Goal: Information Seeking & Learning: Learn about a topic

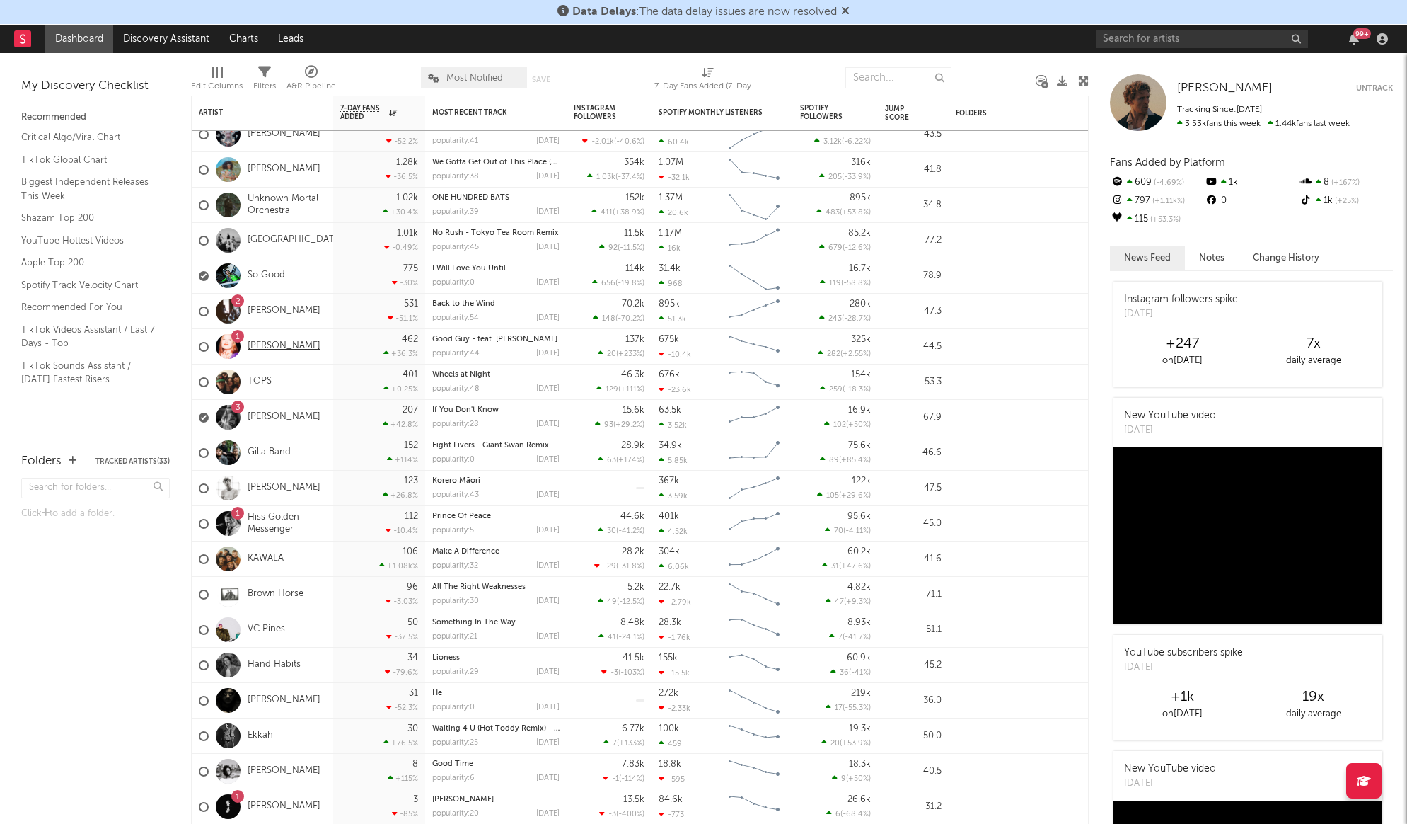
click at [279, 349] on link "[PERSON_NAME]" at bounding box center [284, 346] width 73 height 12
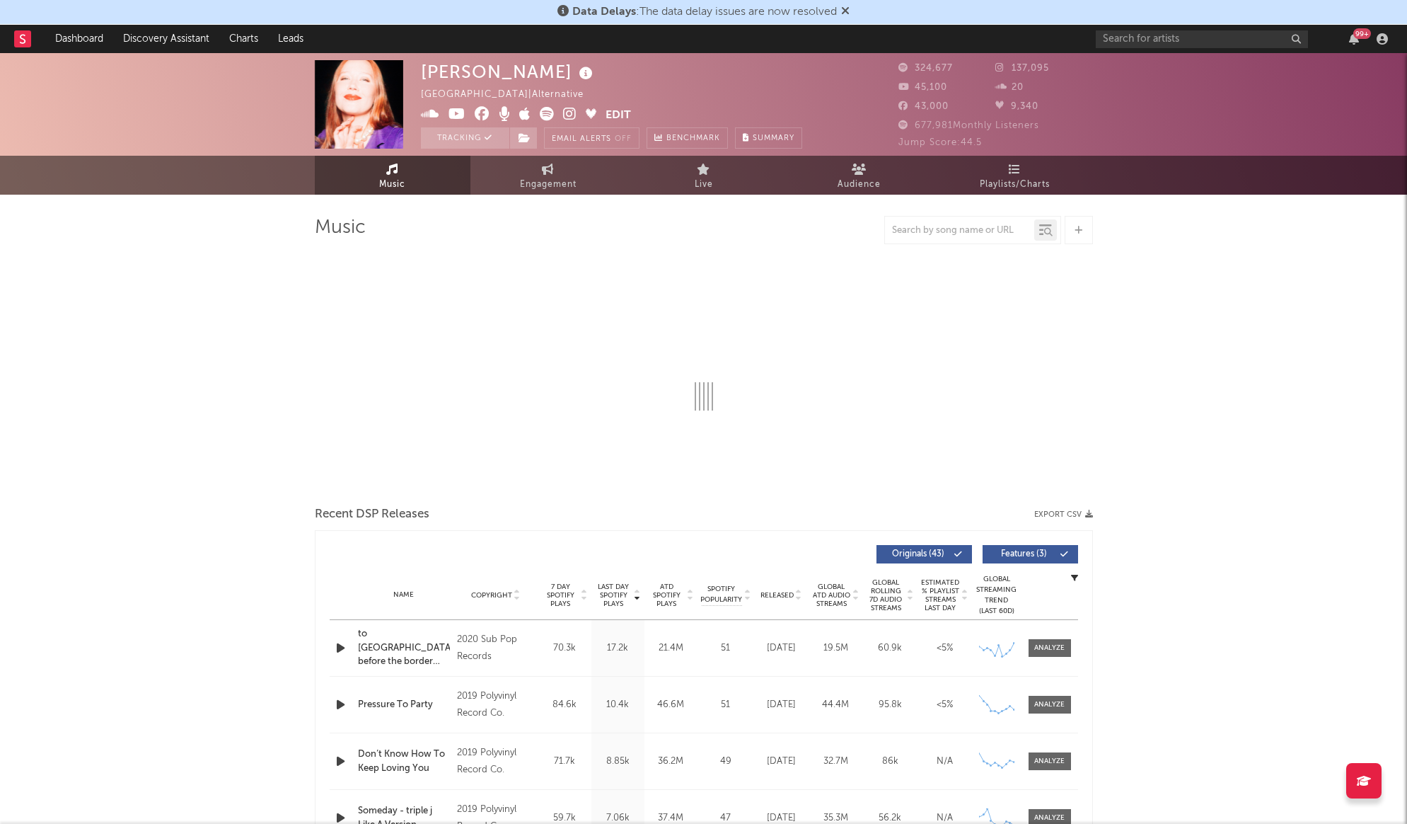
select select "6m"
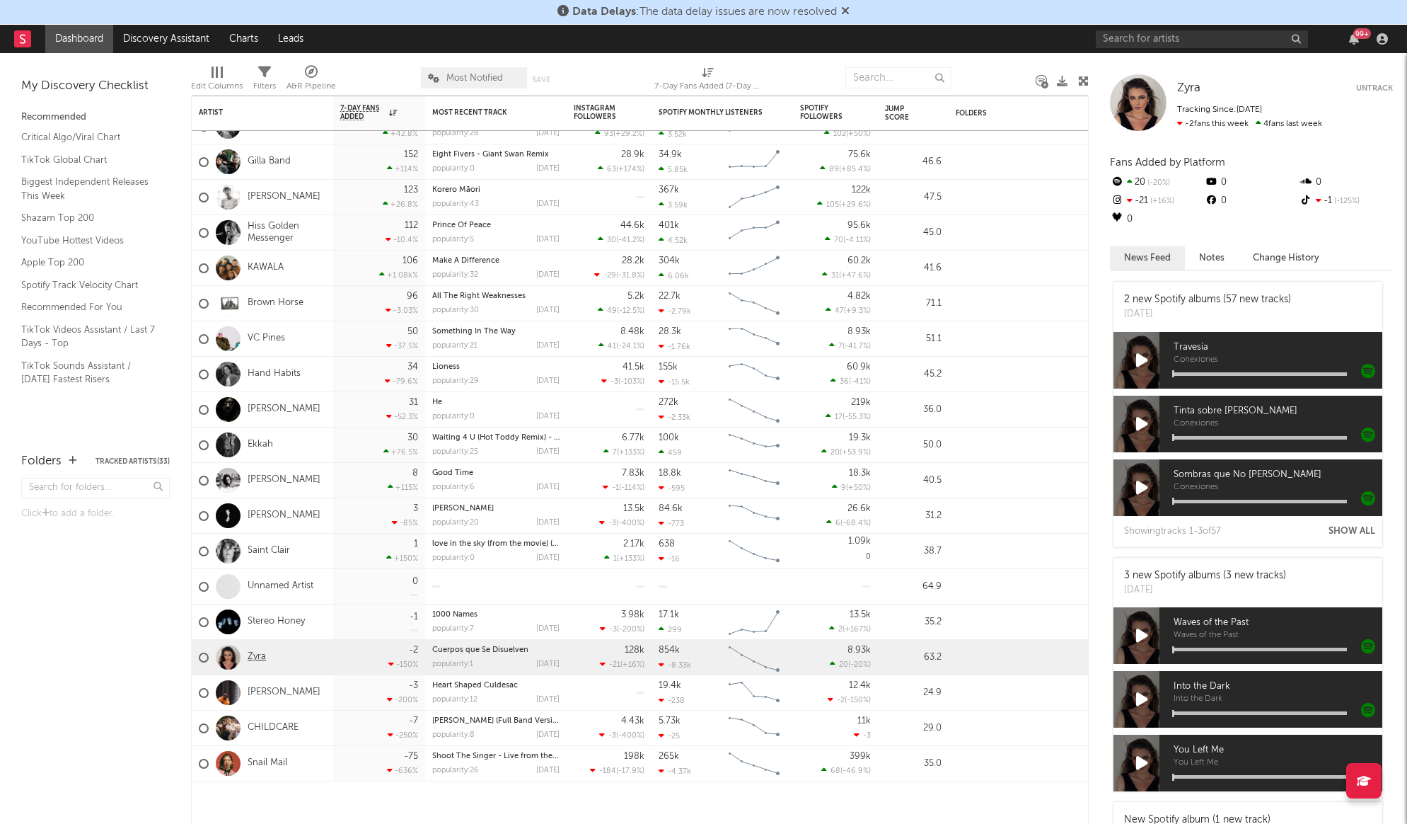
click at [258, 657] on link "Zyra" at bounding box center [257, 657] width 18 height 12
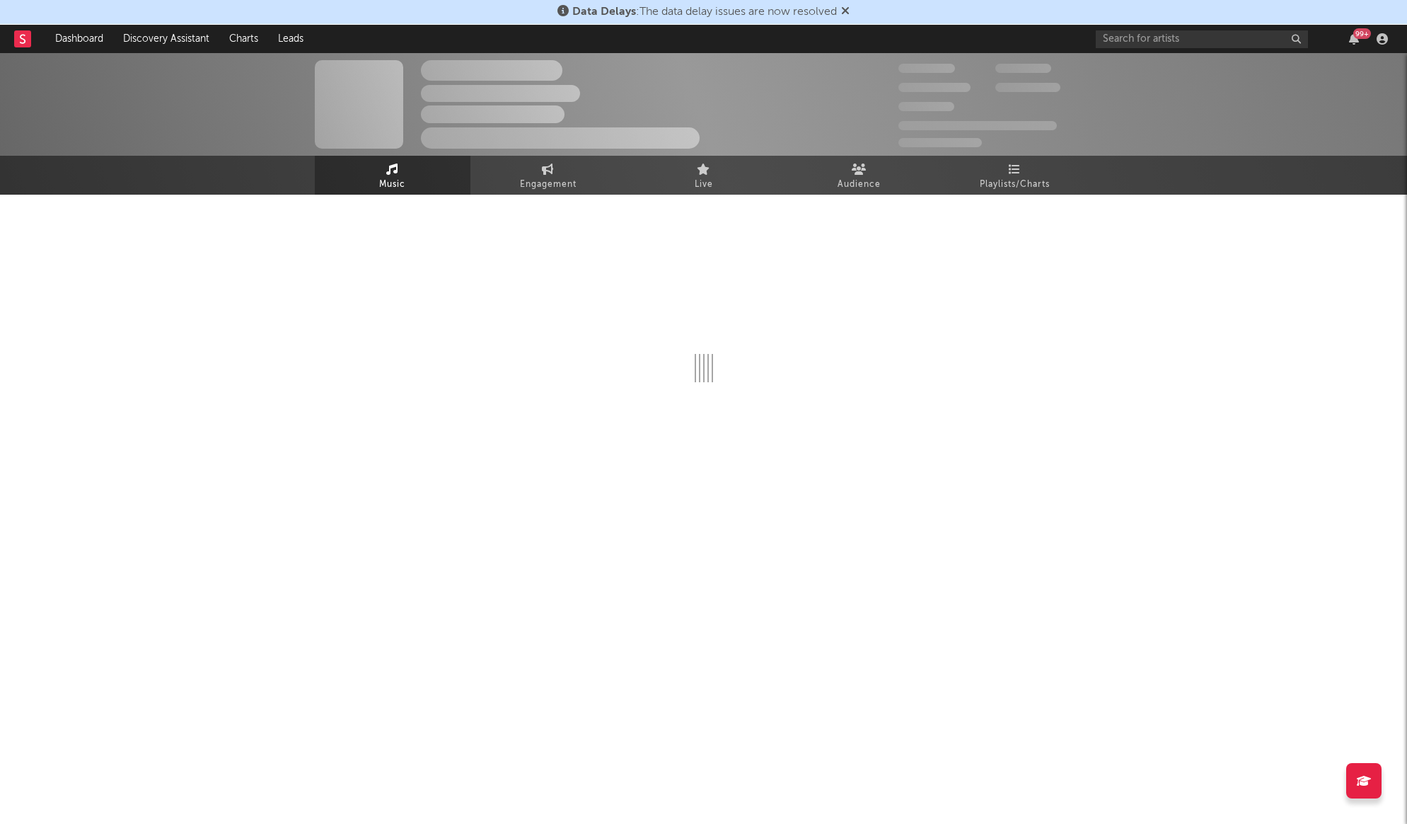
select select "6m"
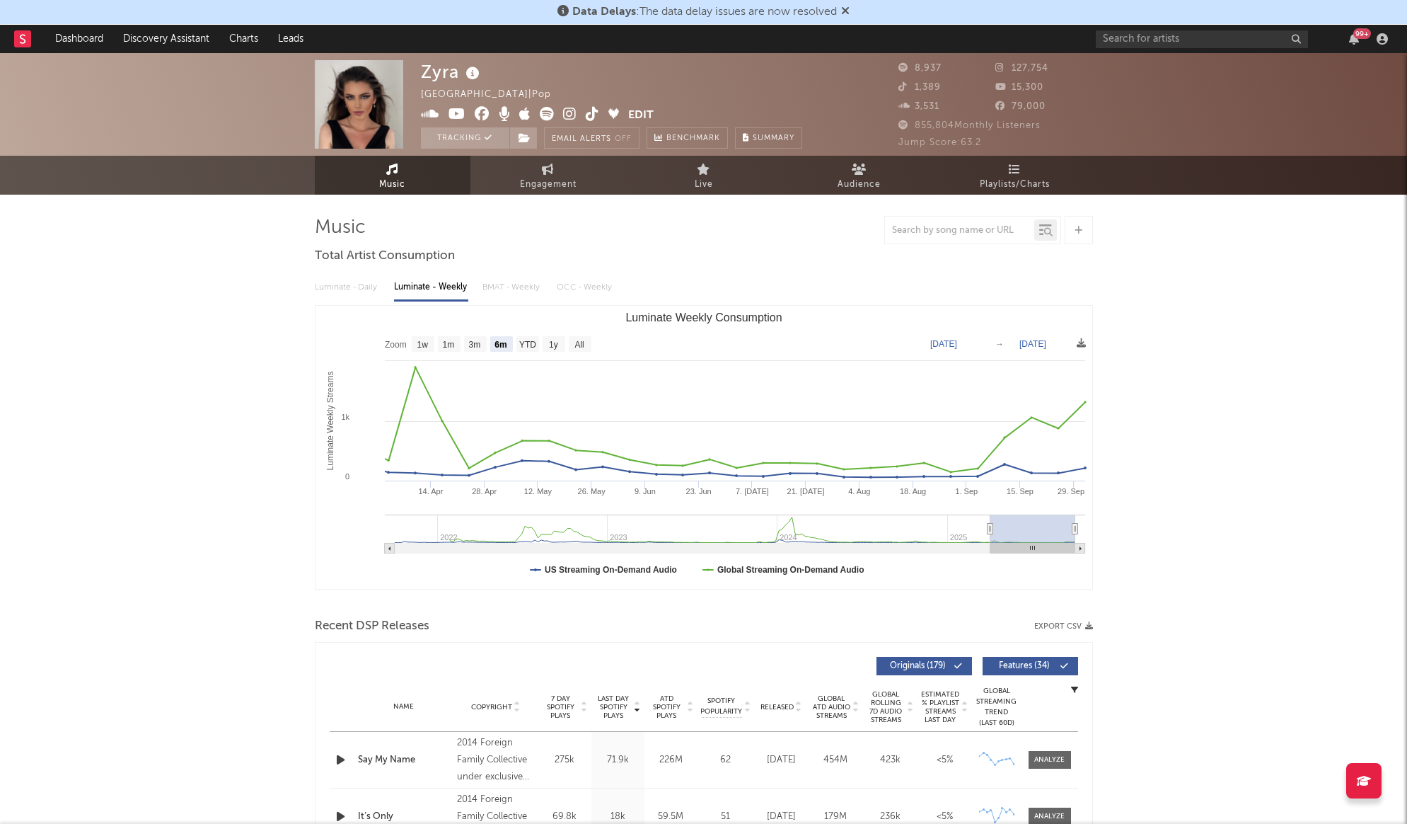
click at [521, 284] on div "Luminate - Daily Luminate - Weekly BMAT - Weekly OCC - Weekly" at bounding box center [704, 287] width 778 height 24
click at [323, 287] on div "Luminate - Daily Luminate - Weekly BMAT - Weekly OCC - Weekly" at bounding box center [704, 287] width 778 height 24
drag, startPoint x: 500, startPoint y: 291, endPoint x: 551, endPoint y: 286, distance: 51.2
click at [505, 290] on div "Luminate - Daily Luminate - Weekly BMAT - Weekly OCC - Weekly" at bounding box center [704, 287] width 778 height 24
click at [858, 176] on span "Audience" at bounding box center [859, 184] width 43 height 17
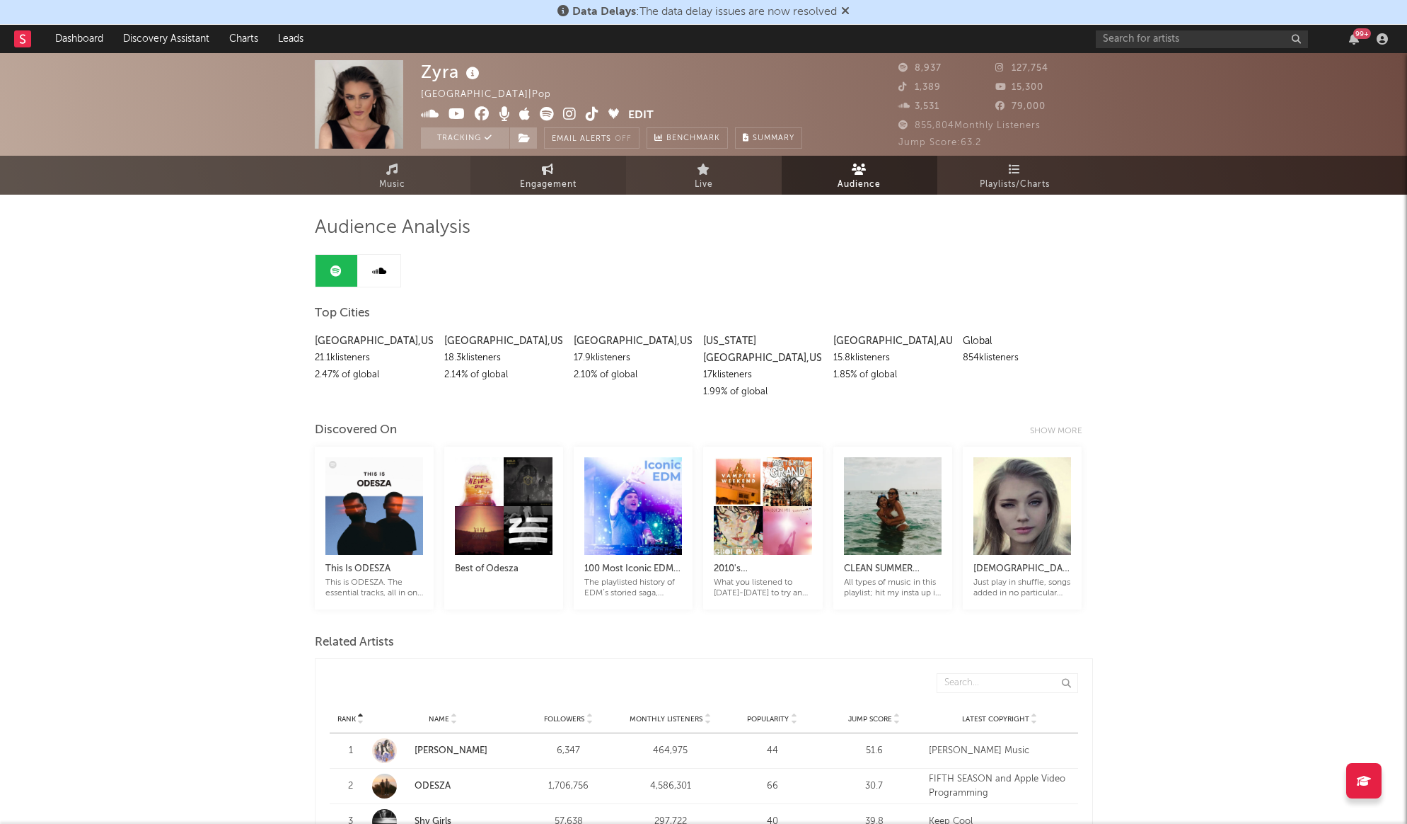
click at [560, 183] on span "Engagement" at bounding box center [548, 184] width 57 height 17
select select "1w"
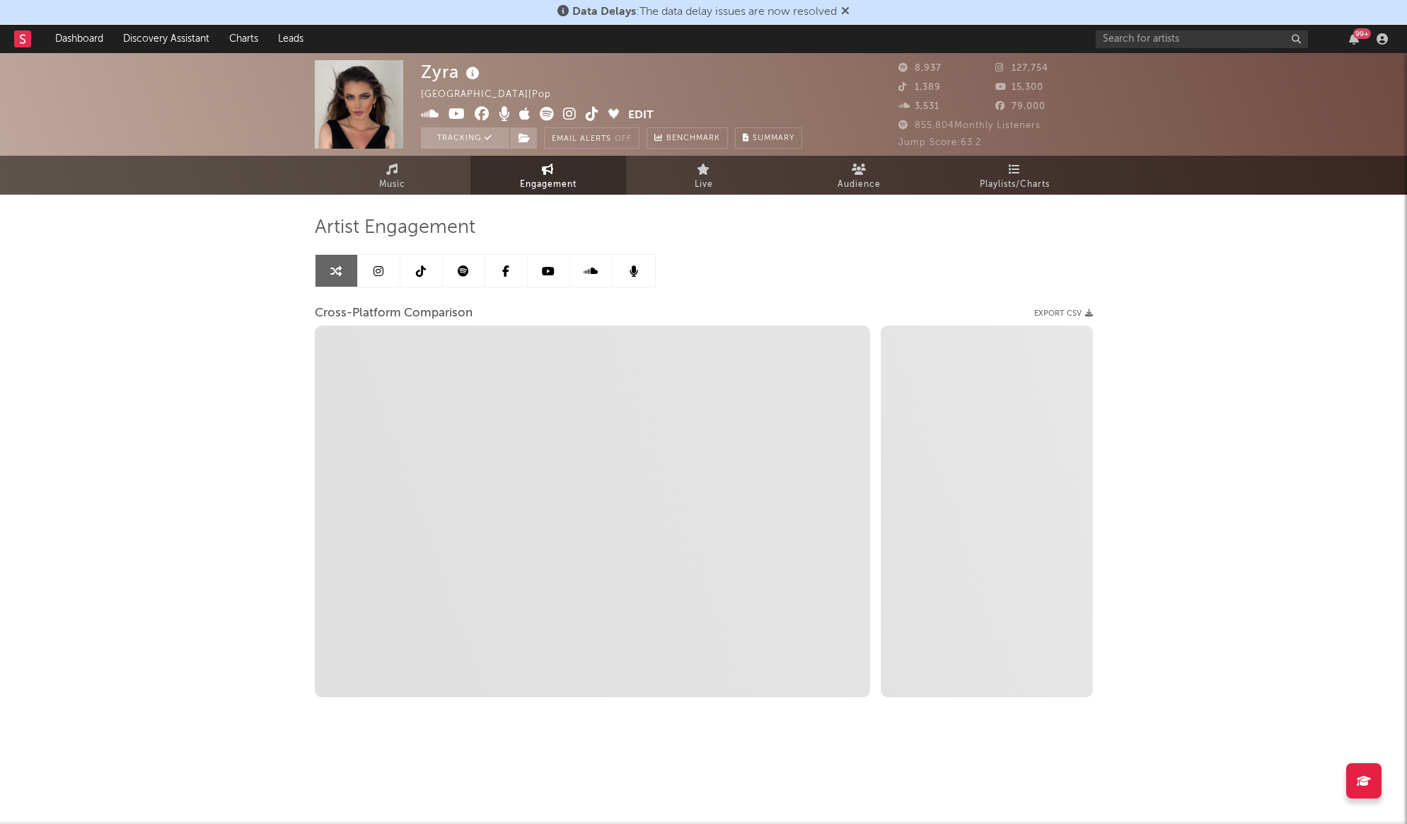
select select "1m"
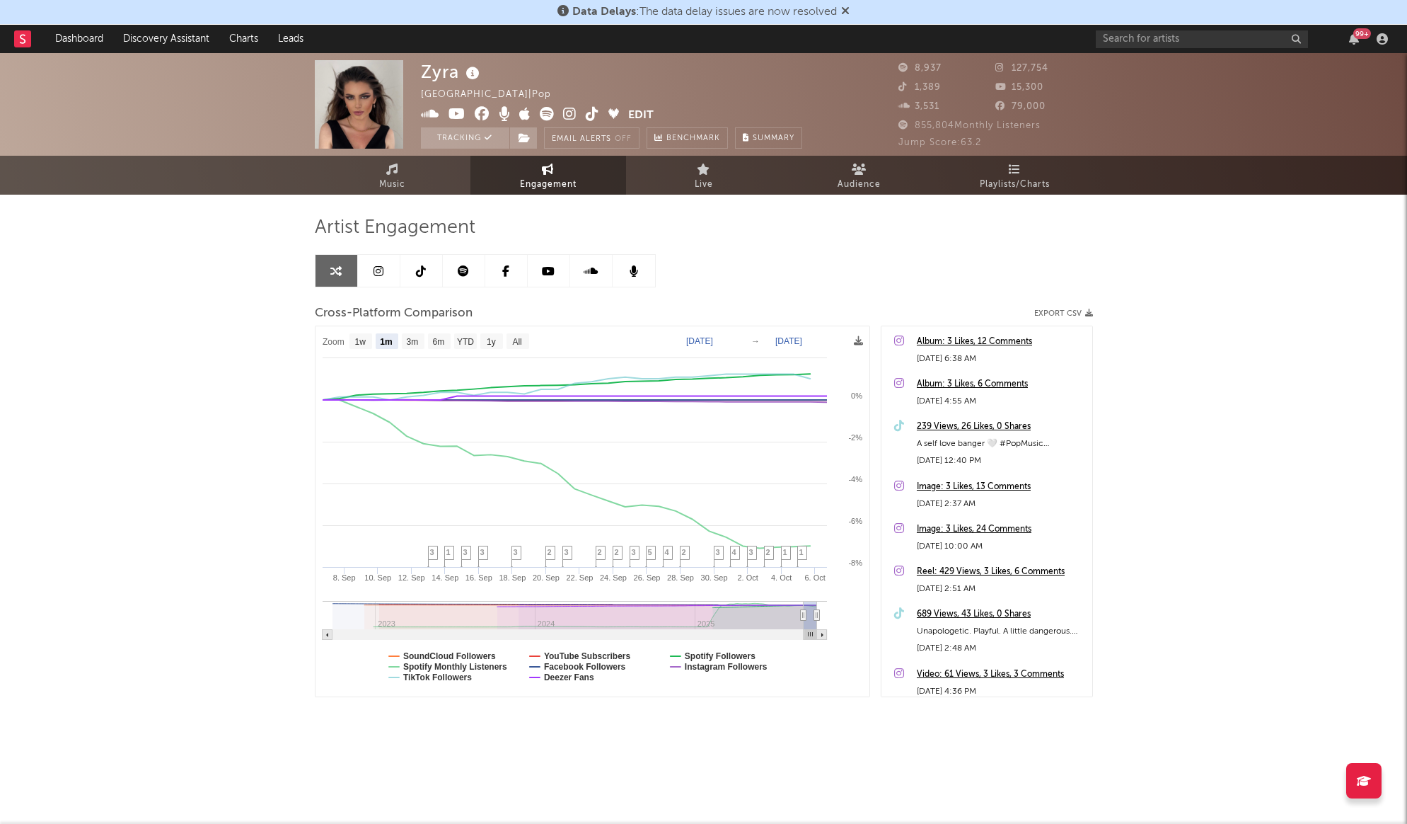
click at [379, 266] on icon at bounding box center [379, 270] width 10 height 11
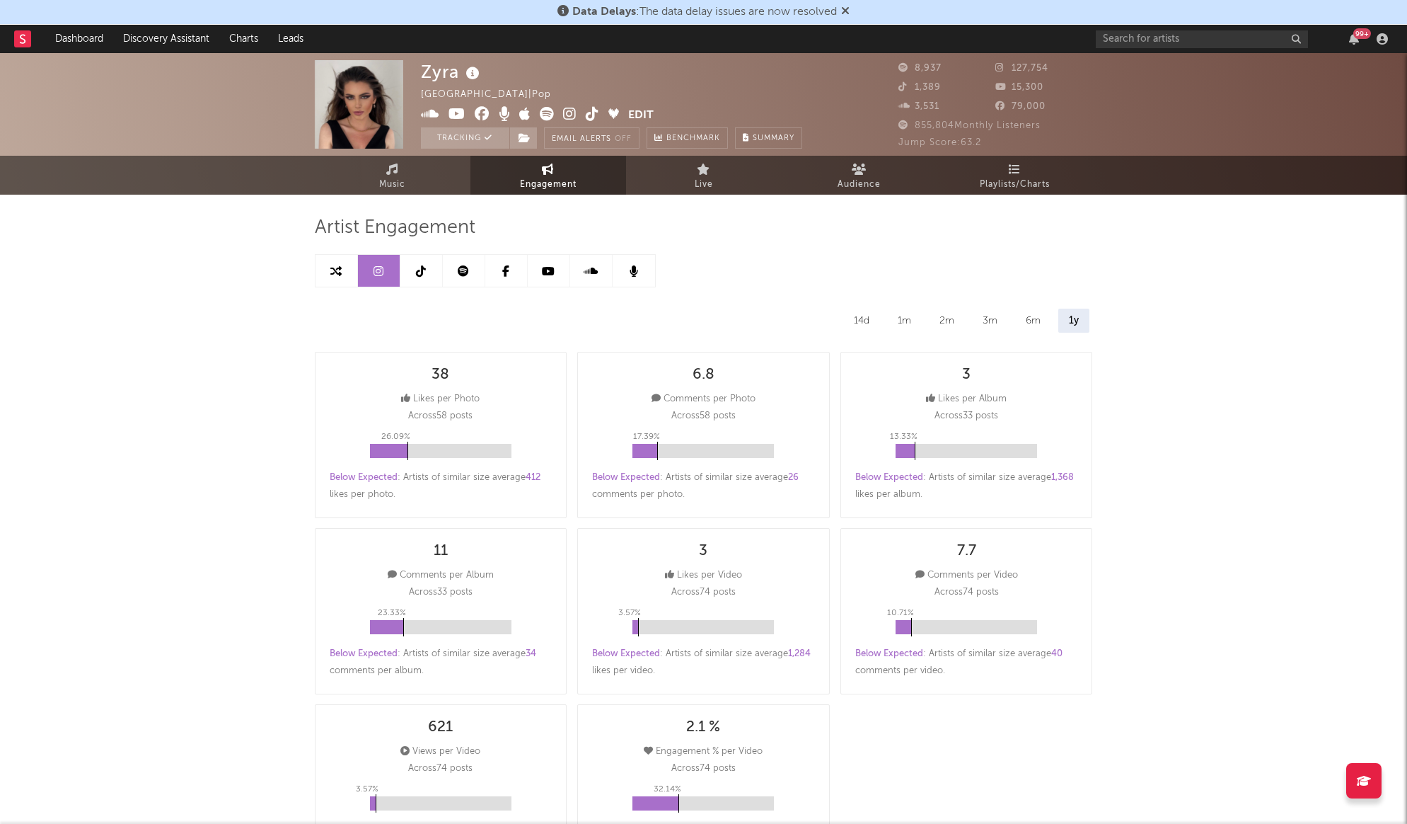
select select "6m"
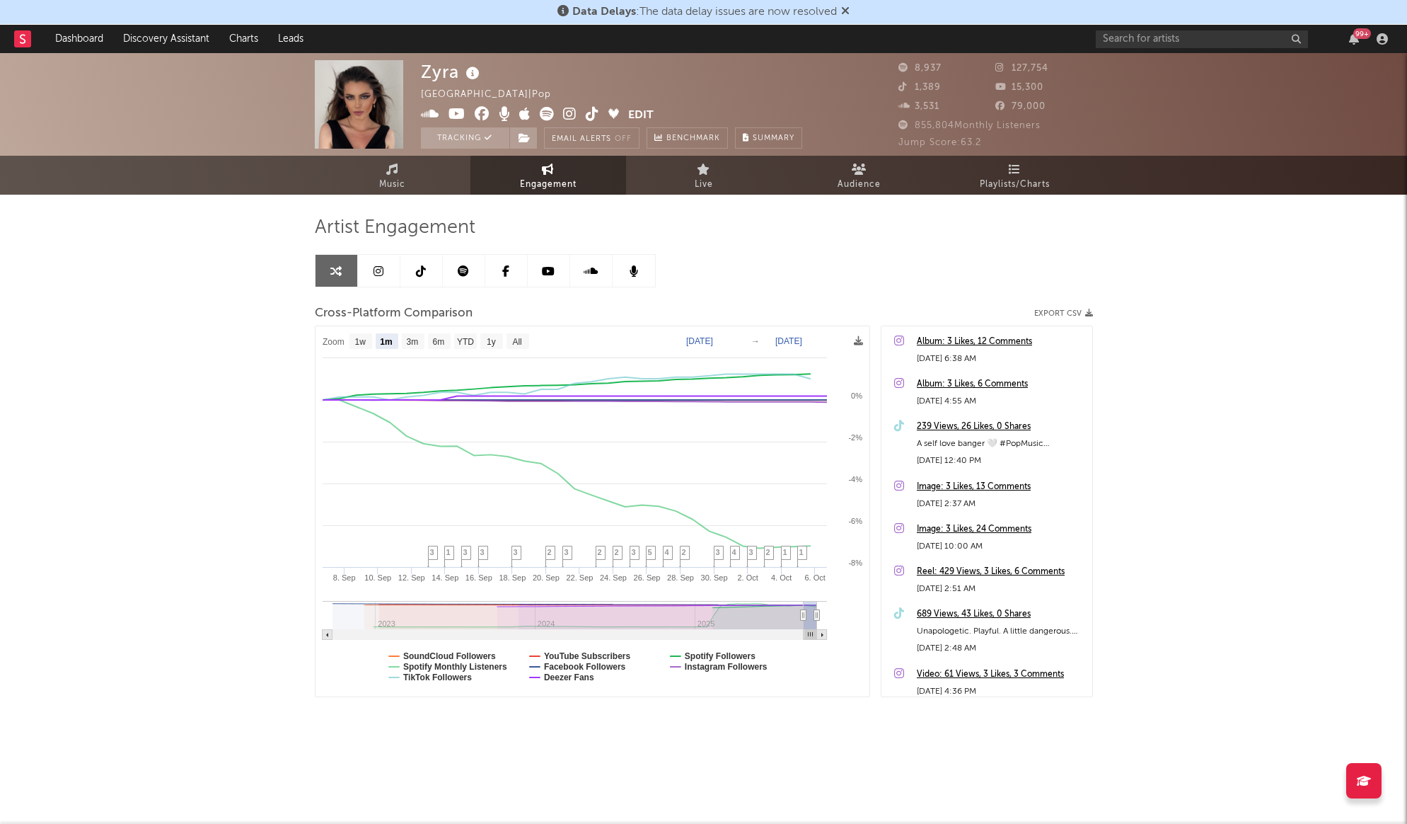
select select "1m"
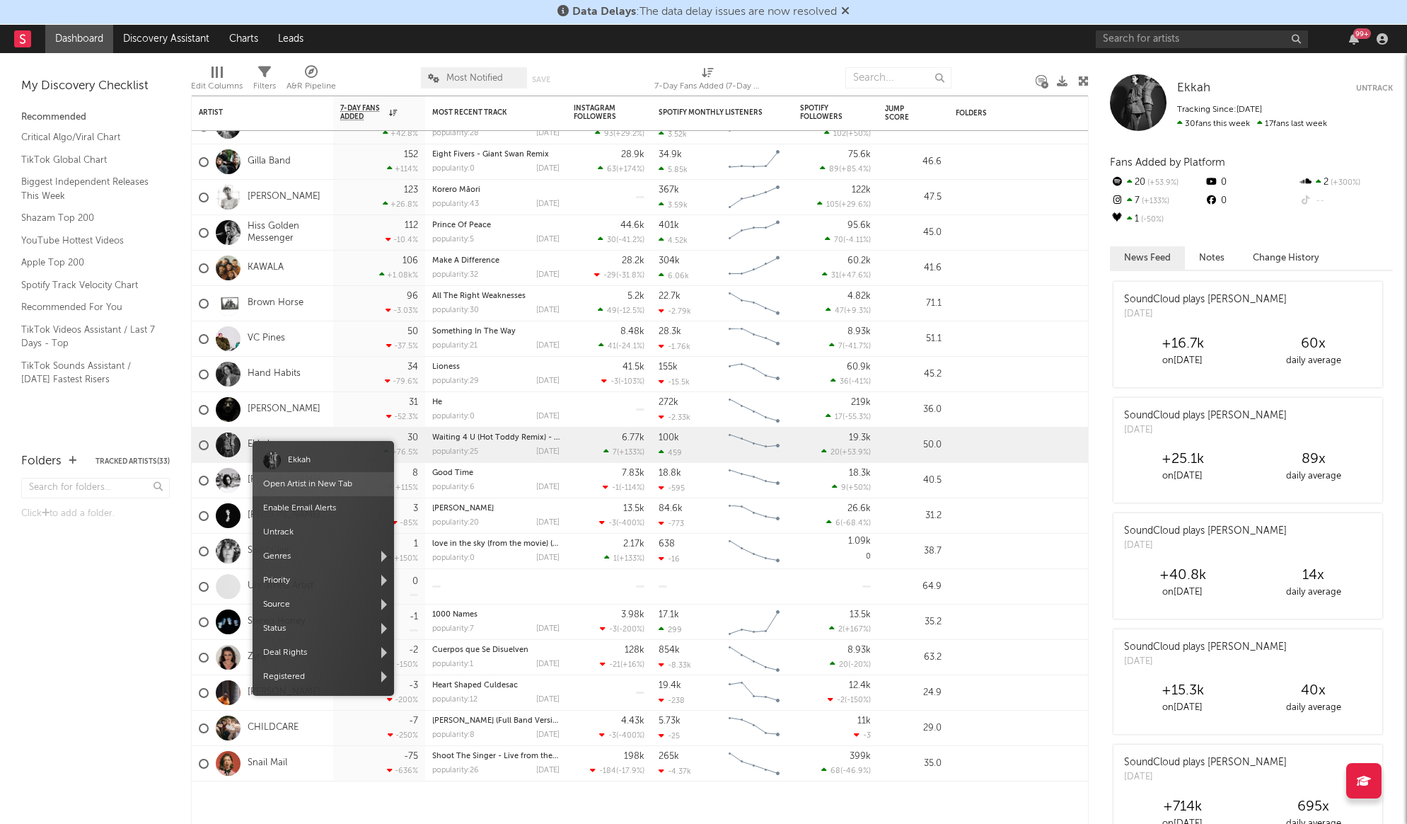
click at [287, 480] on link "Open Artist in New Tab" at bounding box center [307, 484] width 89 height 8
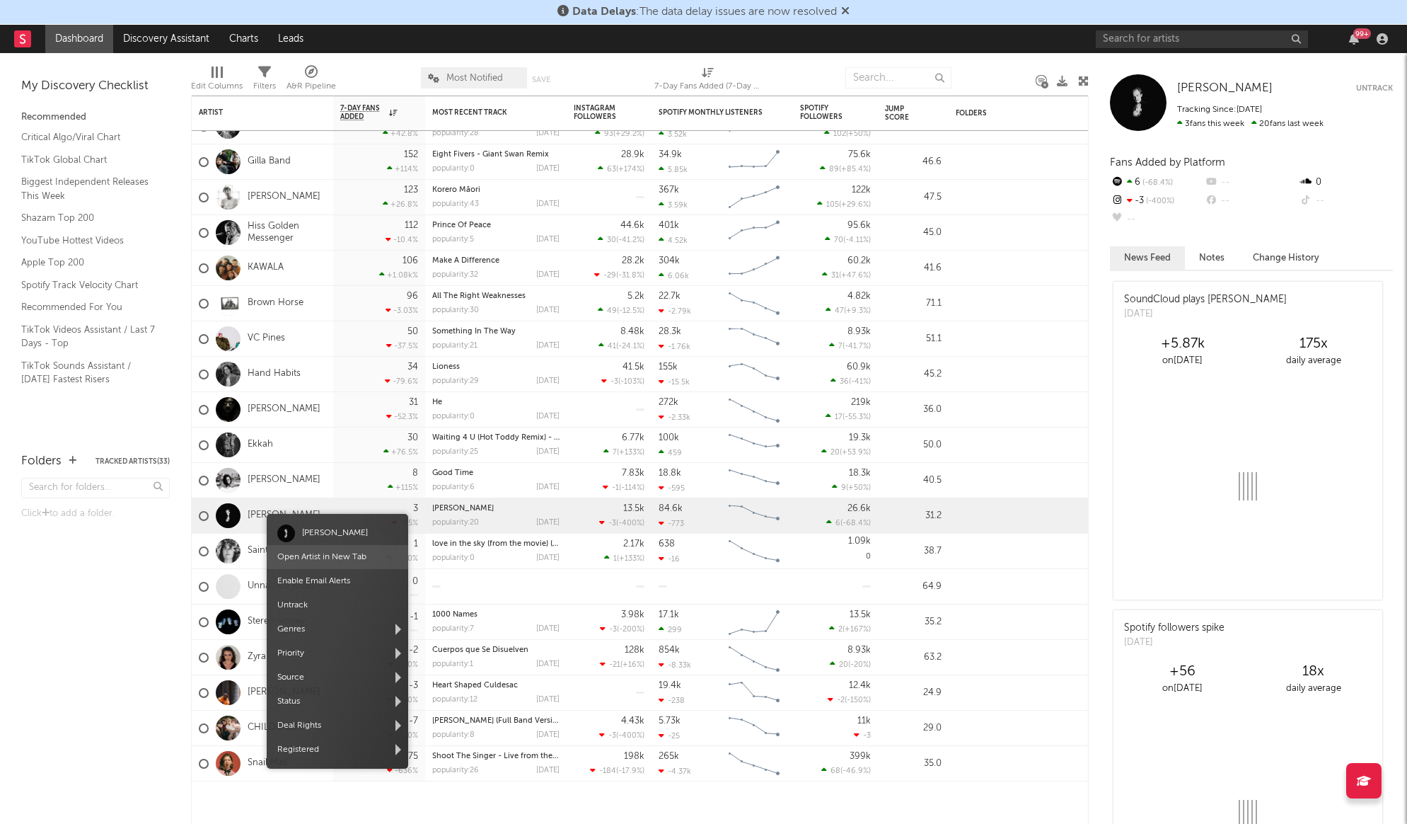
click at [312, 556] on link "Open Artist in New Tab" at bounding box center [321, 557] width 89 height 8
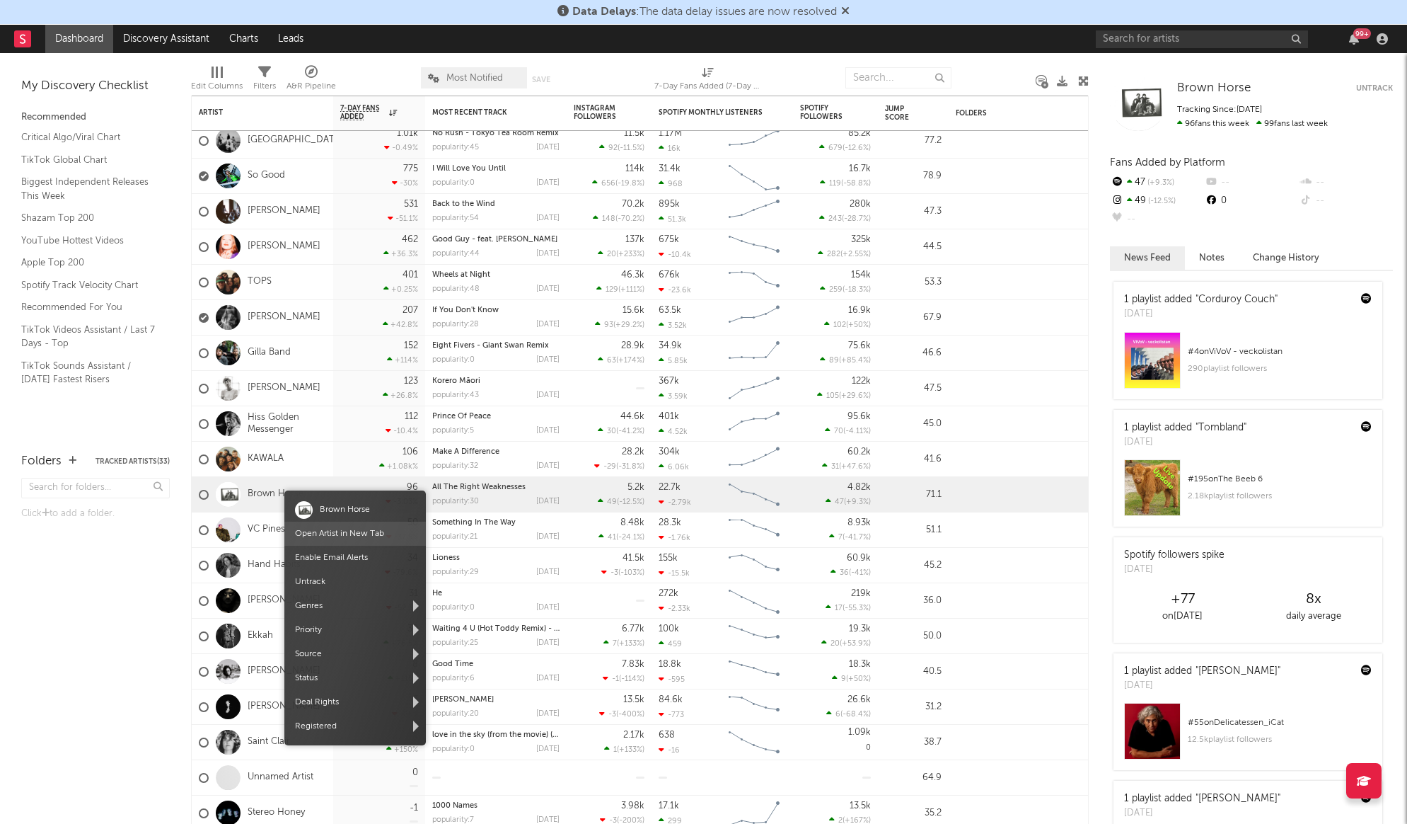
click at [338, 529] on link "Open Artist in New Tab" at bounding box center [339, 533] width 89 height 8
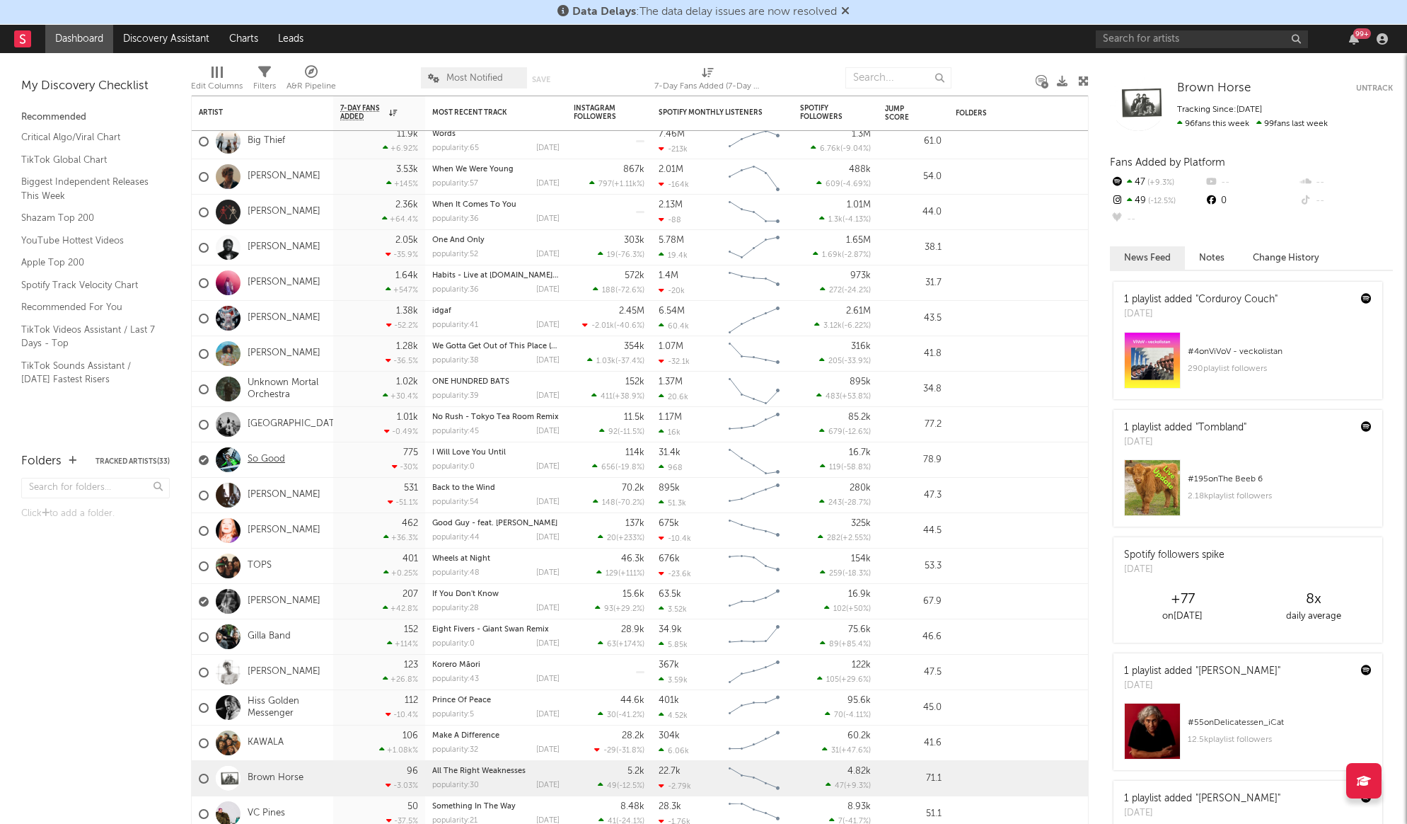
click at [268, 455] on link "So Good" at bounding box center [267, 460] width 38 height 12
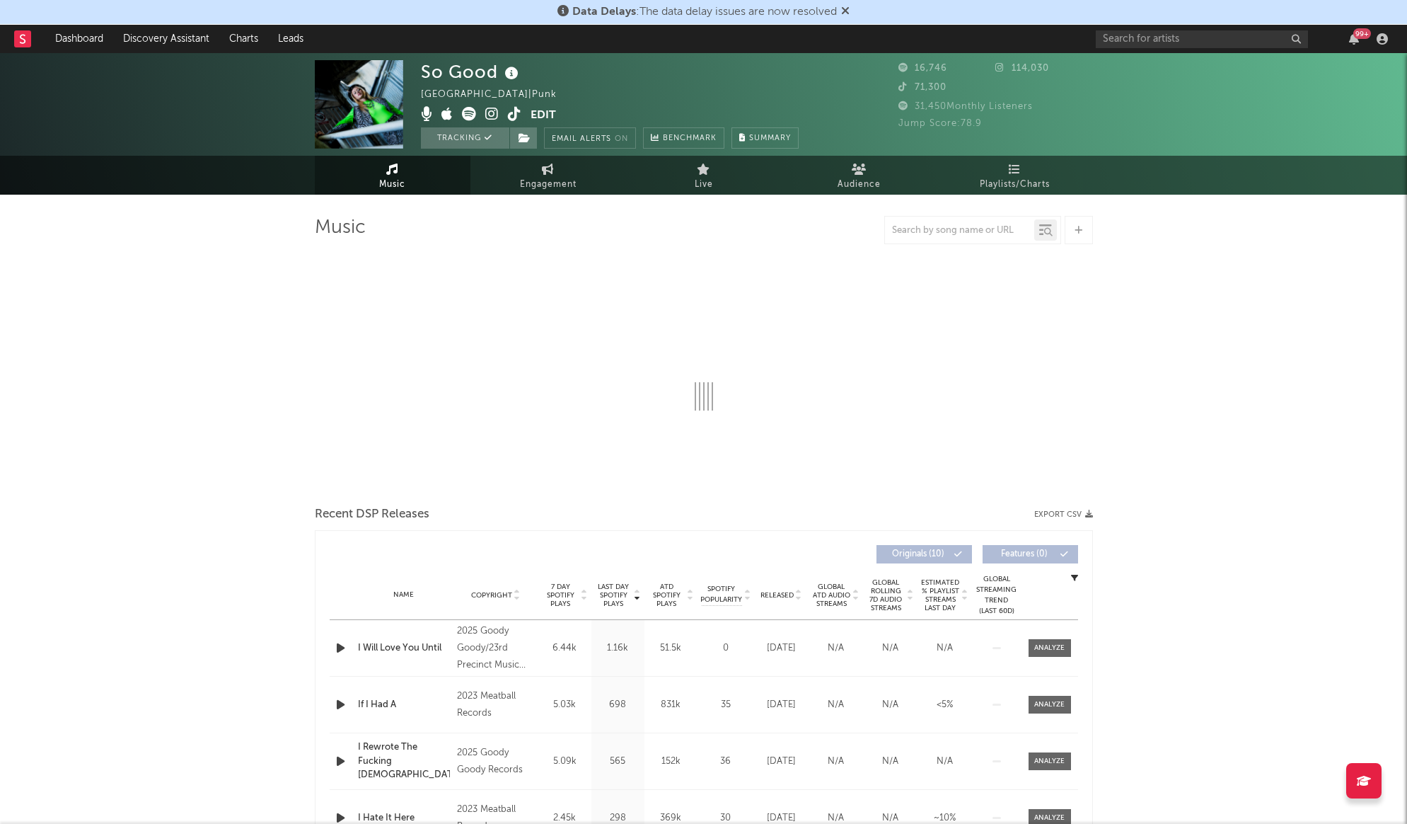
select select "1w"
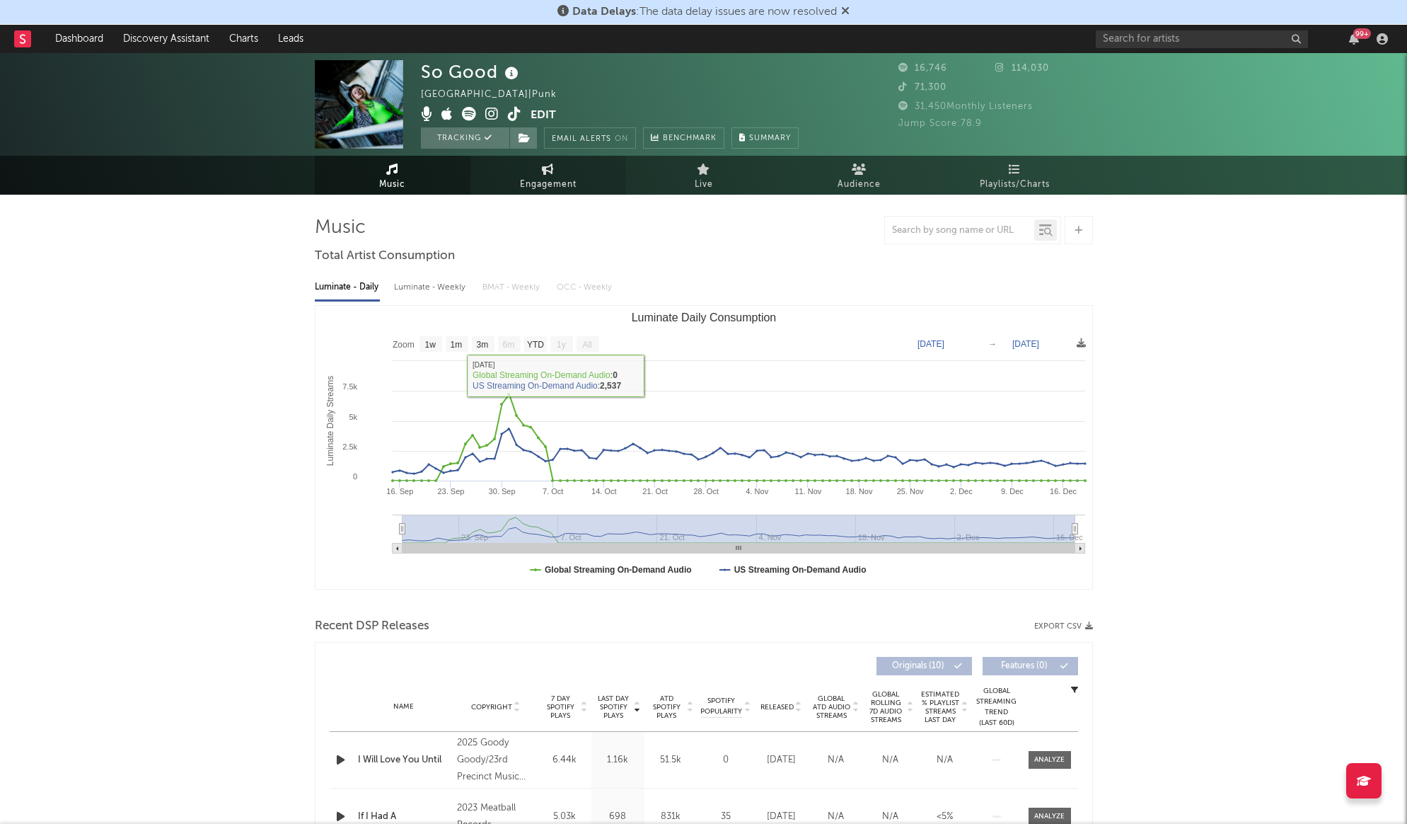
click at [555, 167] on link "Engagement" at bounding box center [549, 175] width 156 height 39
select select "1w"
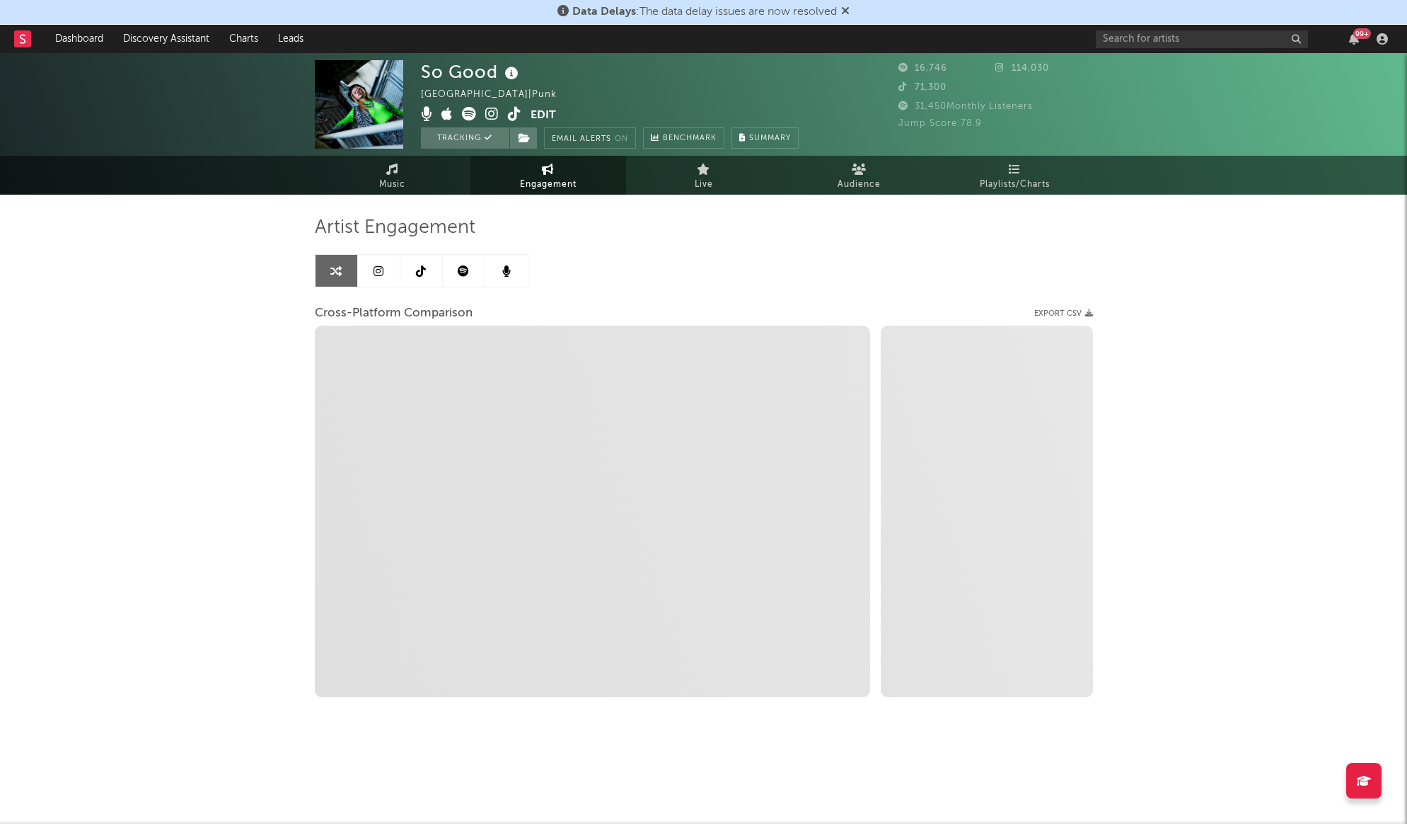
select select "1m"
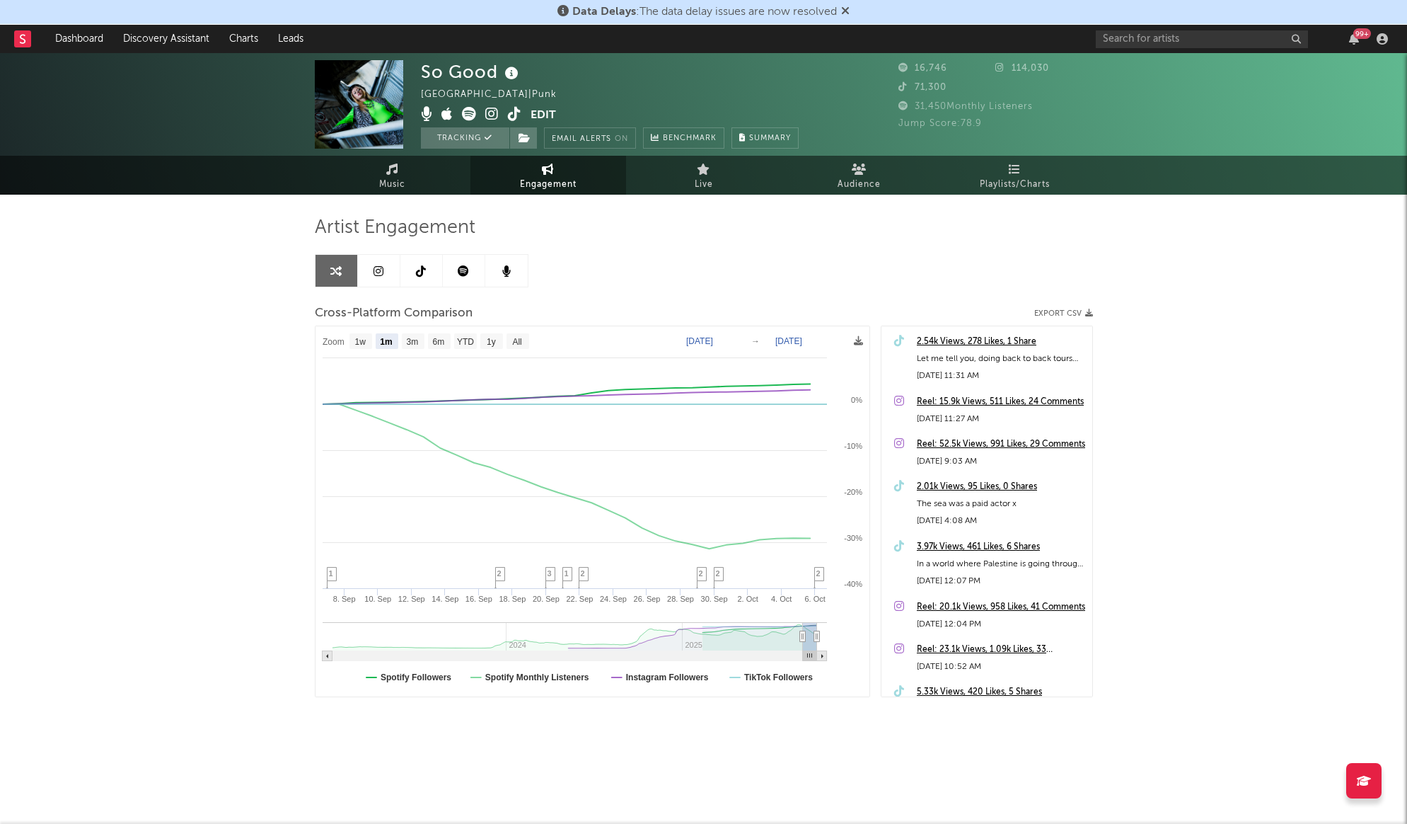
click at [507, 272] on icon at bounding box center [506, 270] width 8 height 11
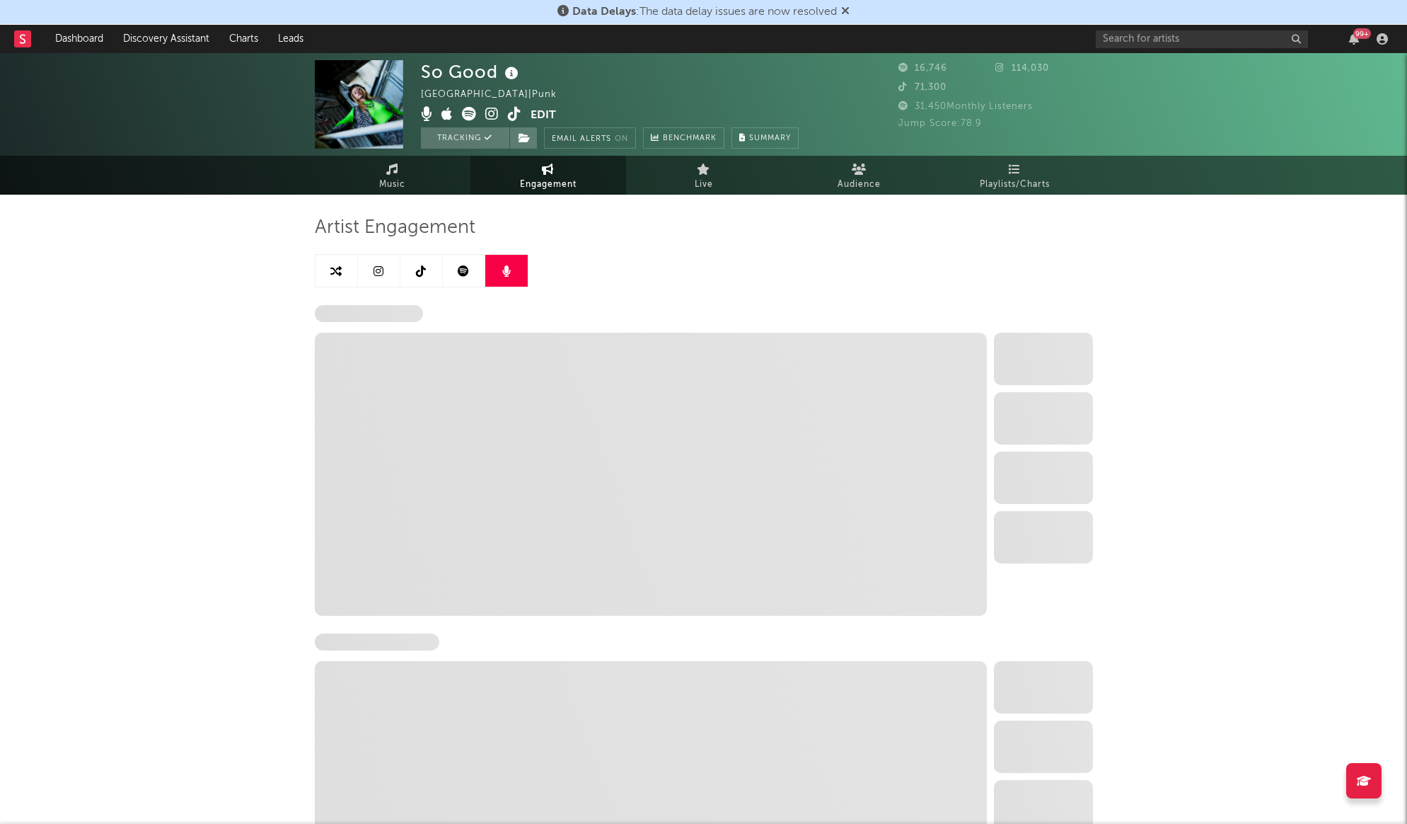
select select "6m"
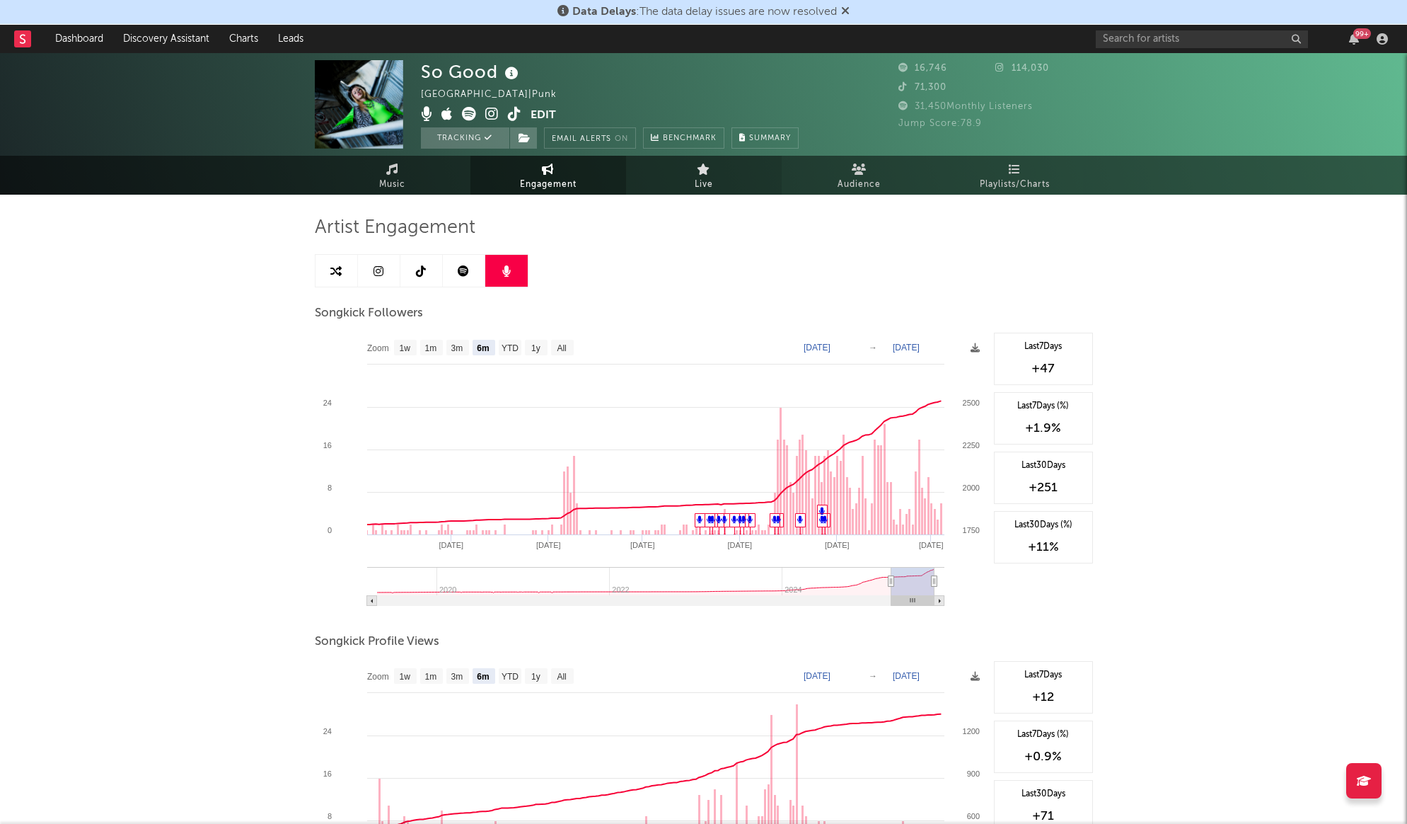
click at [701, 176] on span "Live" at bounding box center [704, 184] width 18 height 17
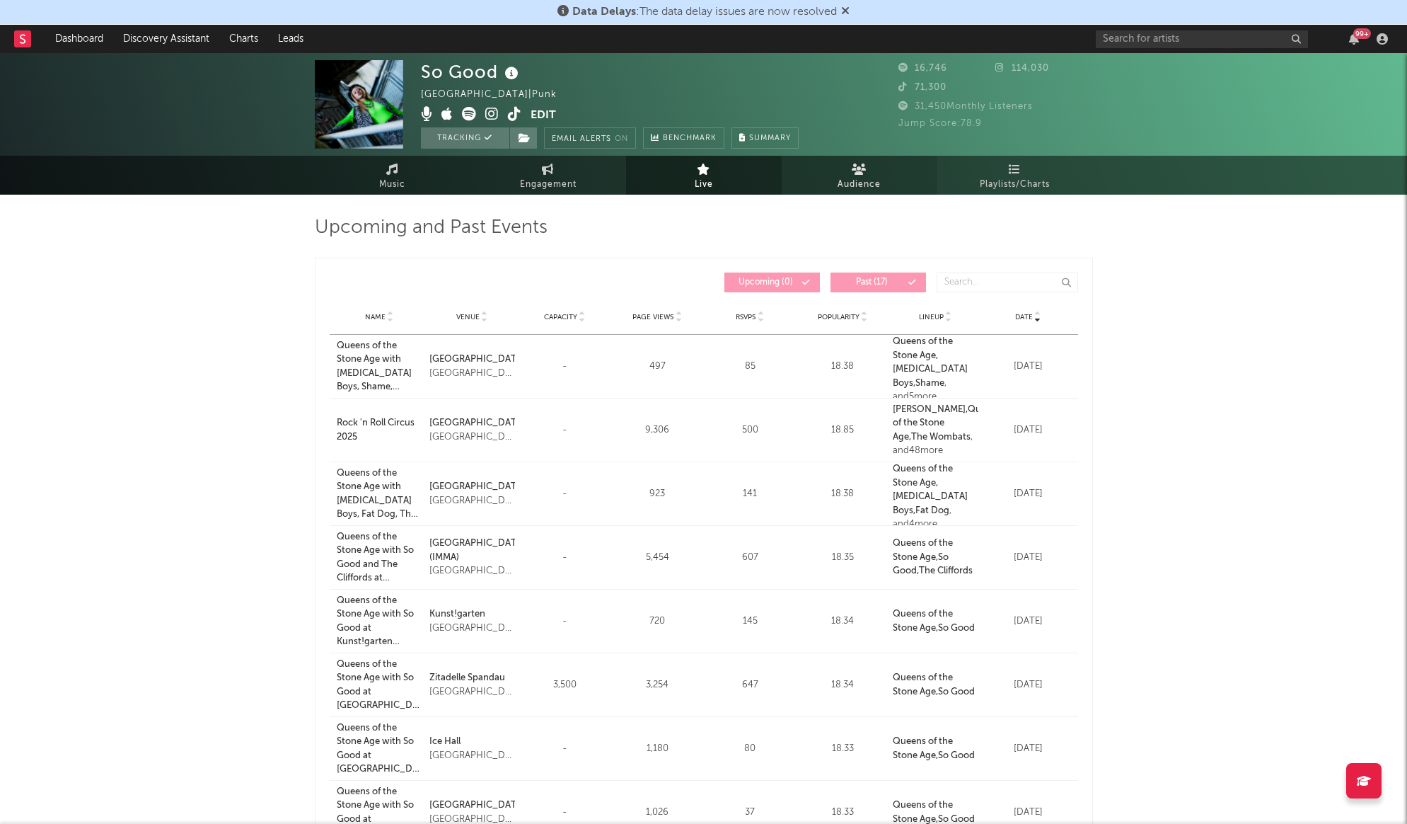
click at [869, 178] on span "Audience" at bounding box center [859, 184] width 43 height 17
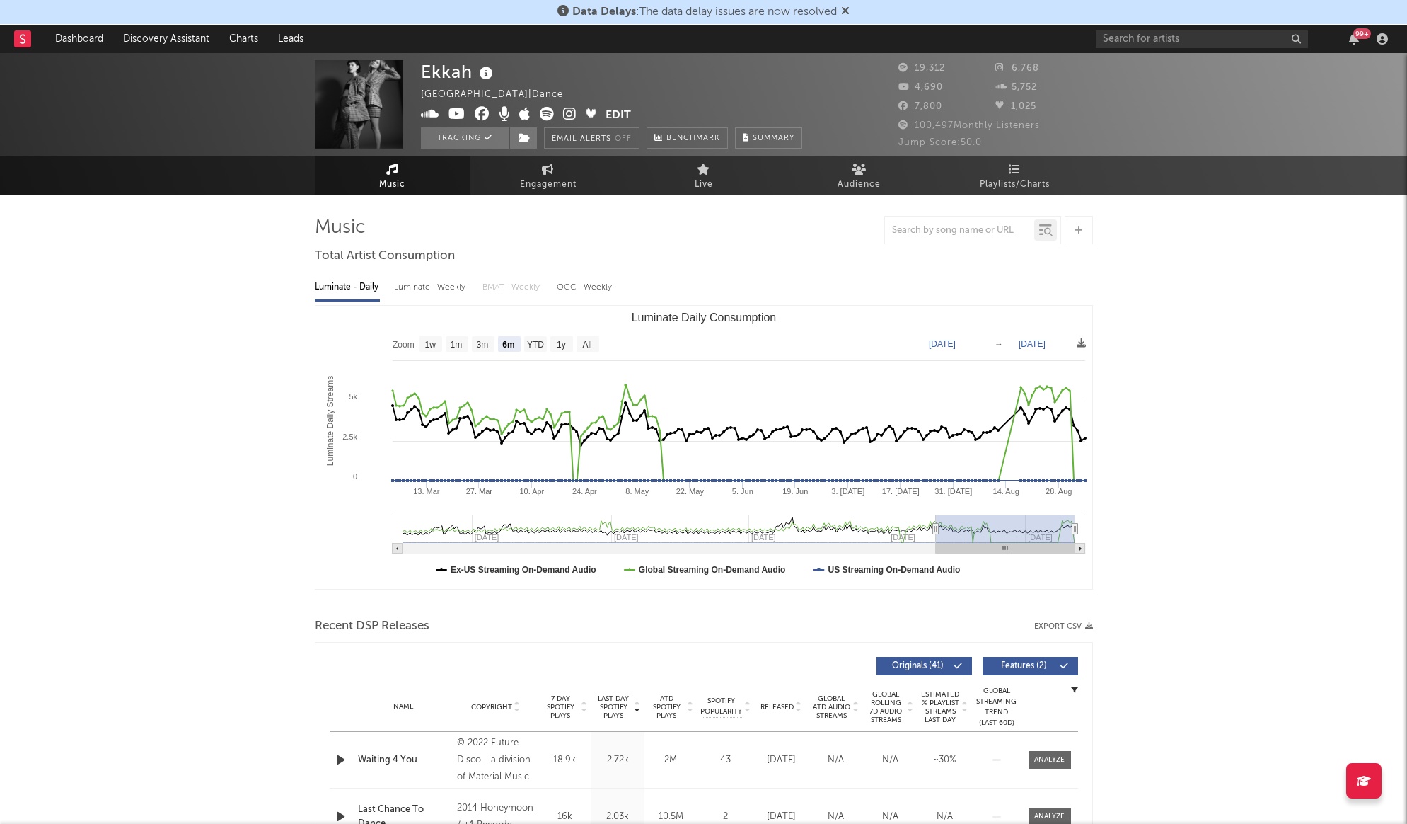
select select "6m"
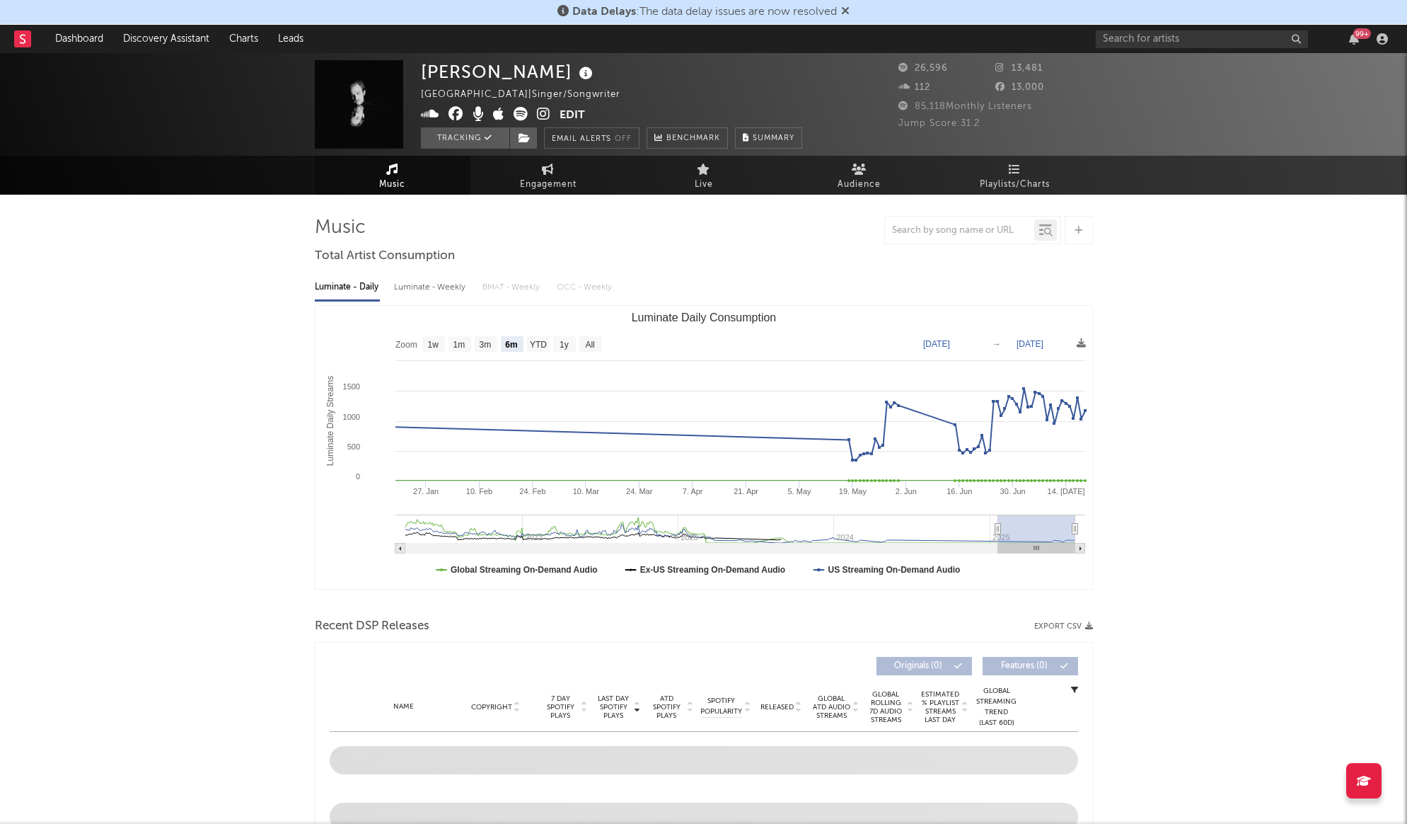
select select "6m"
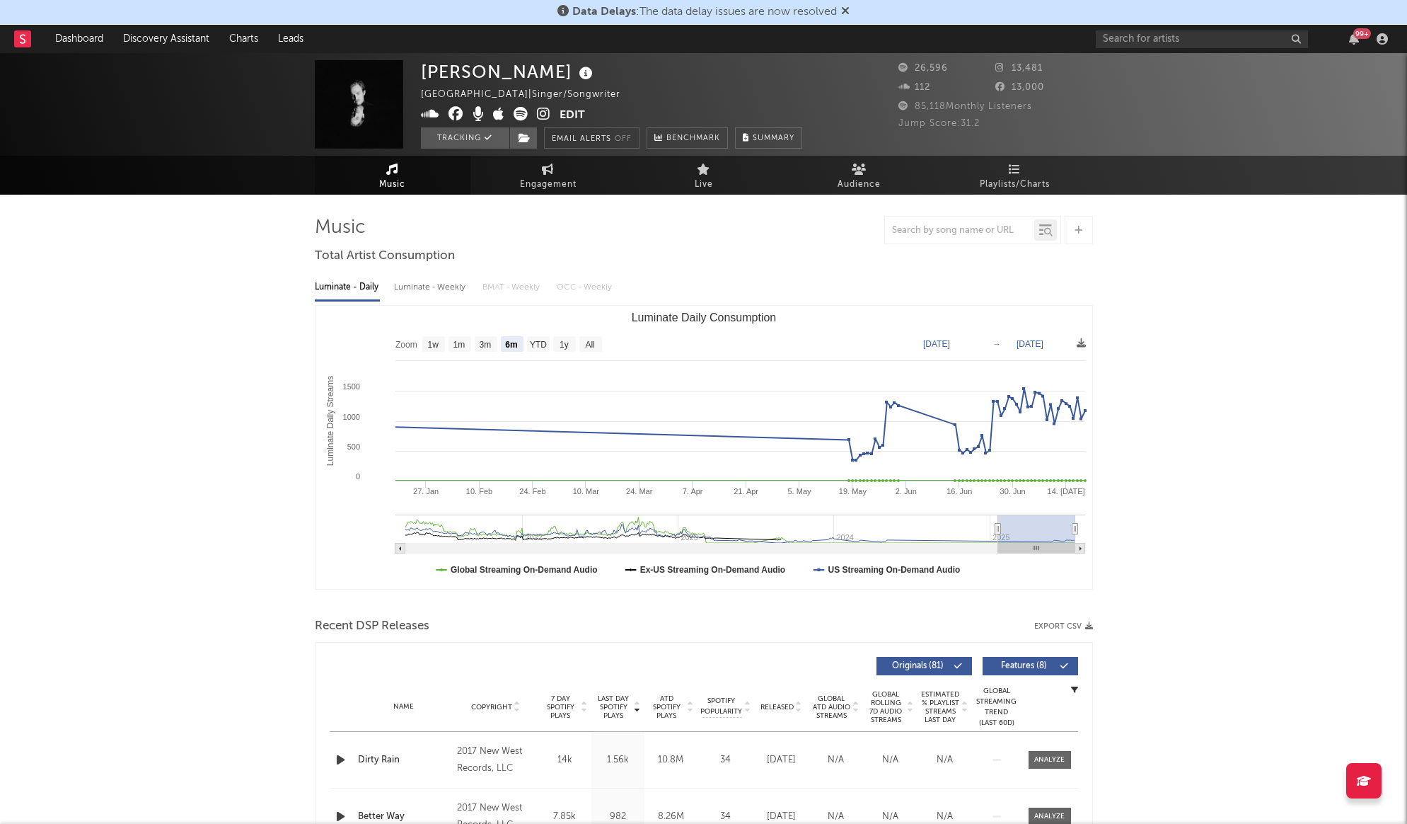
scroll to position [5, 0]
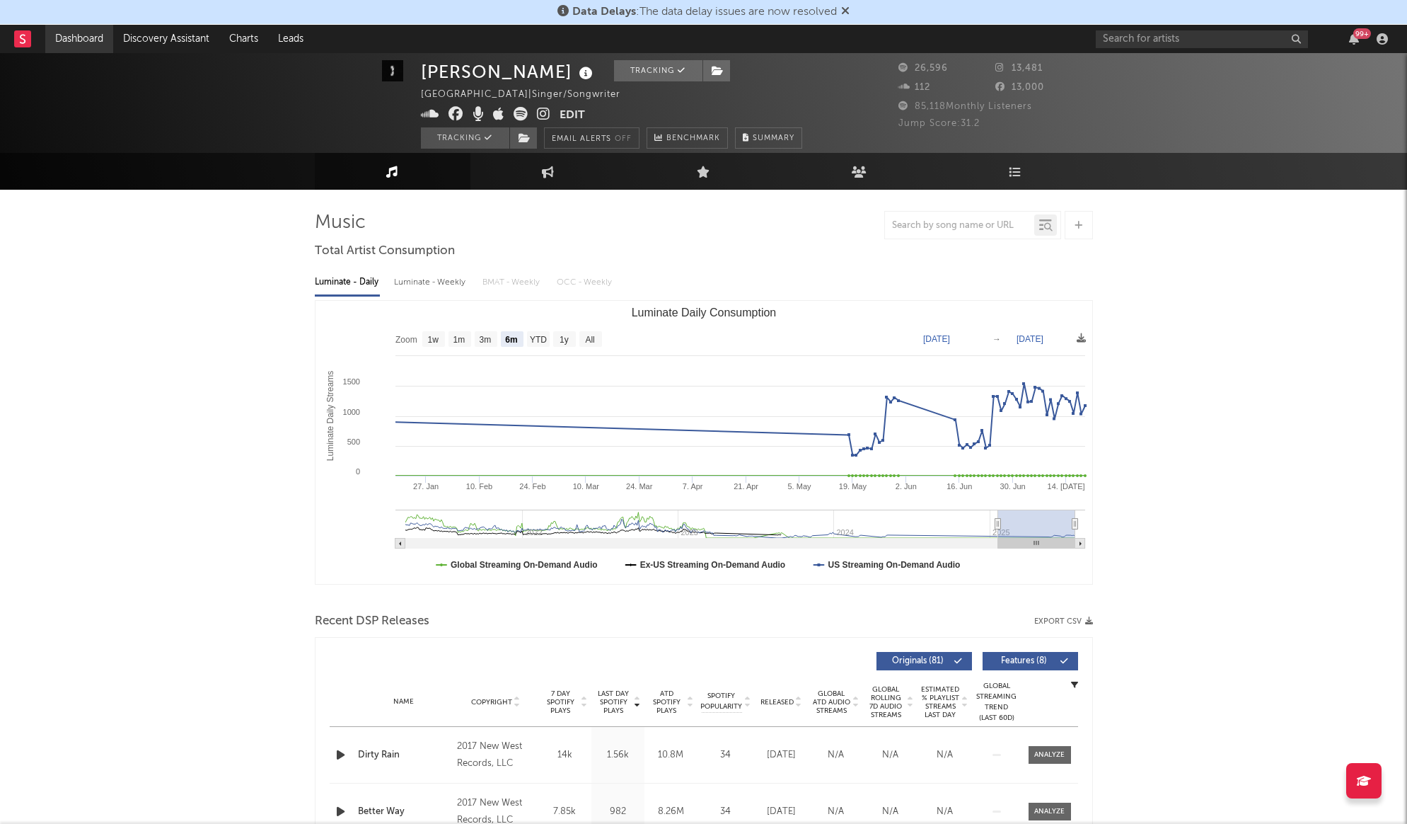
click at [89, 45] on link "Dashboard" at bounding box center [79, 39] width 68 height 28
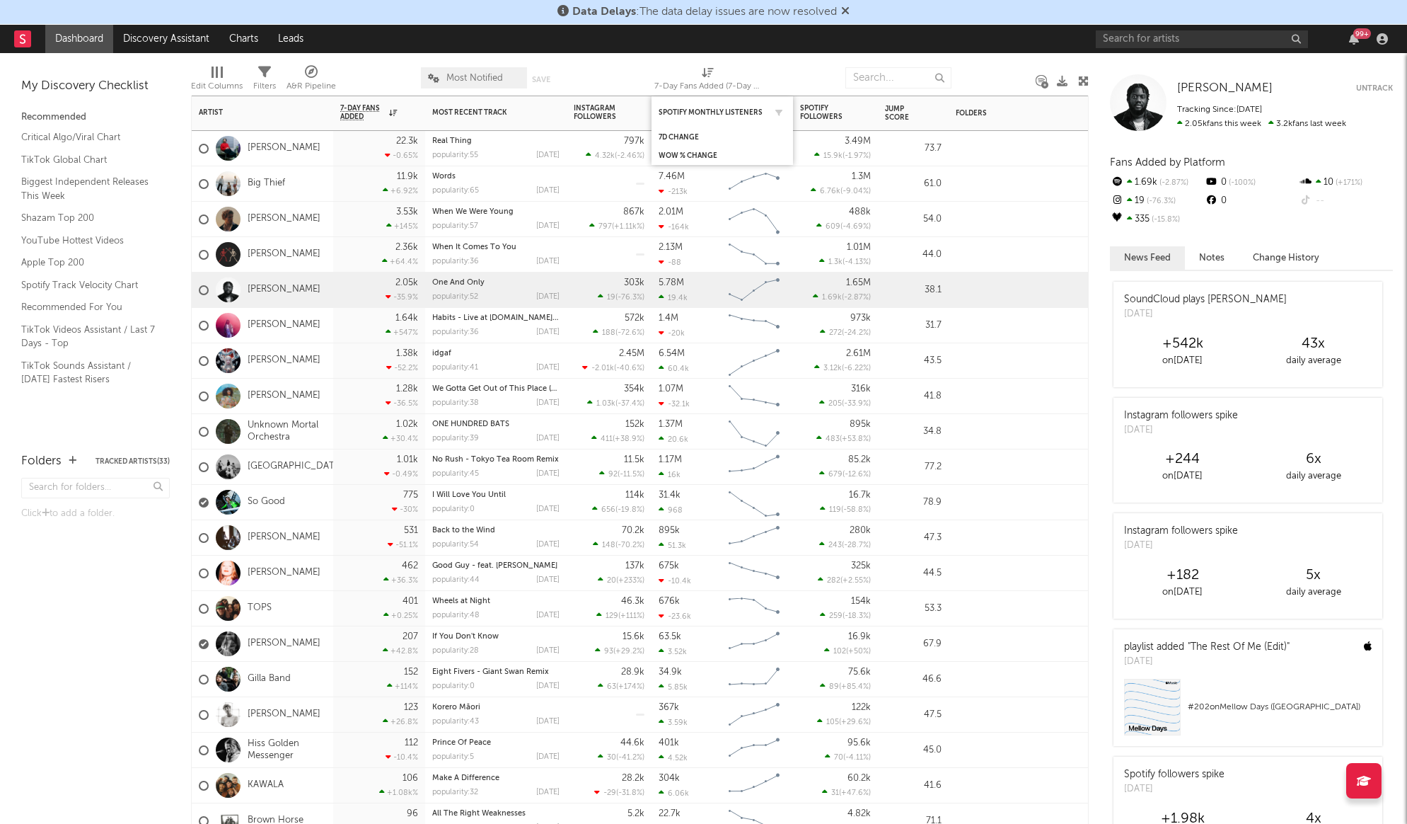
click at [707, 116] on div "Spotify Monthly Listeners" at bounding box center [722, 112] width 127 height 28
click at [265, 152] on link "Alex G" at bounding box center [284, 148] width 73 height 12
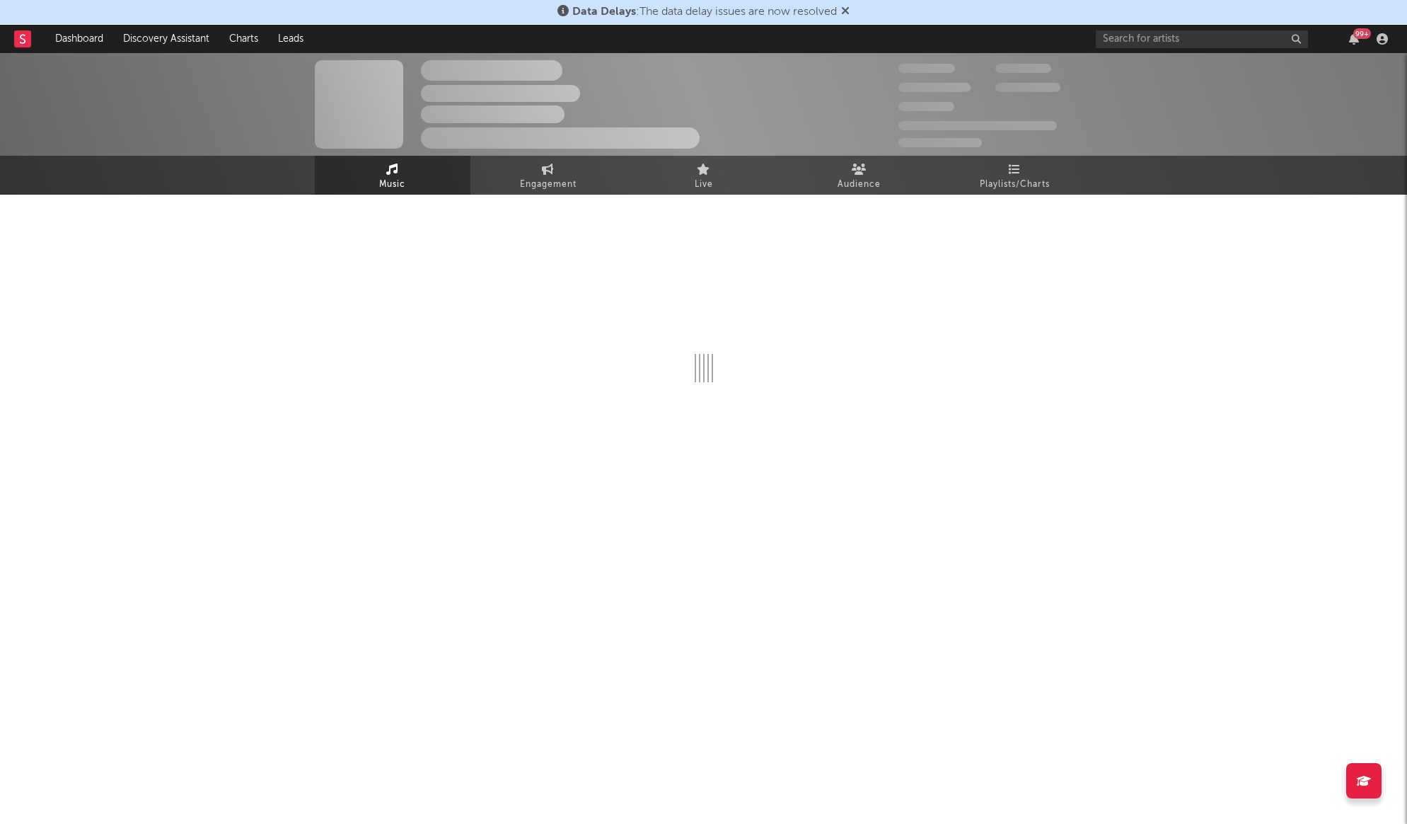
select select "6m"
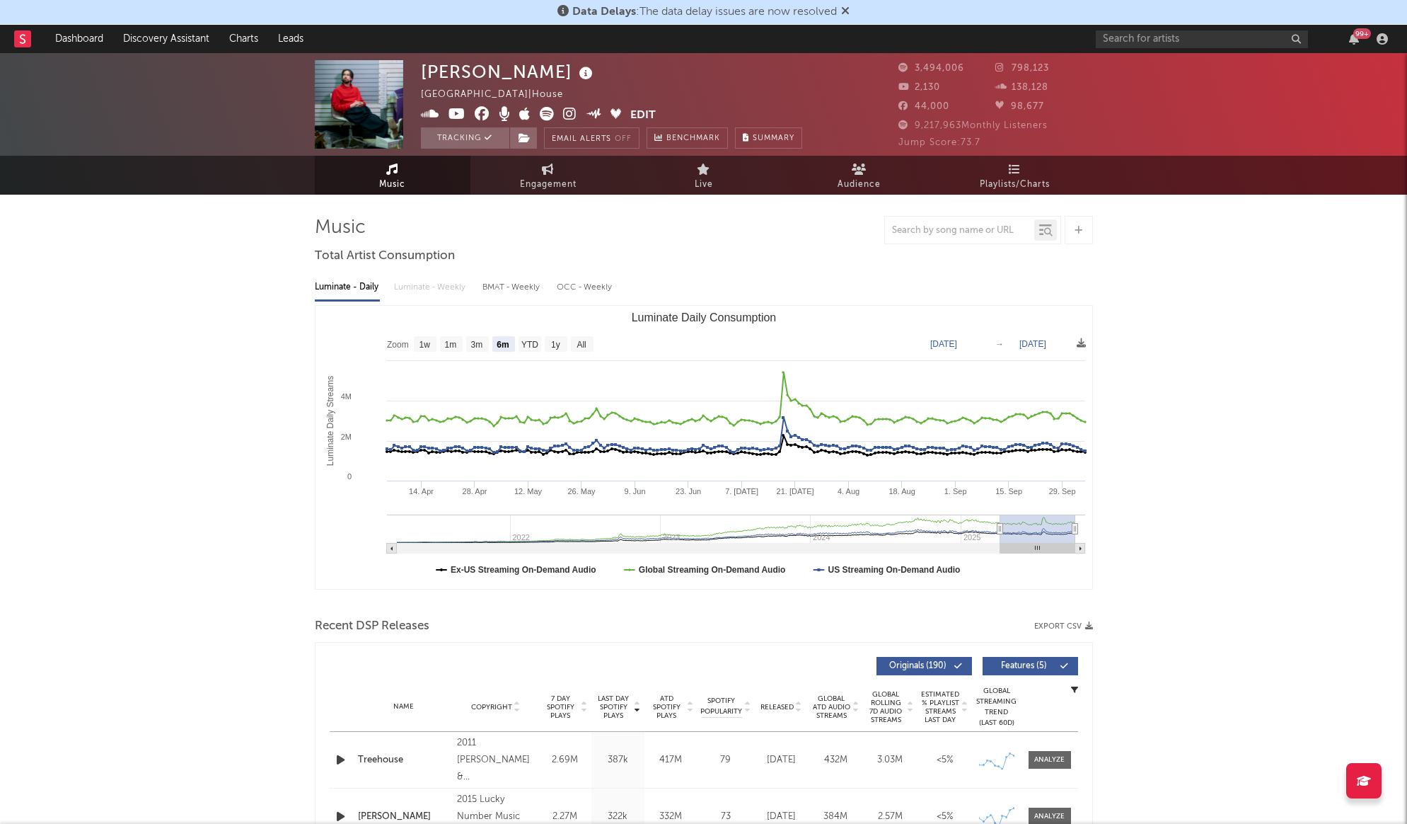
click at [509, 94] on div "United States | House" at bounding box center [500, 94] width 158 height 17
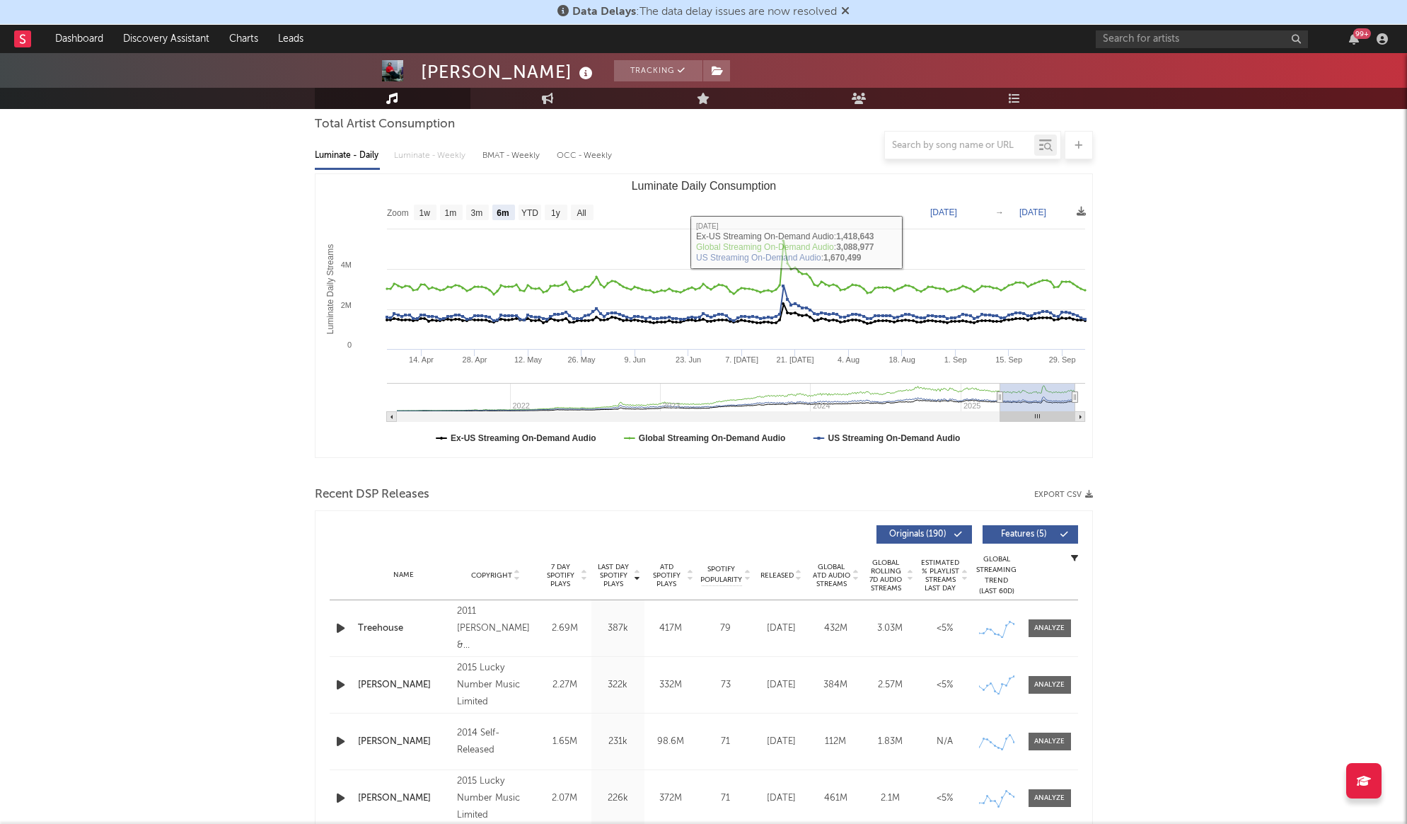
scroll to position [362, 0]
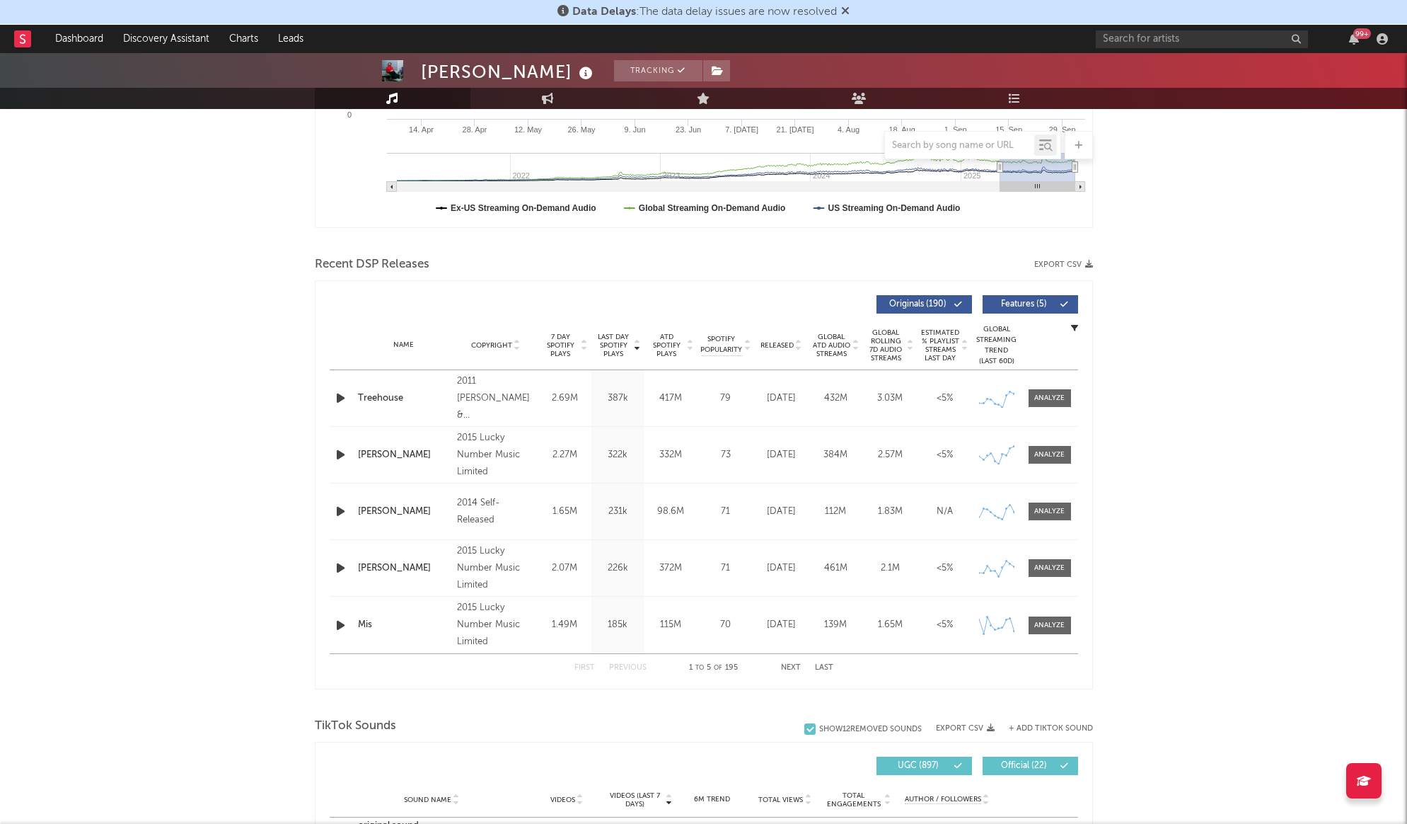
click at [493, 475] on div "2015 Lucky Number Music Limited" at bounding box center [495, 455] width 77 height 51
drag, startPoint x: 495, startPoint y: 474, endPoint x: 480, endPoint y: 439, distance: 38.1
click at [480, 439] on div "2015 Lucky Number Music Limited" at bounding box center [495, 455] width 77 height 51
type input "2022-05-15"
type input "2022-11-14"
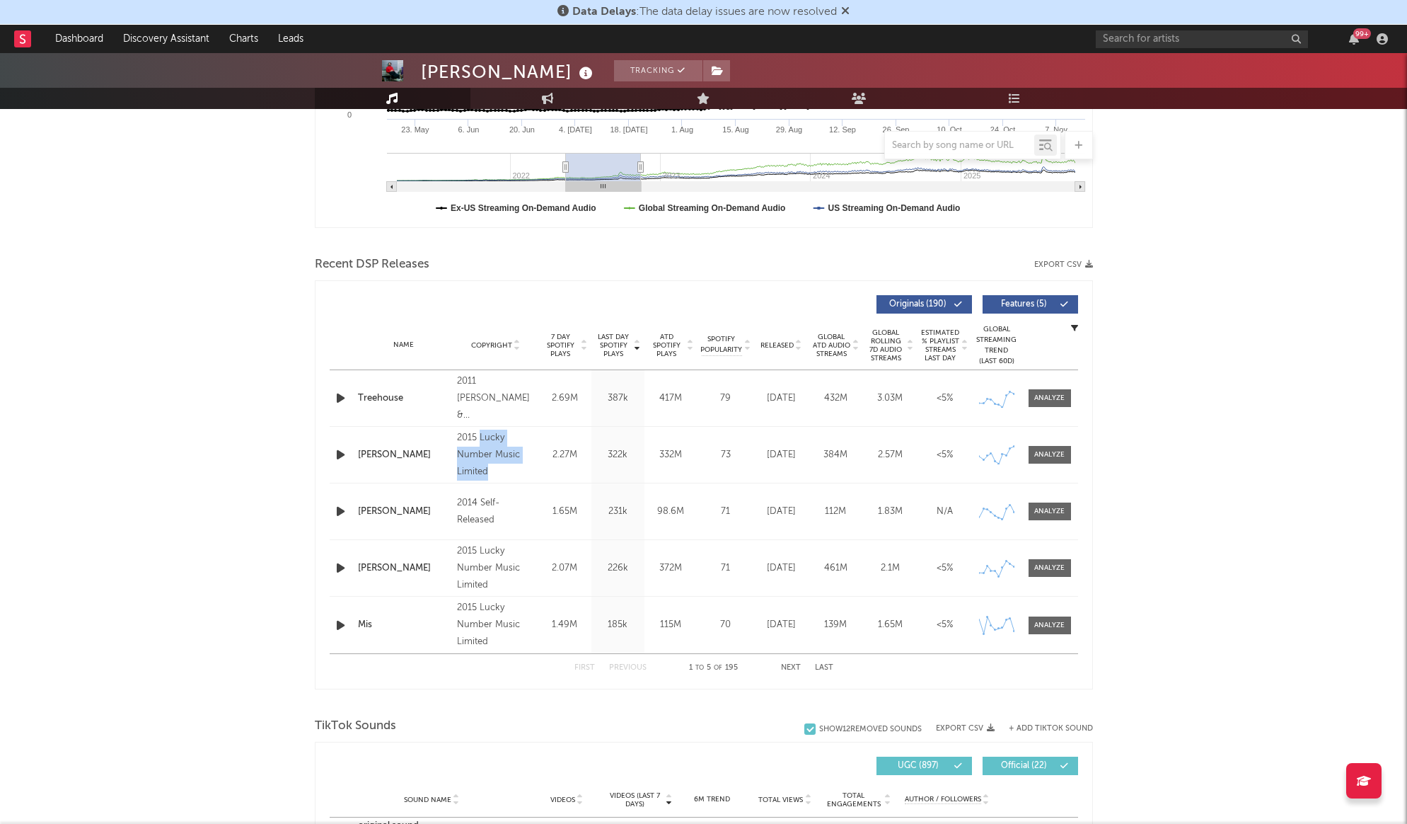
click at [603, 180] on g "Luminate Daily Consumption" at bounding box center [736, 172] width 698 height 39
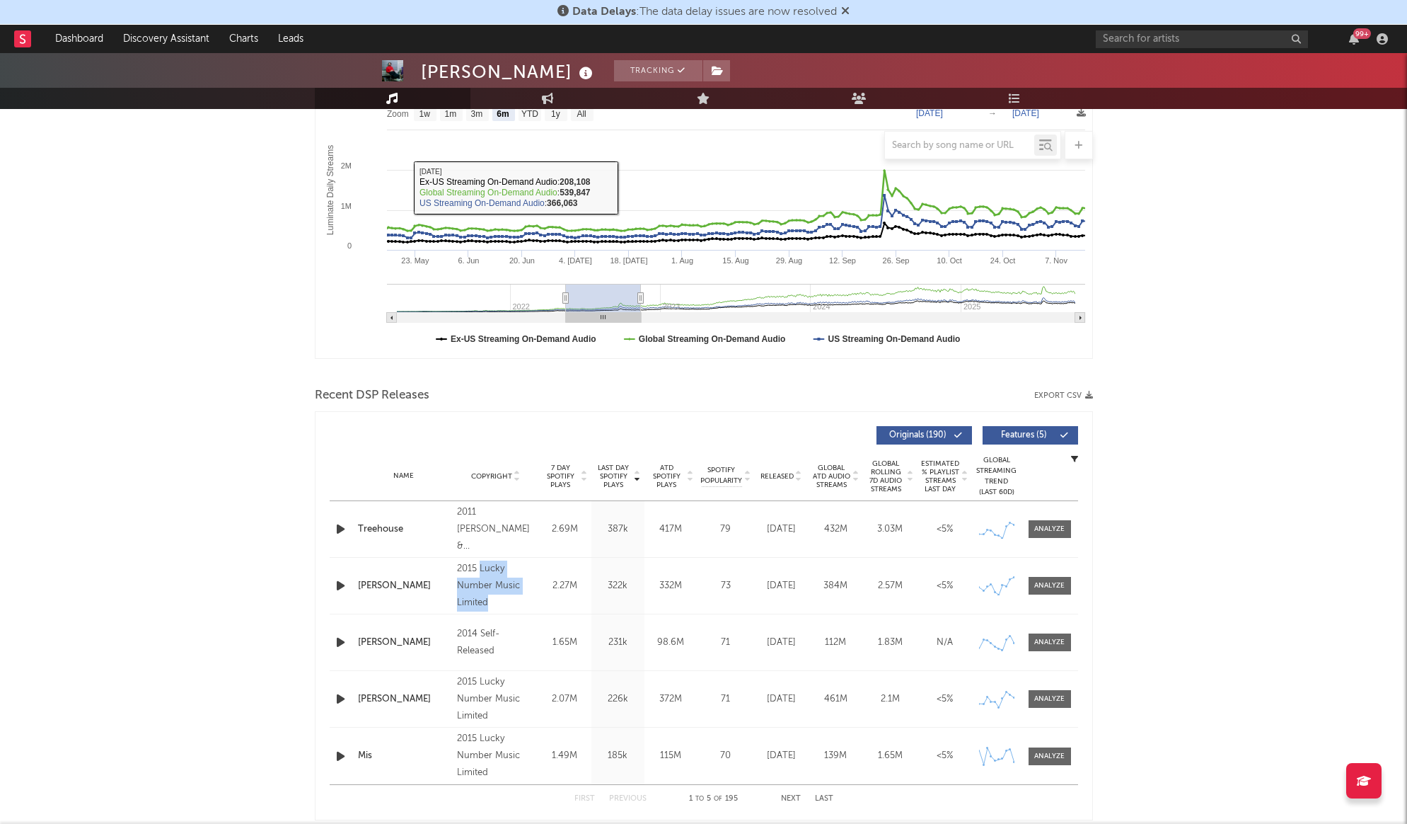
scroll to position [225, 0]
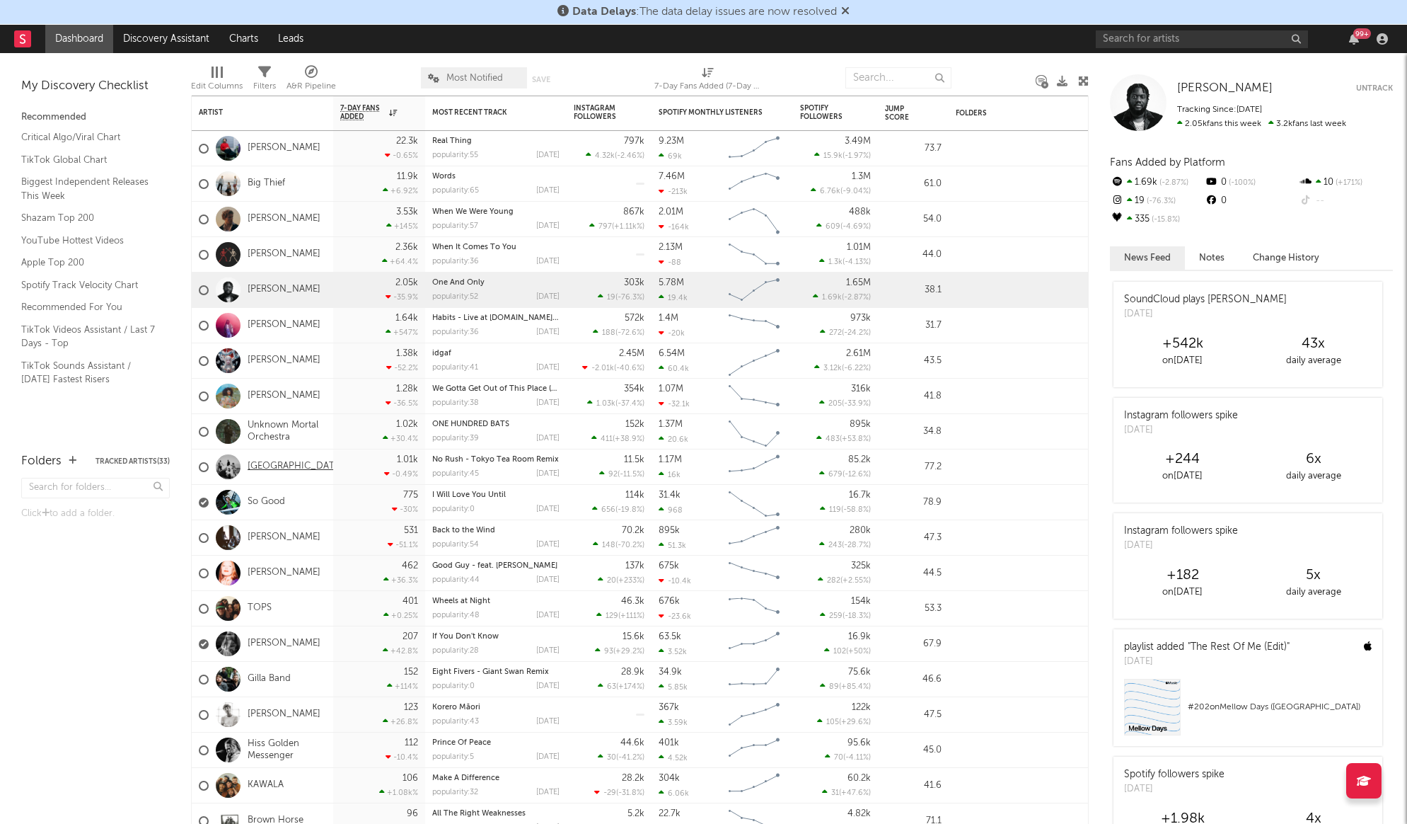
click at [292, 466] on link "Tokyo Tea Room" at bounding box center [296, 467] width 96 height 12
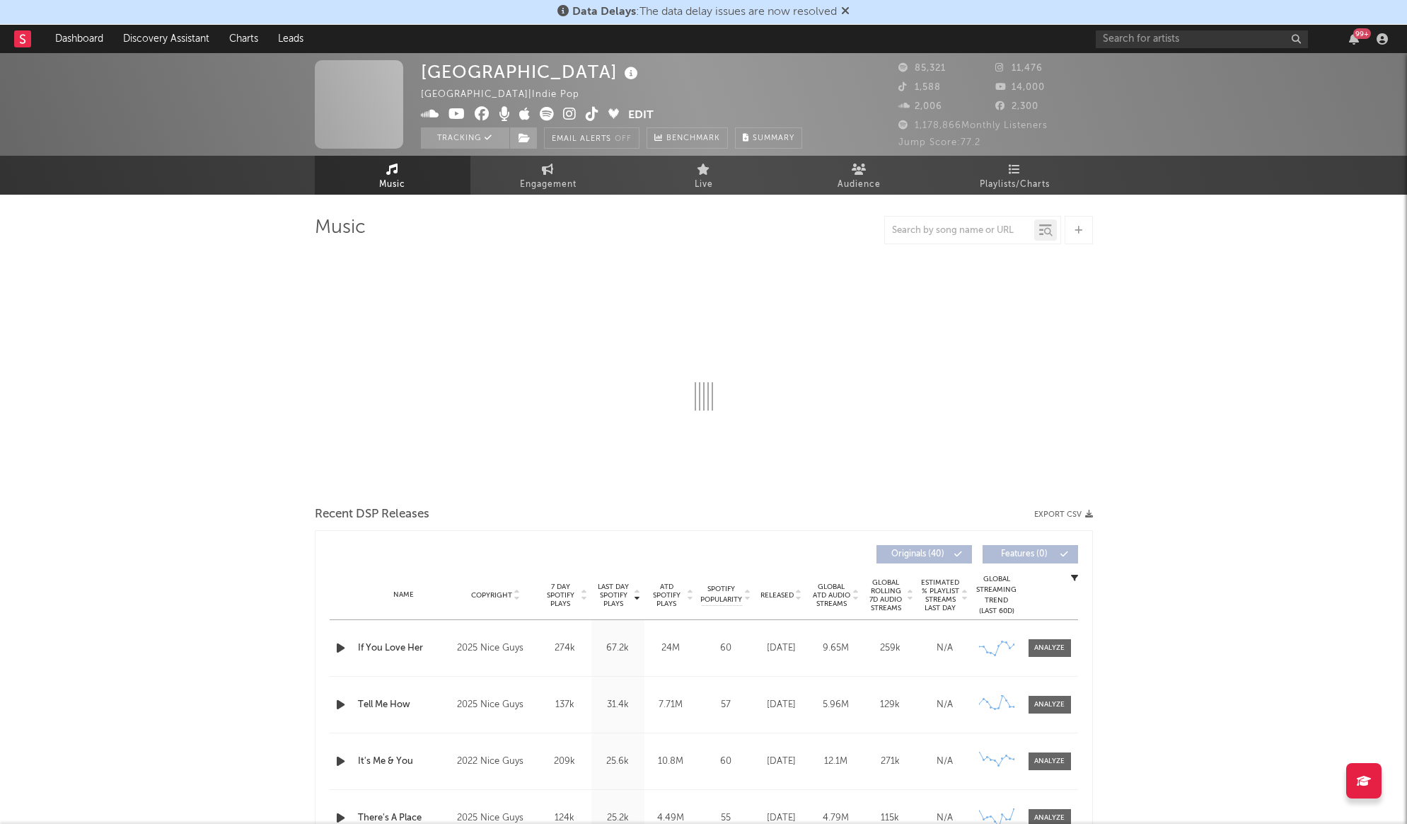
select select "6m"
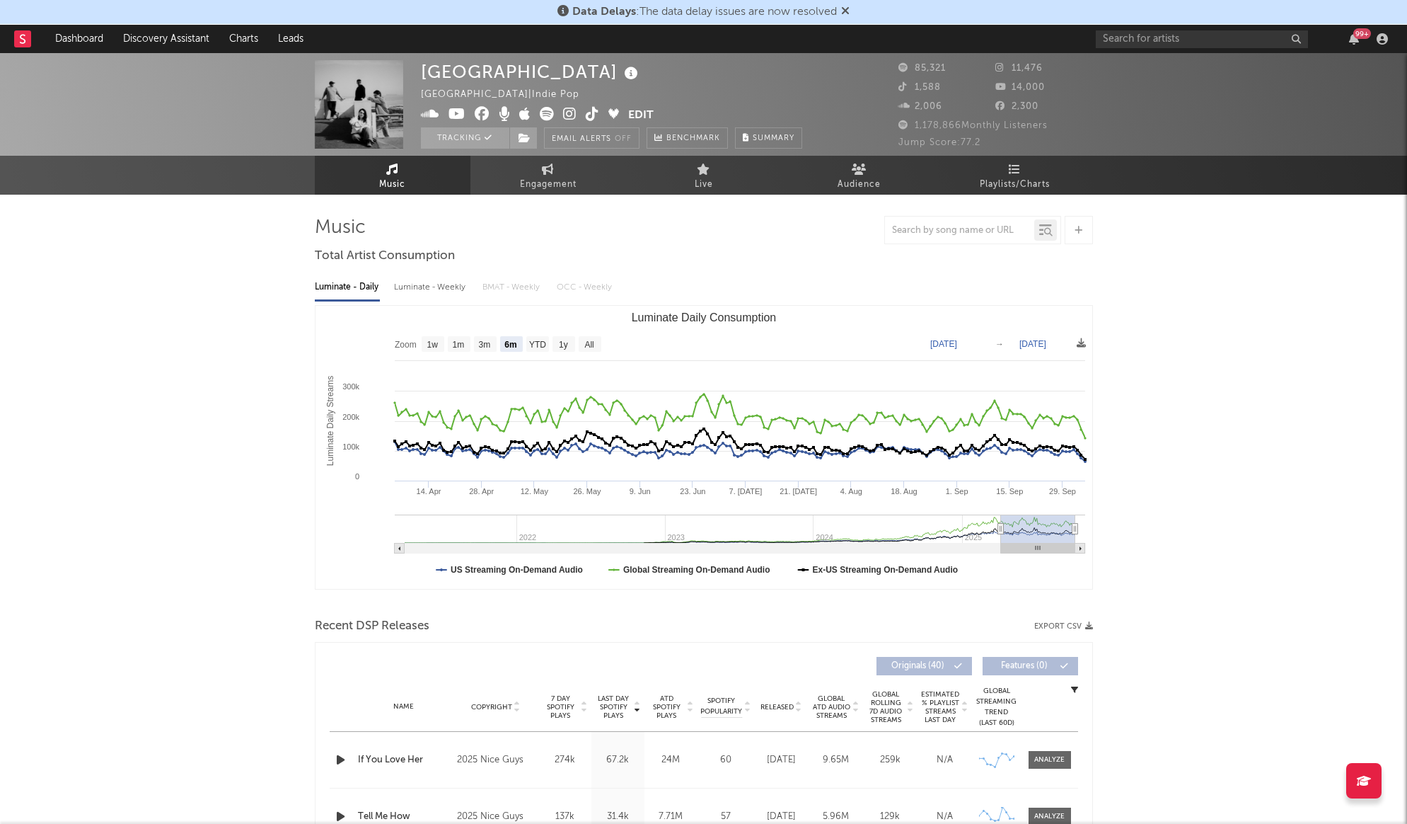
select select "6m"
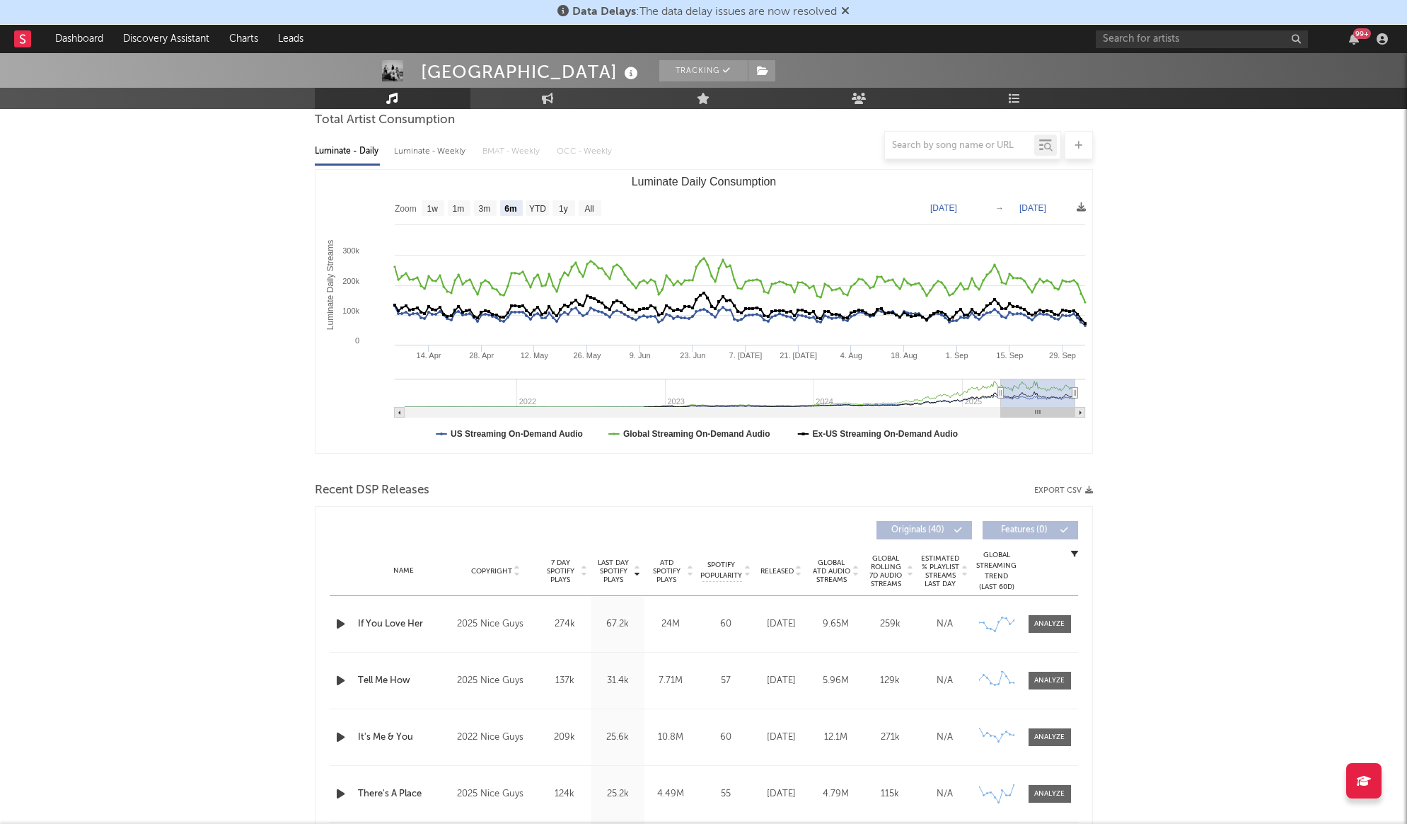
scroll to position [133, 0]
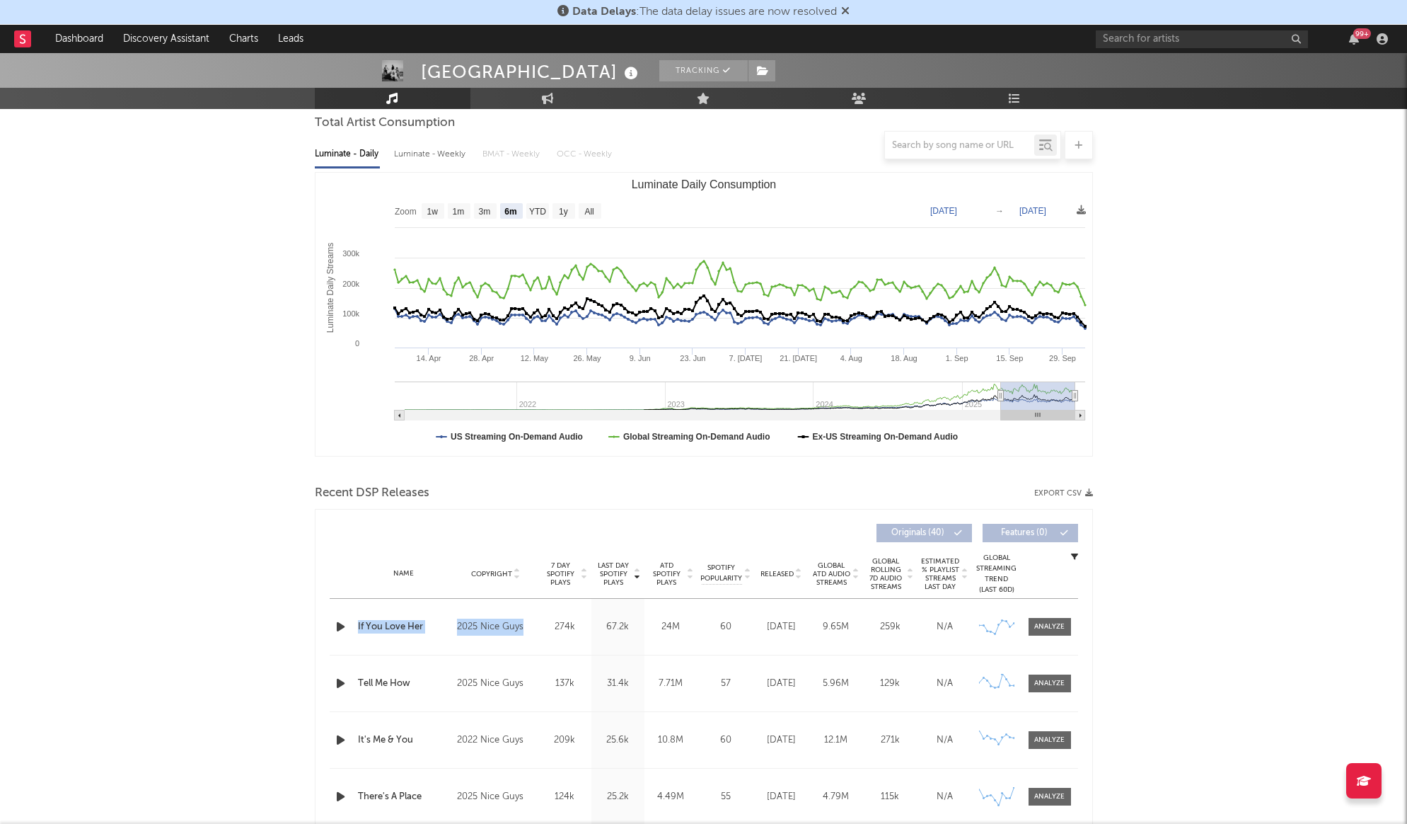
drag, startPoint x: 497, startPoint y: 630, endPoint x: 451, endPoint y: 628, distance: 45.3
click at [444, 626] on div "Name If You Love Her Copyright 2025 Nice Guys Label Nice Guys Album Names No Ru…" at bounding box center [704, 627] width 749 height 56
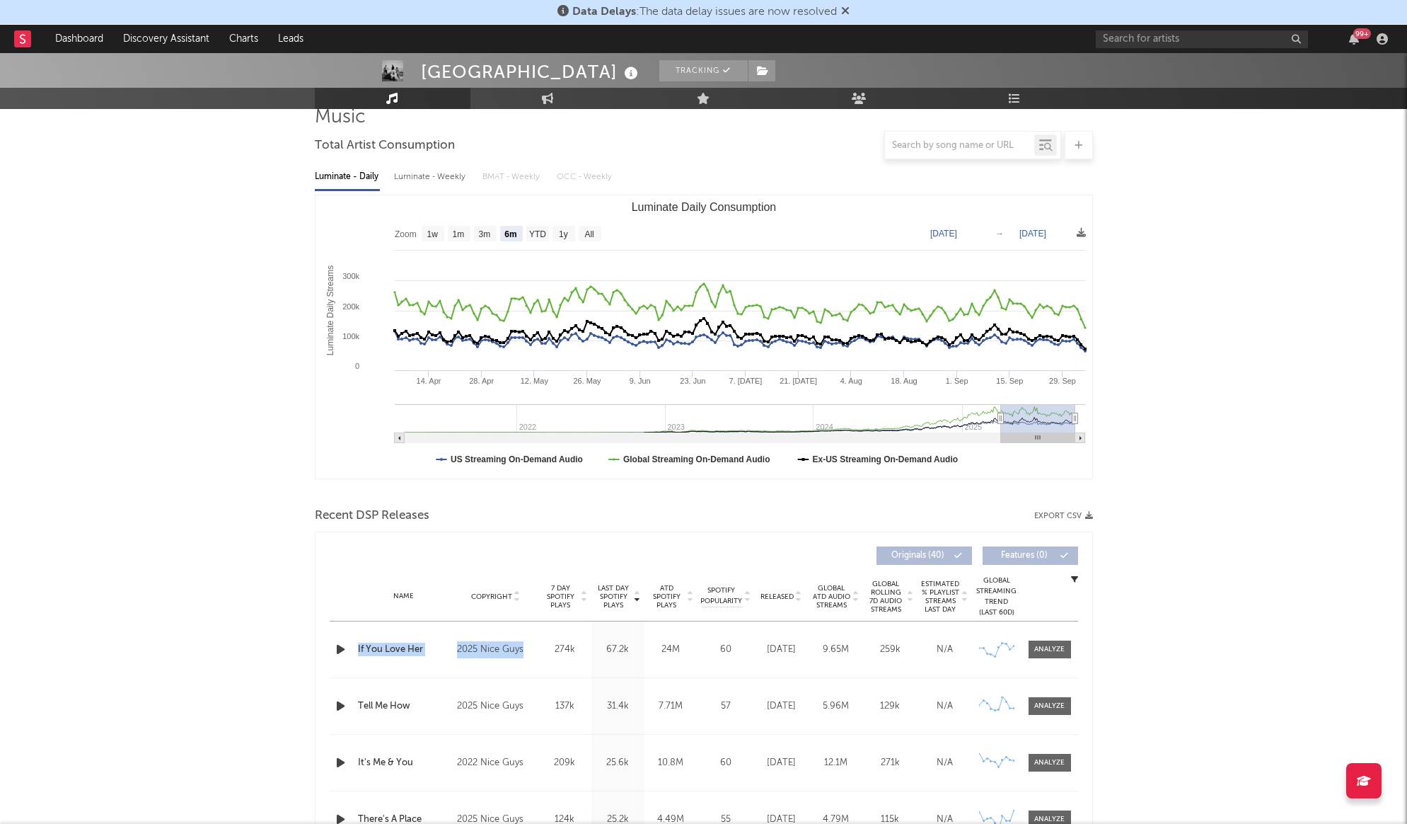
scroll to position [0, 0]
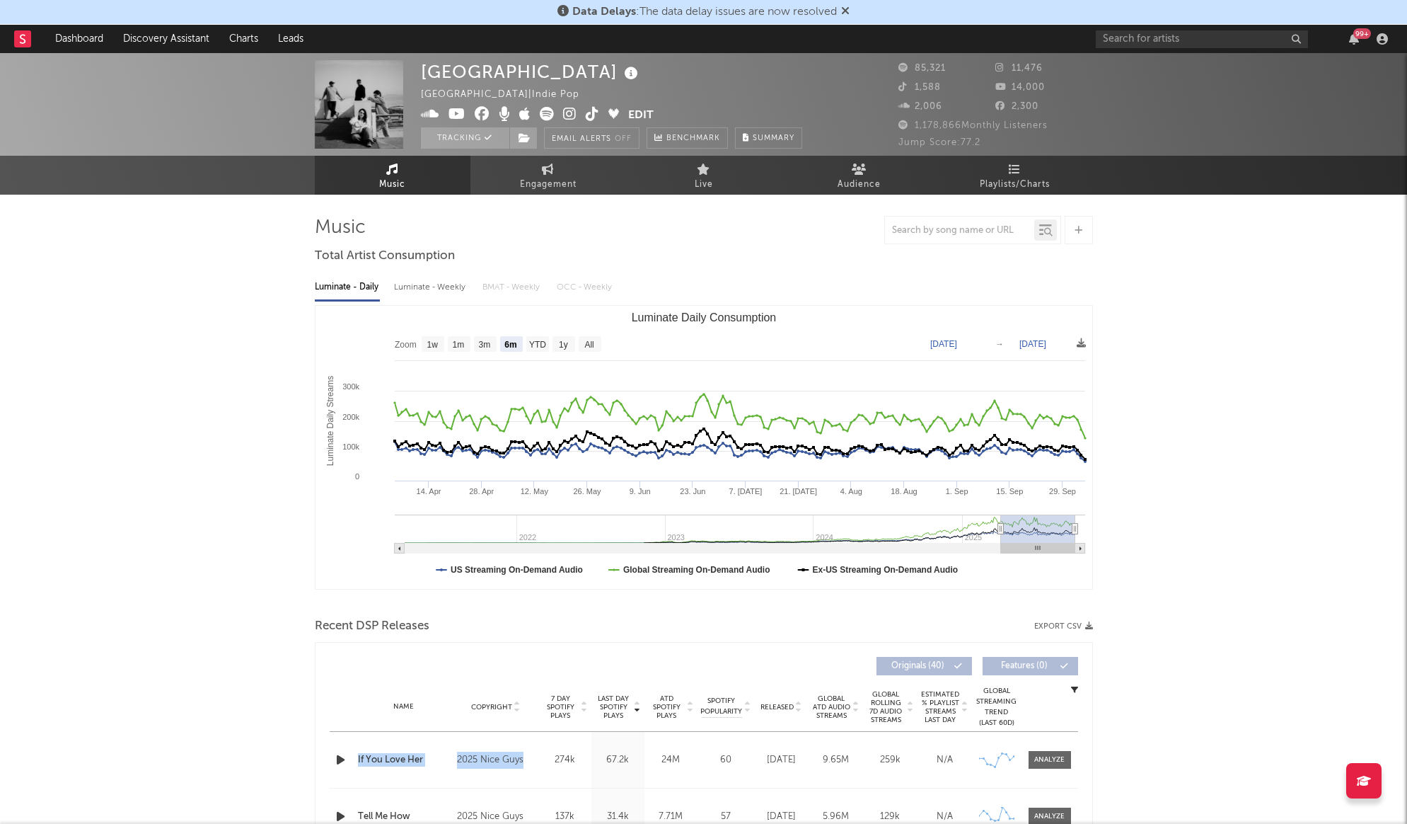
click at [568, 111] on icon at bounding box center [569, 114] width 13 height 14
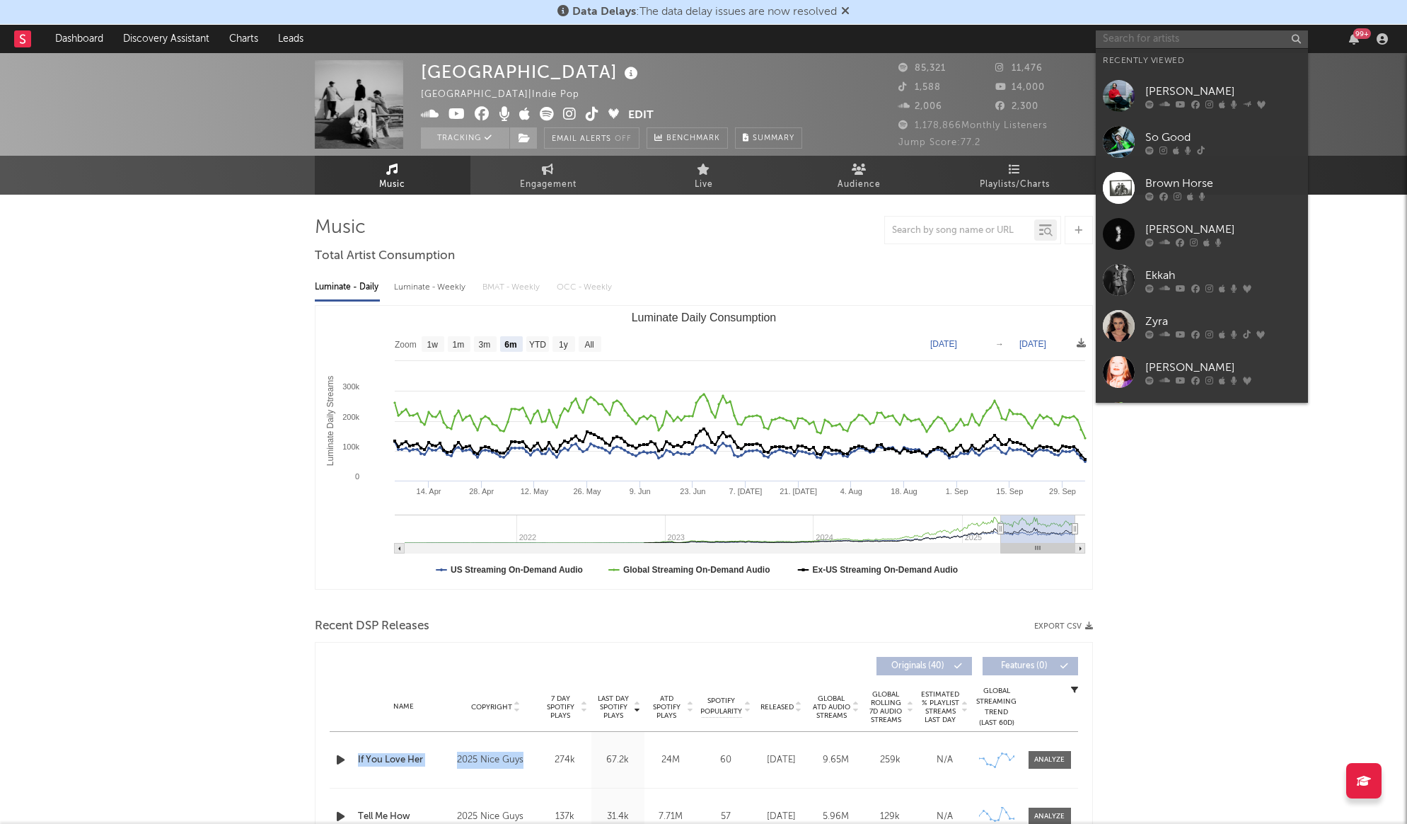
click at [1218, 36] on input "text" at bounding box center [1202, 39] width 212 height 18
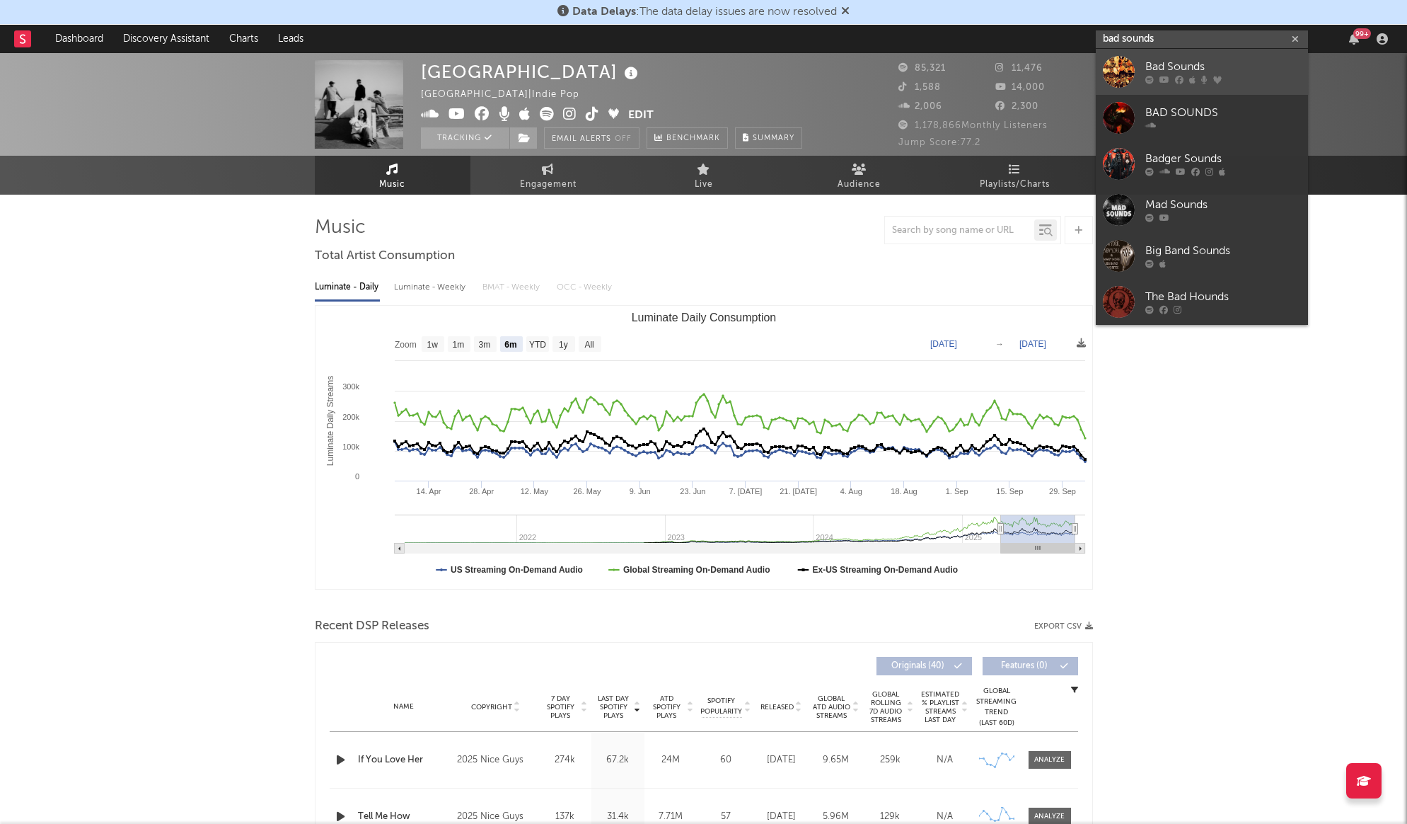
type input "bad sounds"
click at [1228, 58] on link "Bad Sounds" at bounding box center [1202, 72] width 212 height 46
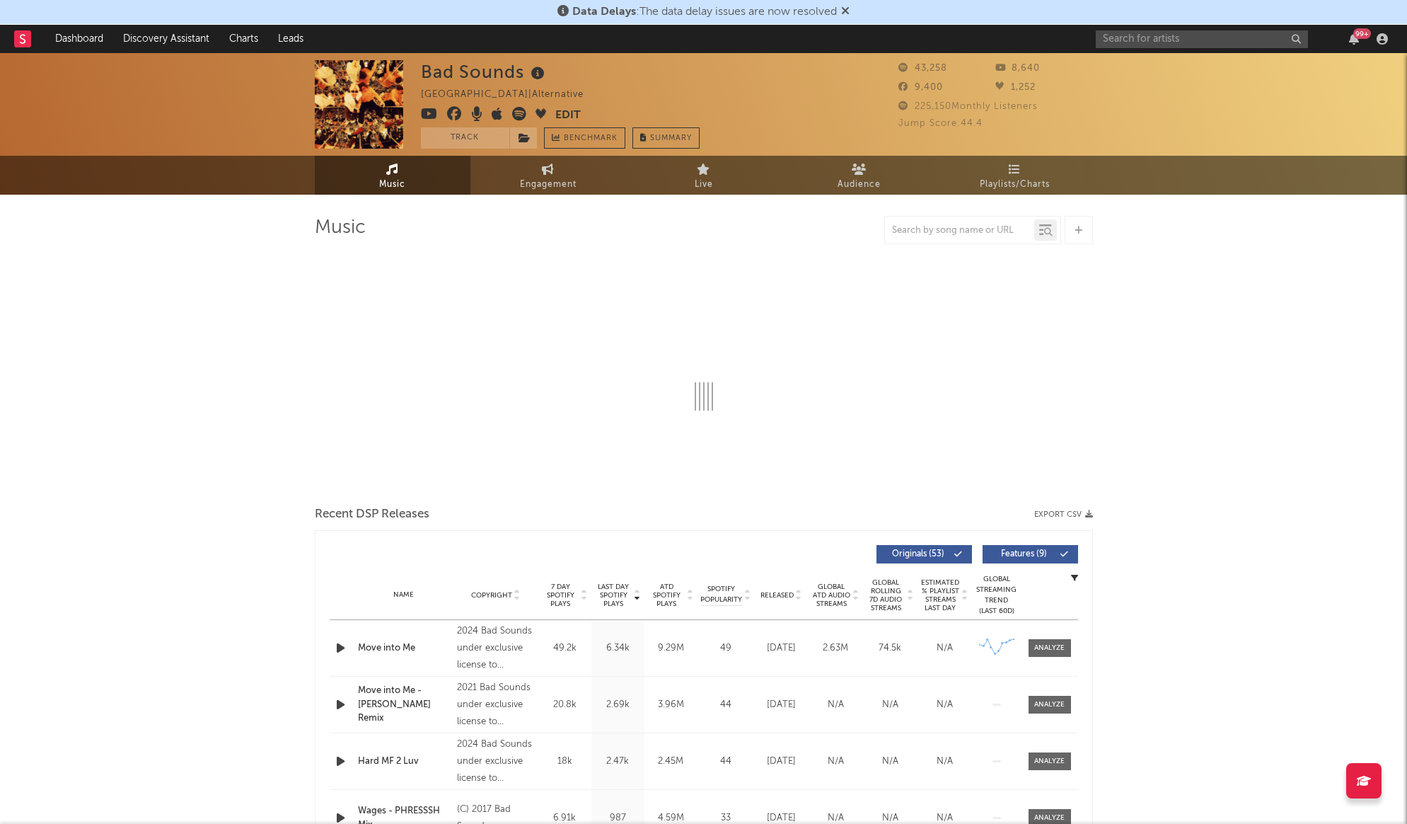
select select "6m"
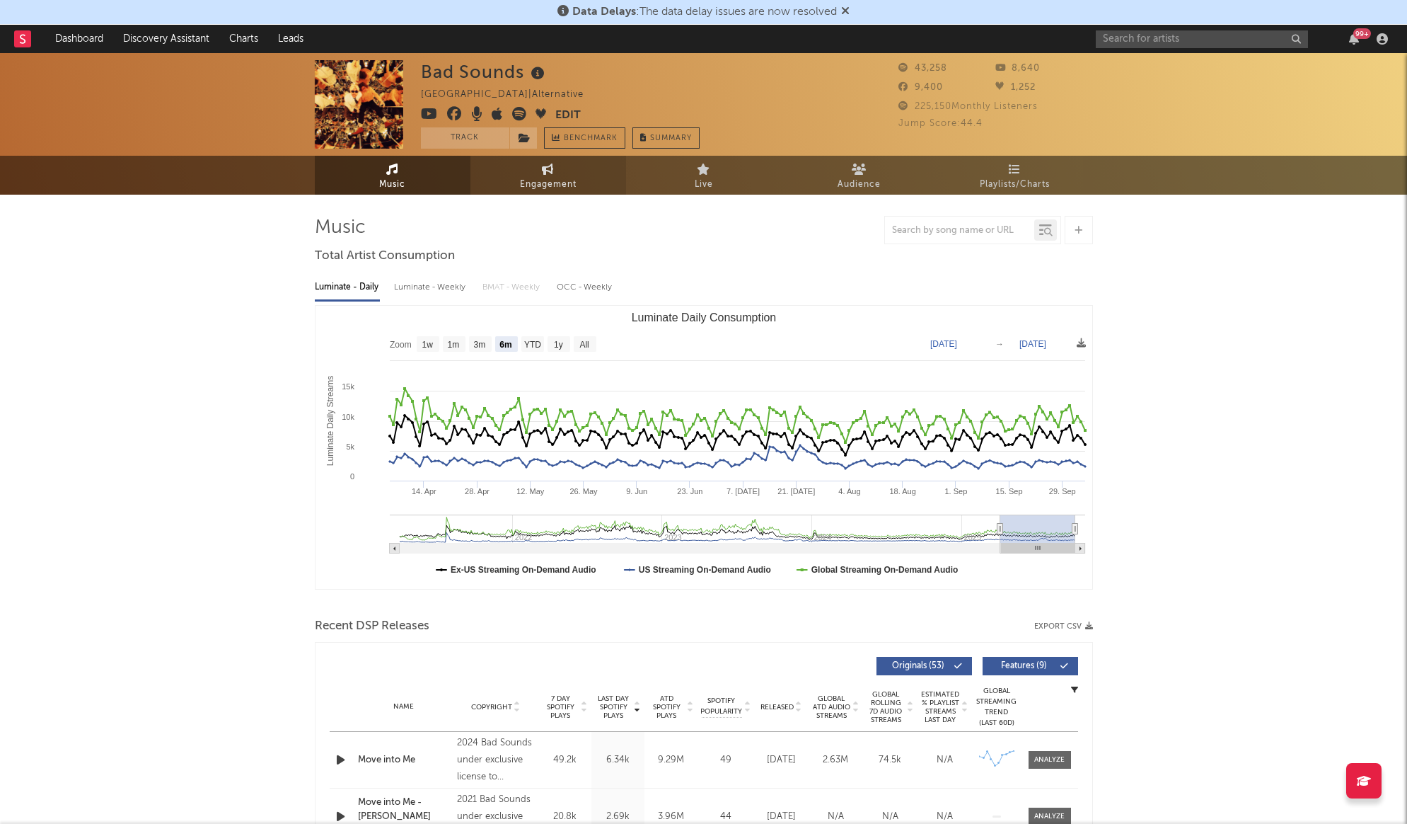
click at [561, 181] on span "Engagement" at bounding box center [548, 184] width 57 height 17
select select "1w"
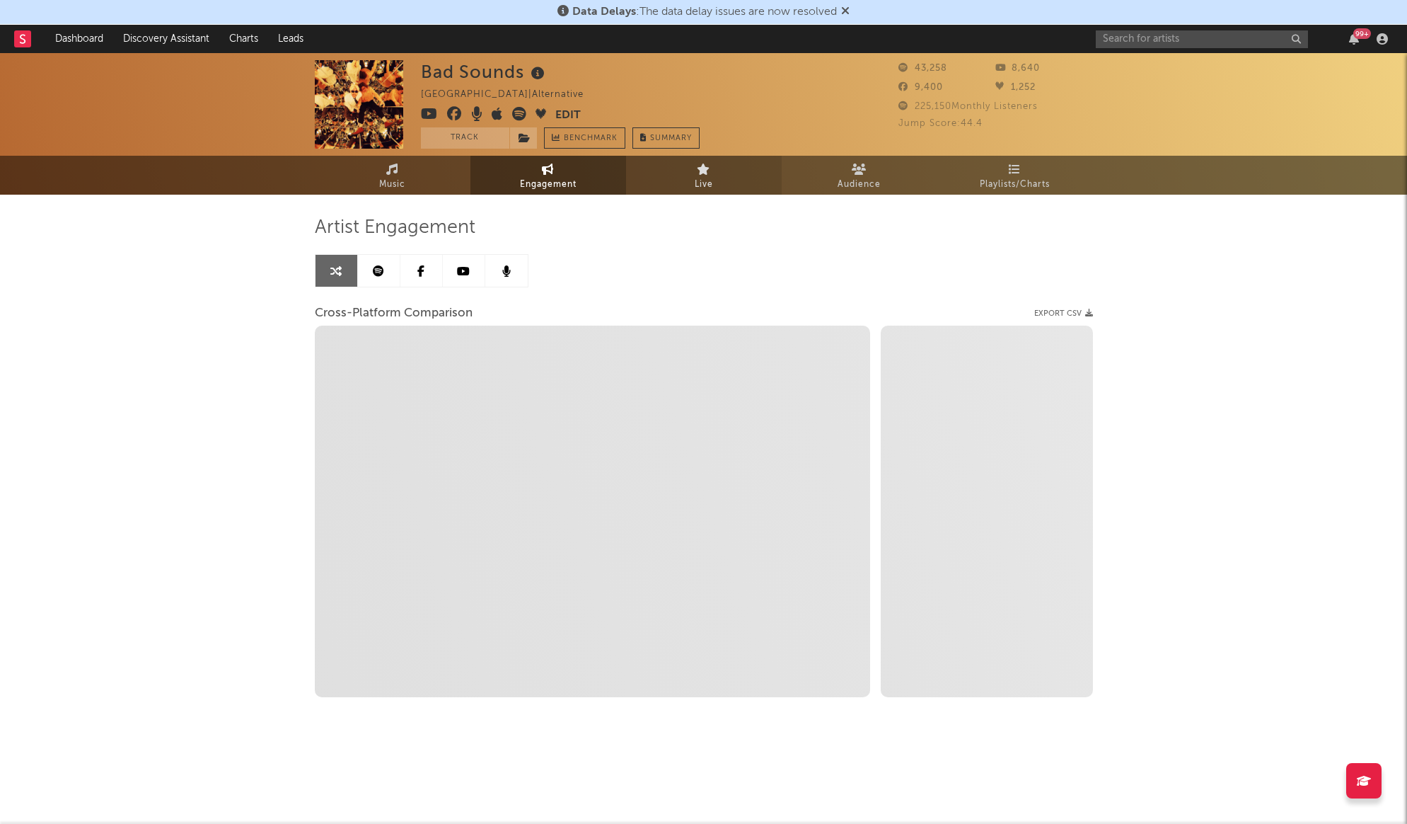
select select "1m"
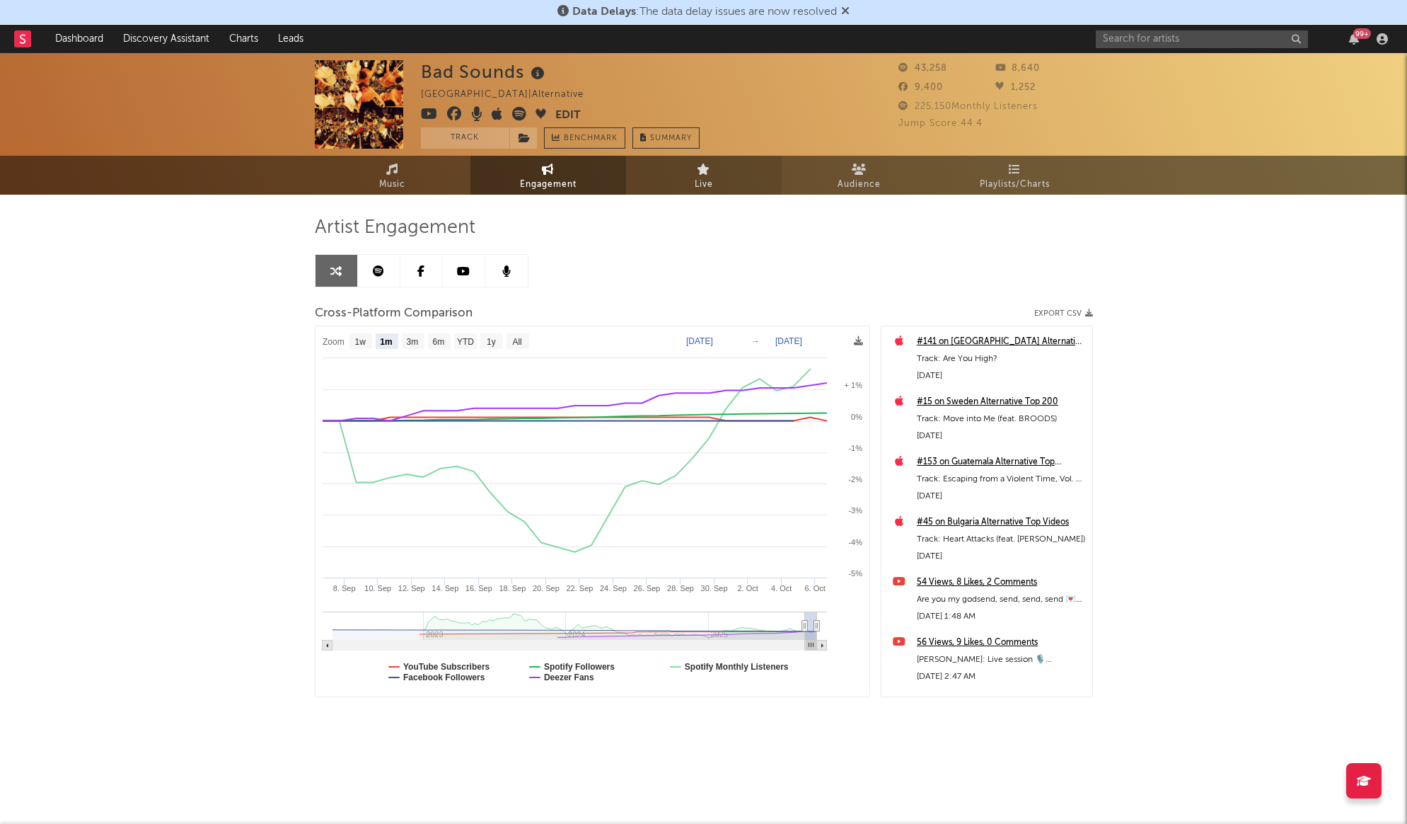
click at [711, 179] on span "Live" at bounding box center [704, 184] width 18 height 17
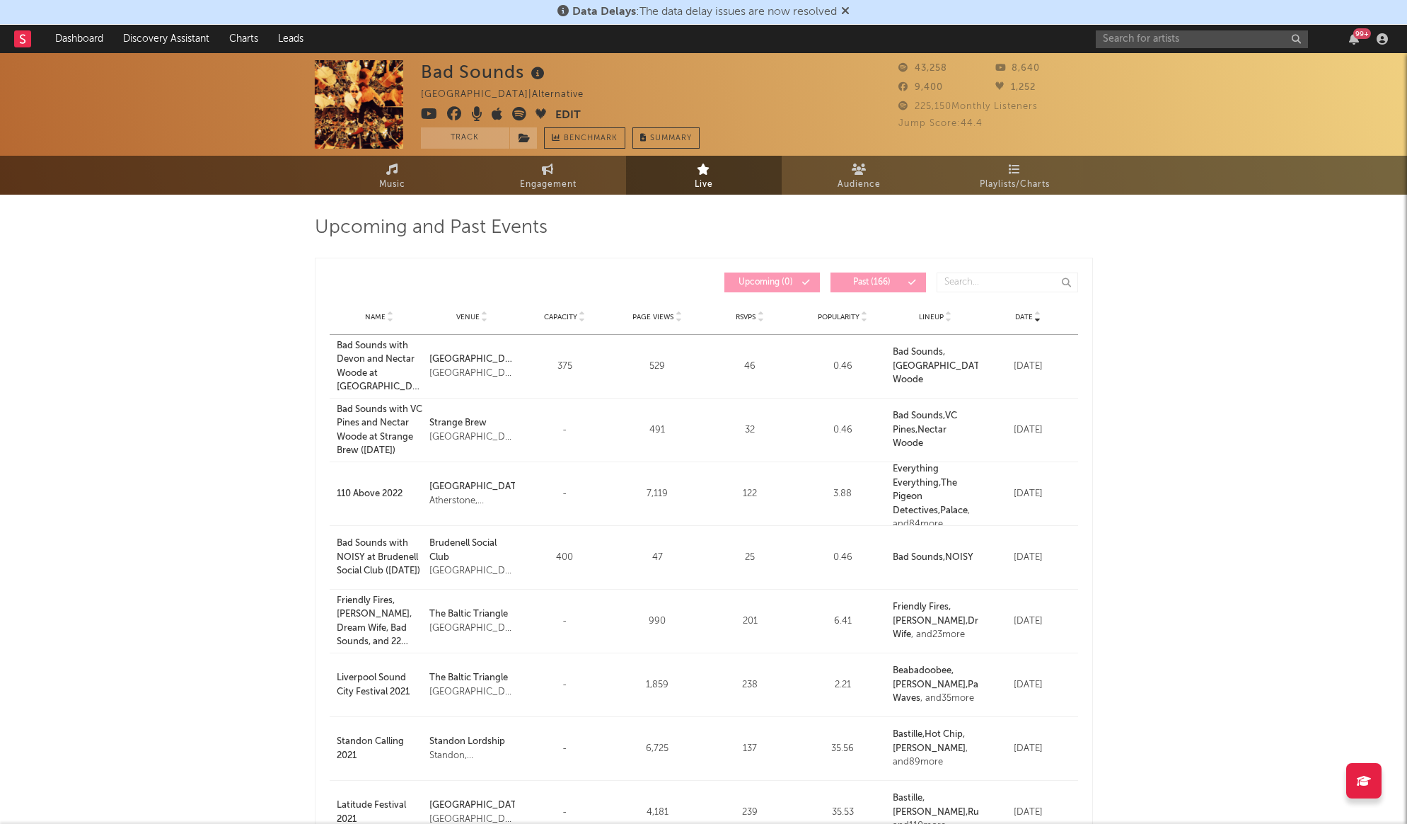
click at [1031, 317] on span "Date" at bounding box center [1024, 317] width 18 height 8
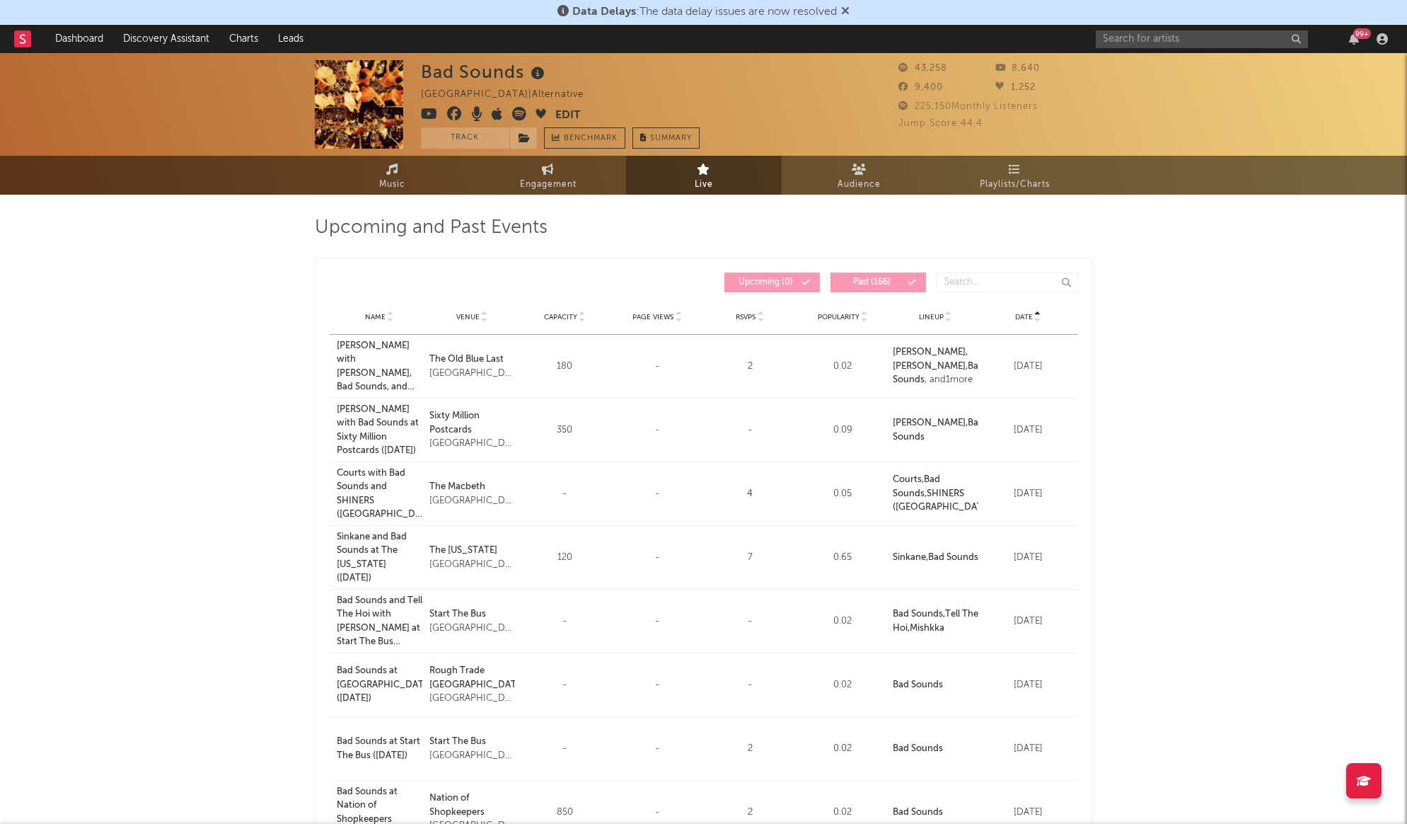
click at [1031, 317] on span "Date" at bounding box center [1024, 317] width 18 height 8
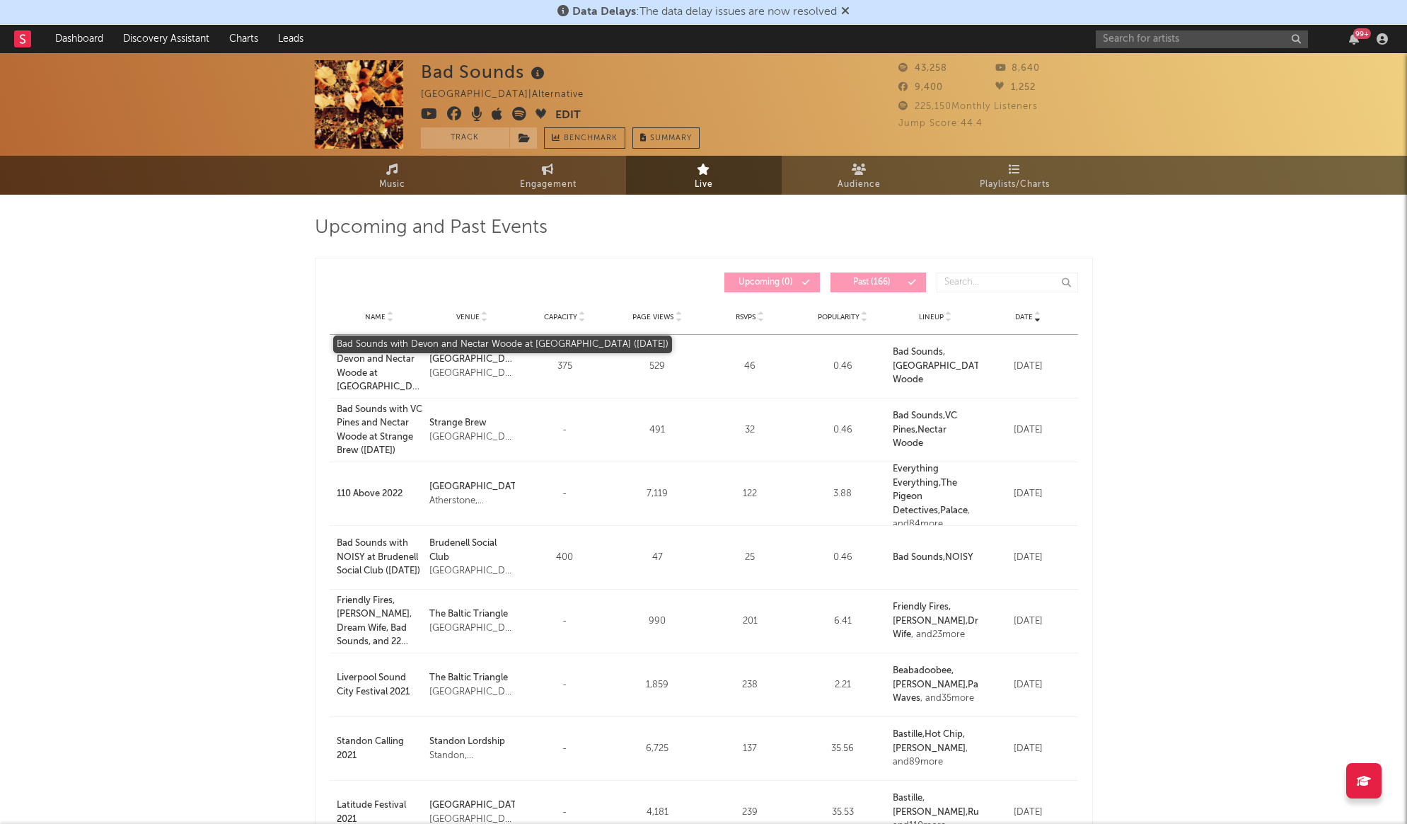
click at [369, 362] on div "Bad Sounds with Devon and Nectar Woode at London Oslo (June 17, 2023)" at bounding box center [380, 366] width 86 height 55
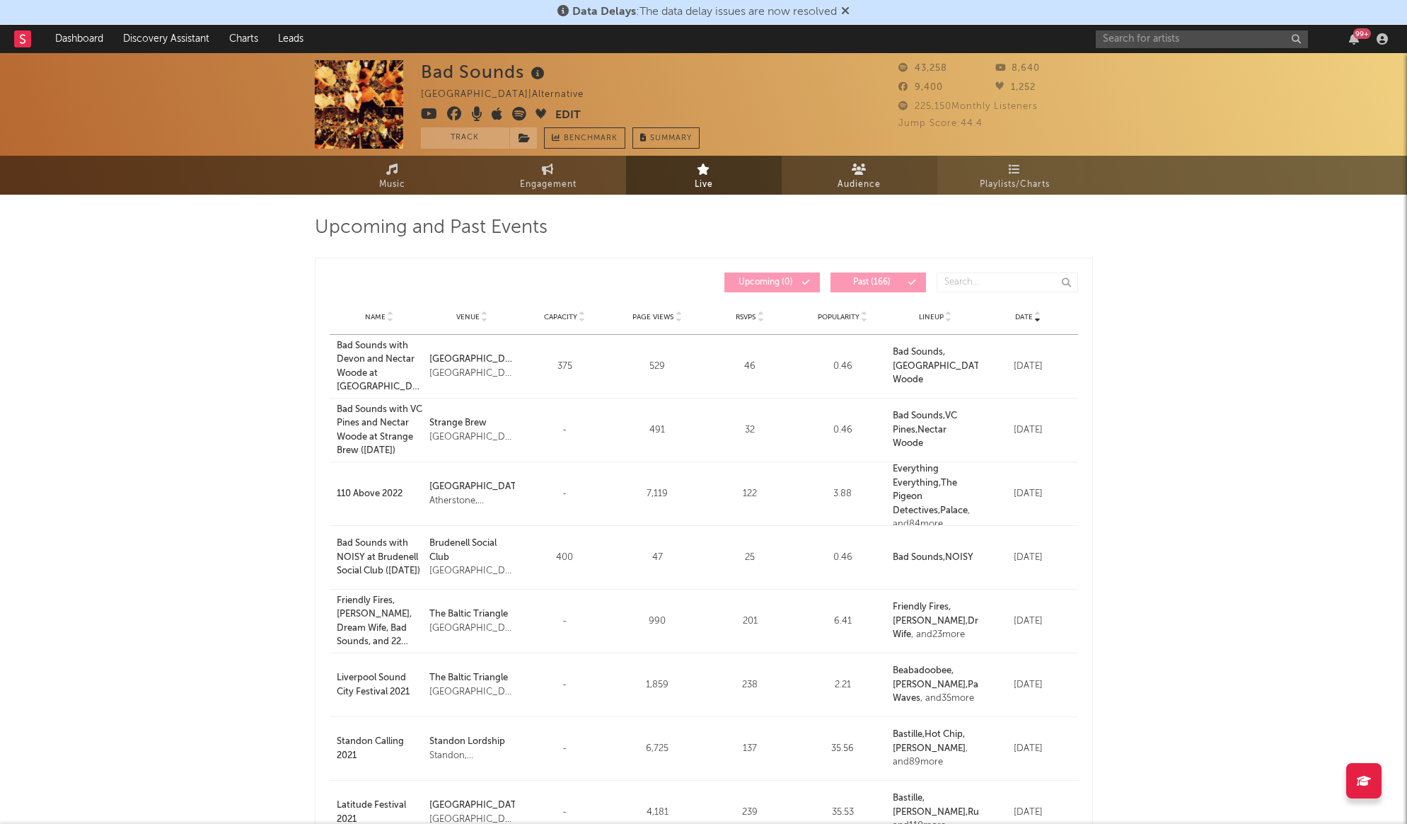
click at [843, 173] on link "Audience" at bounding box center [860, 175] width 156 height 39
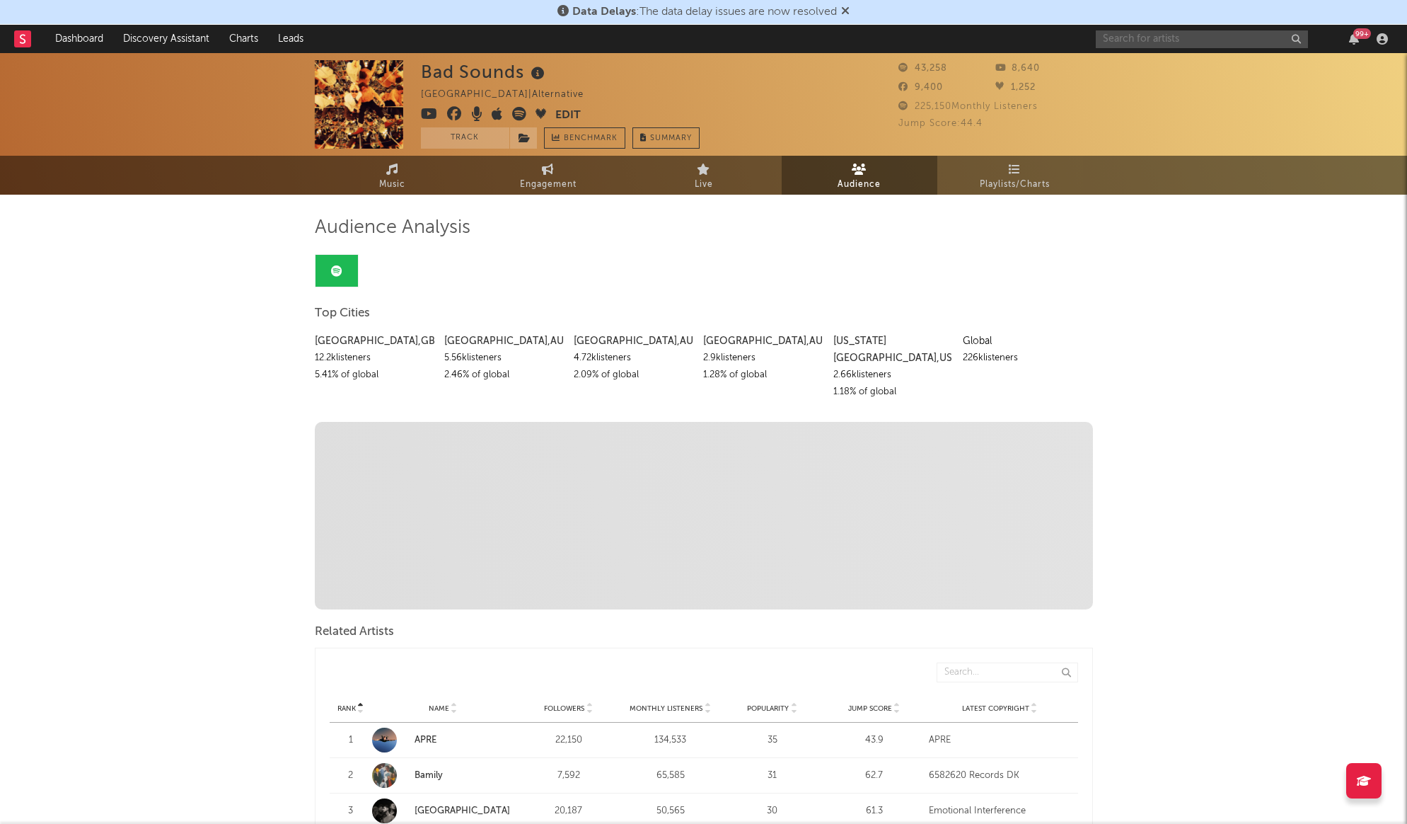
click at [1182, 38] on input "text" at bounding box center [1202, 39] width 212 height 18
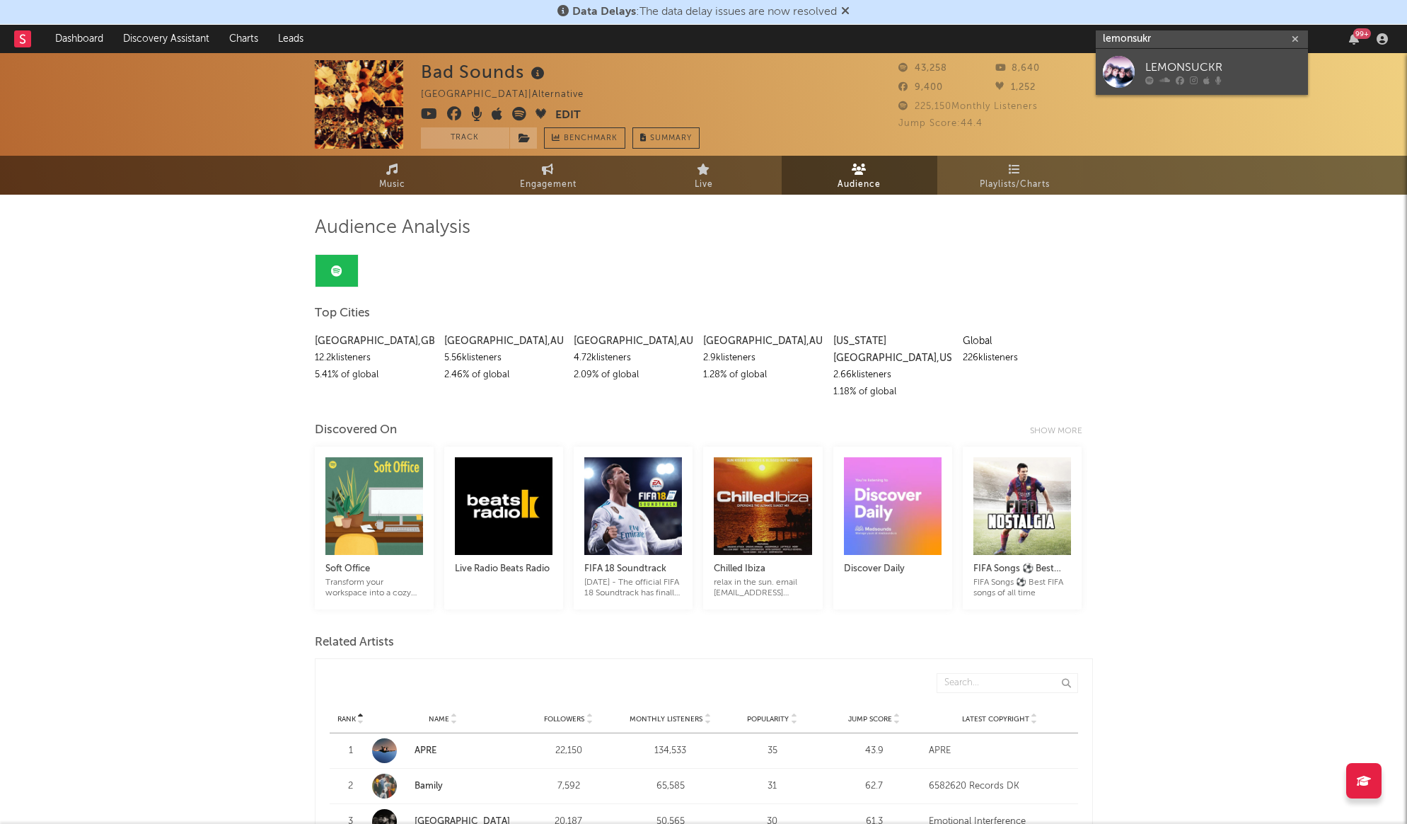
type input "lemonsukr"
click at [1202, 60] on div "LEMONSUCKR" at bounding box center [1224, 67] width 156 height 17
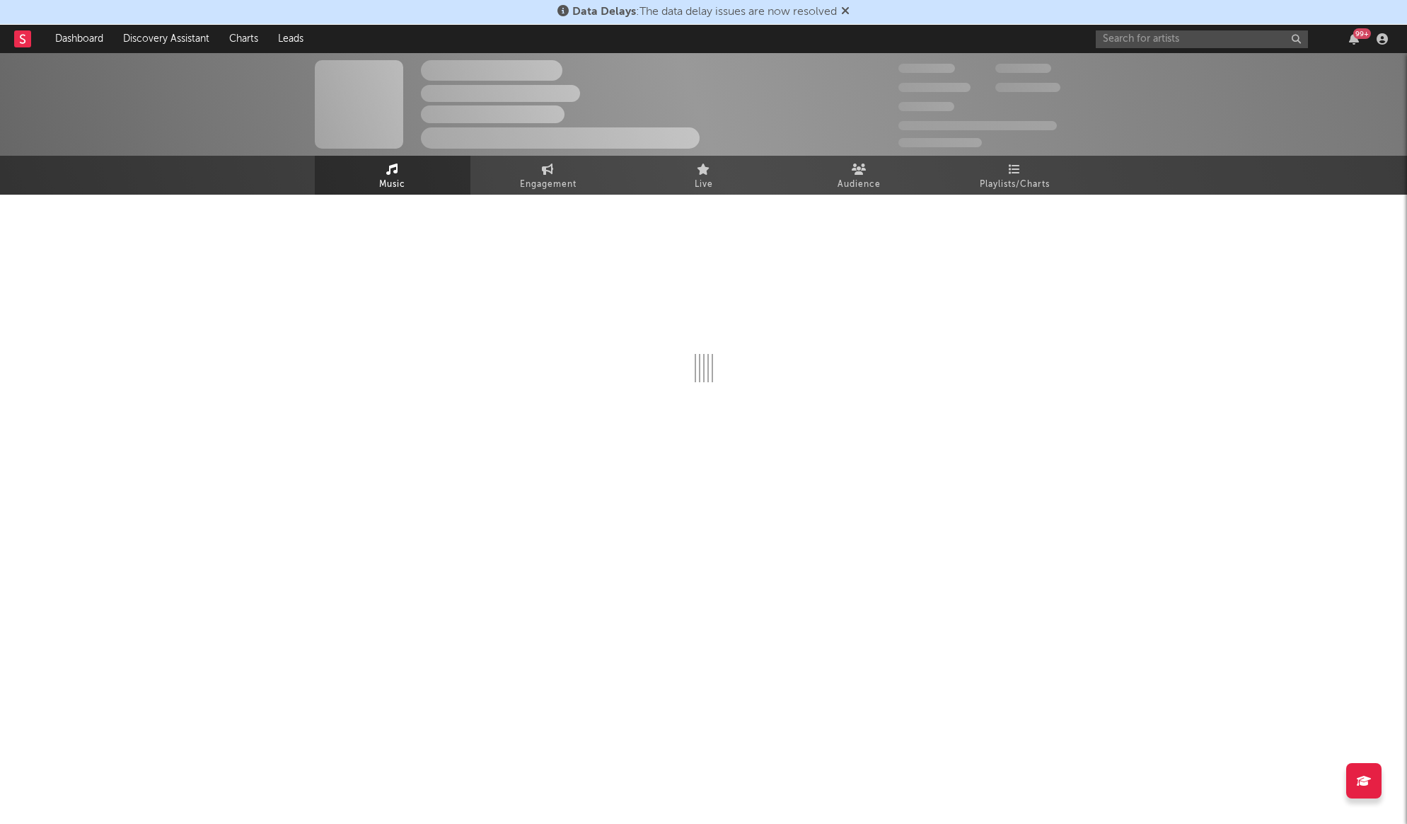
select select "1w"
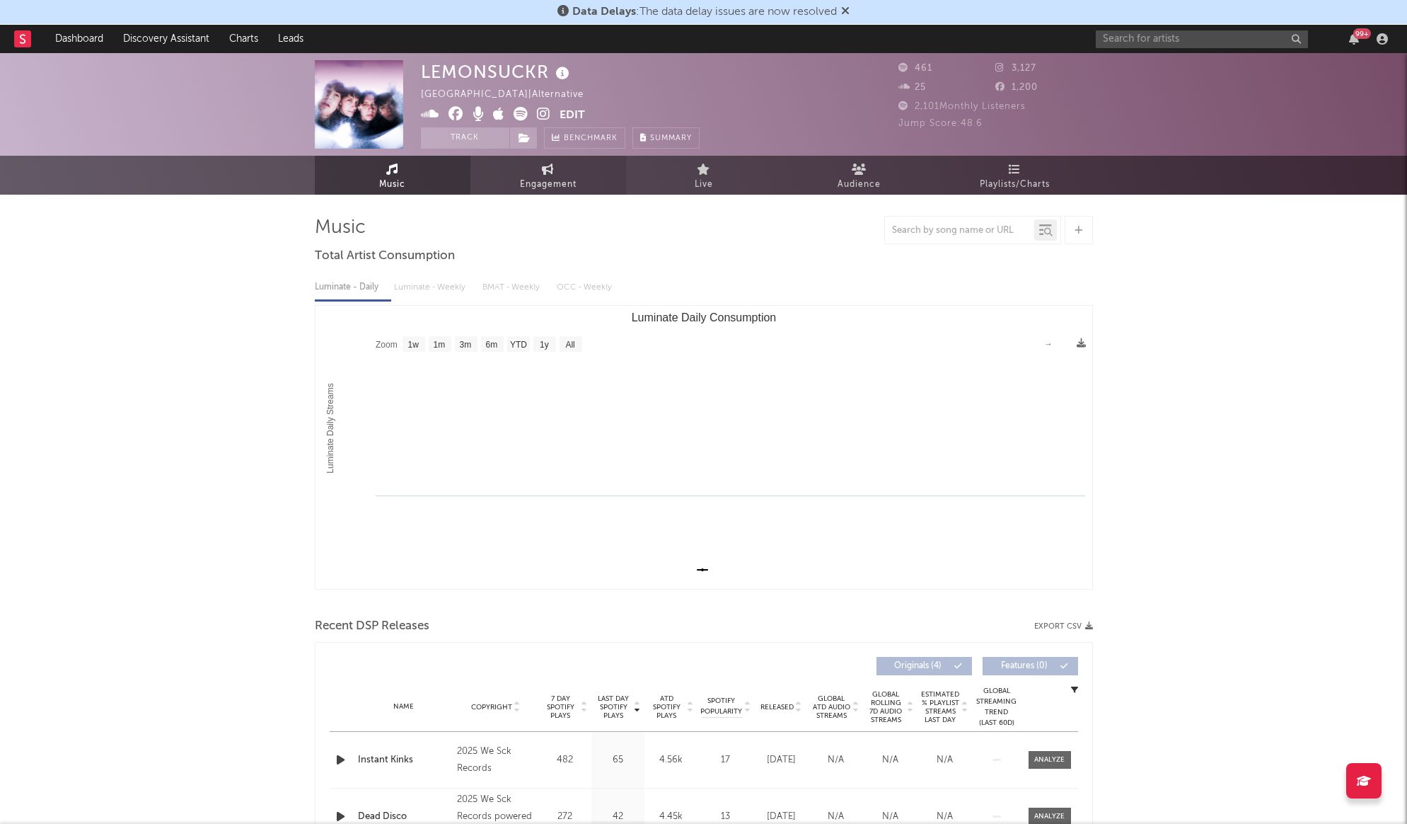
click at [543, 173] on icon at bounding box center [548, 168] width 12 height 11
select select "1w"
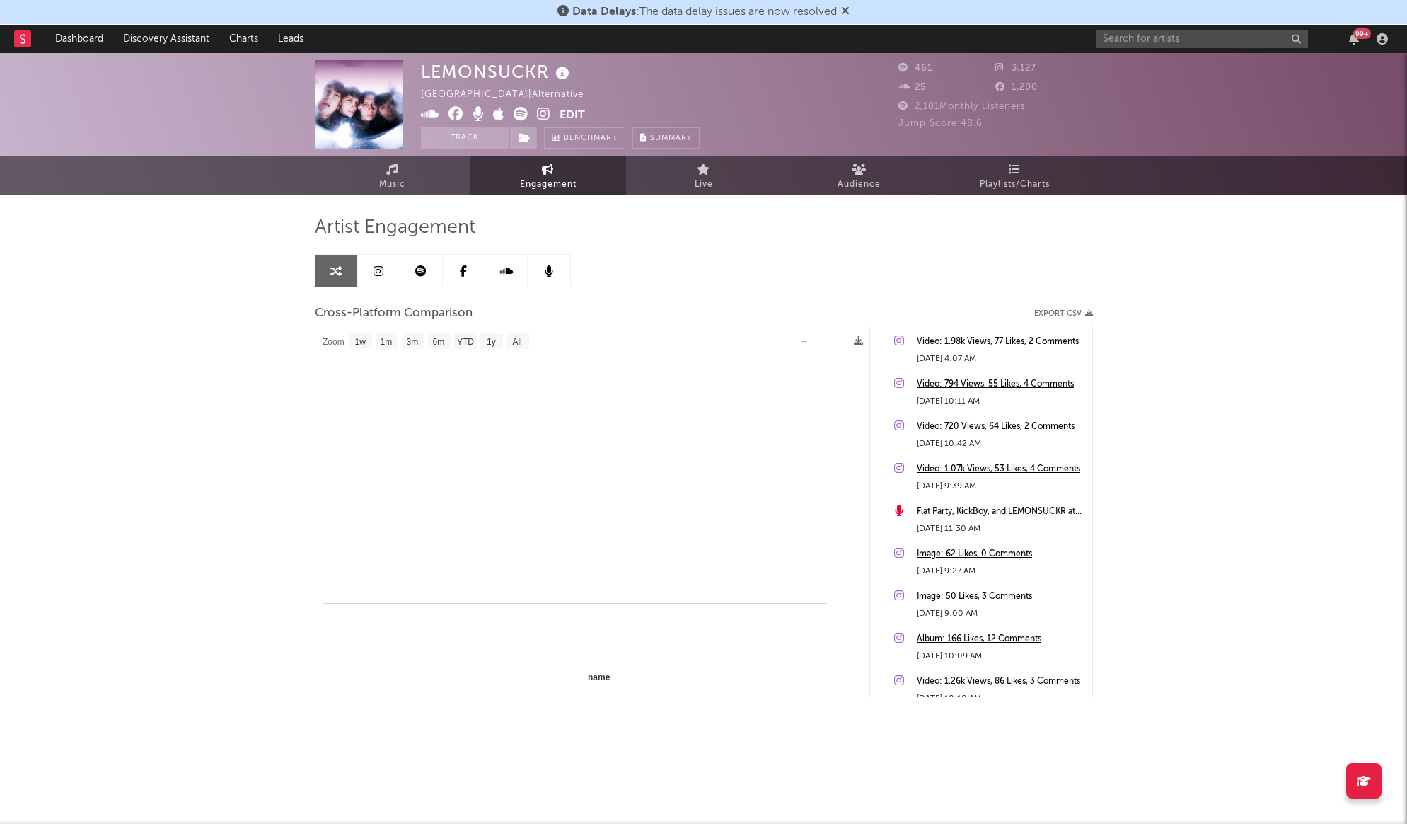
select select "1m"
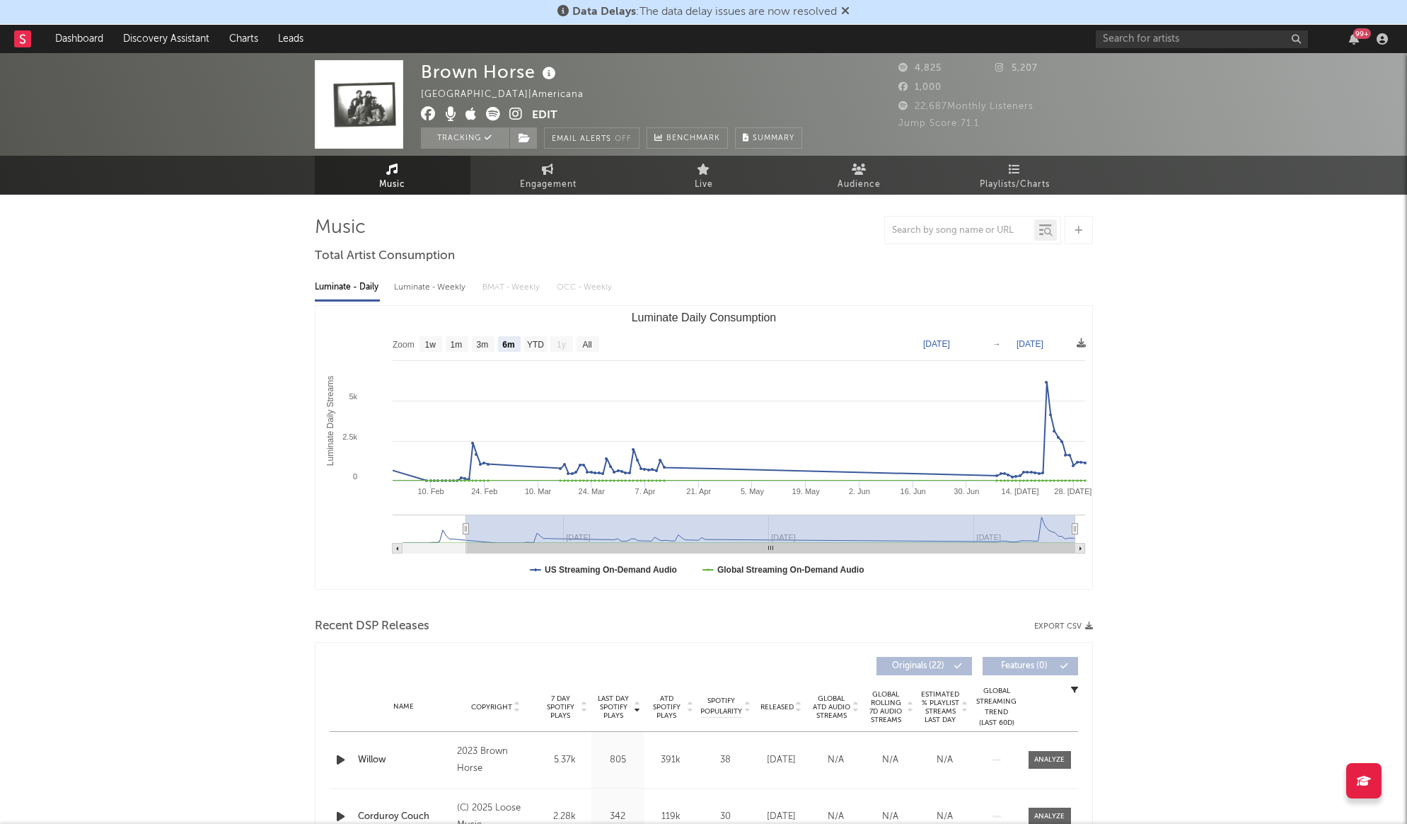
select select "6m"
click at [550, 168] on icon at bounding box center [548, 168] width 12 height 11
select select "1w"
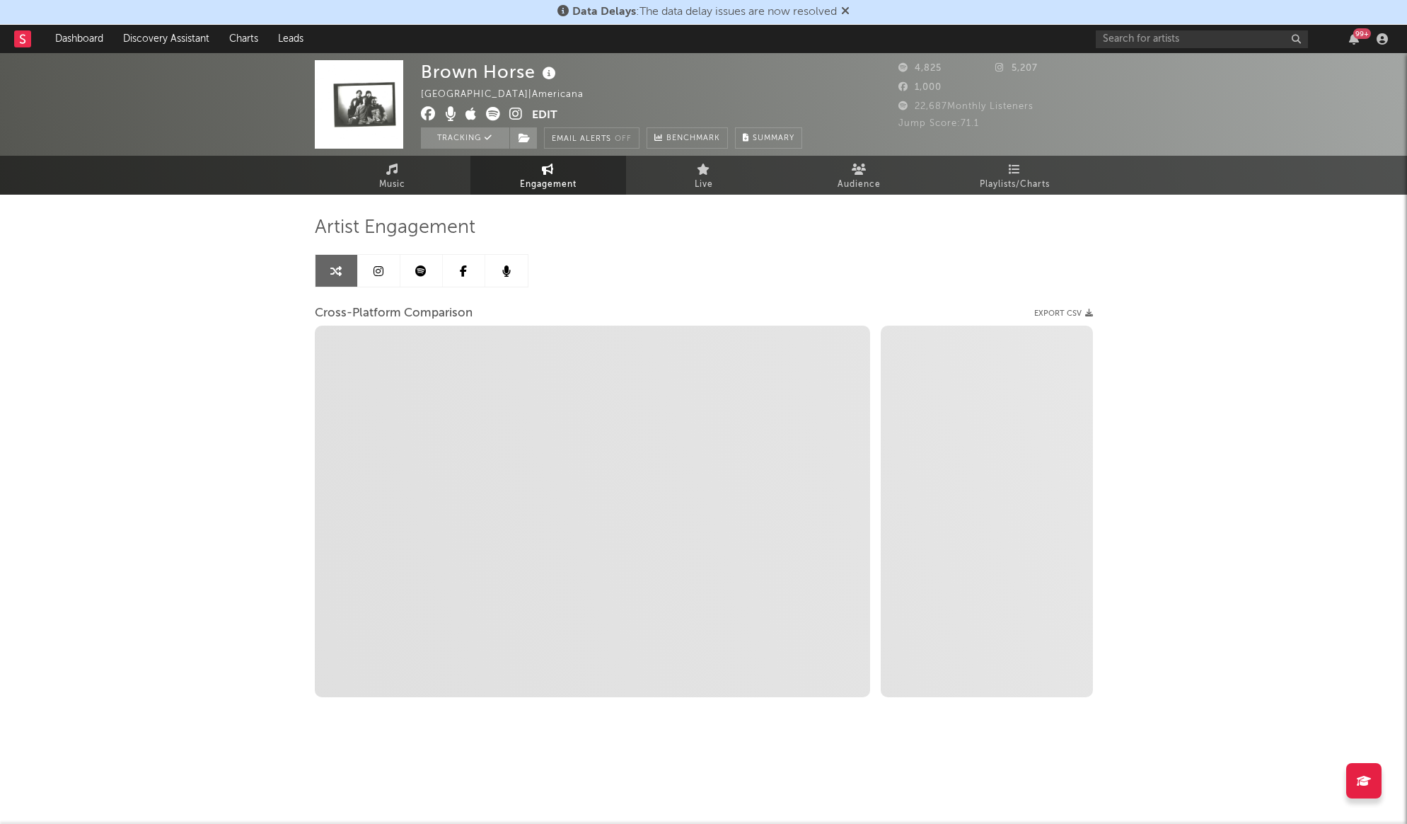
click at [507, 272] on icon at bounding box center [506, 270] width 8 height 11
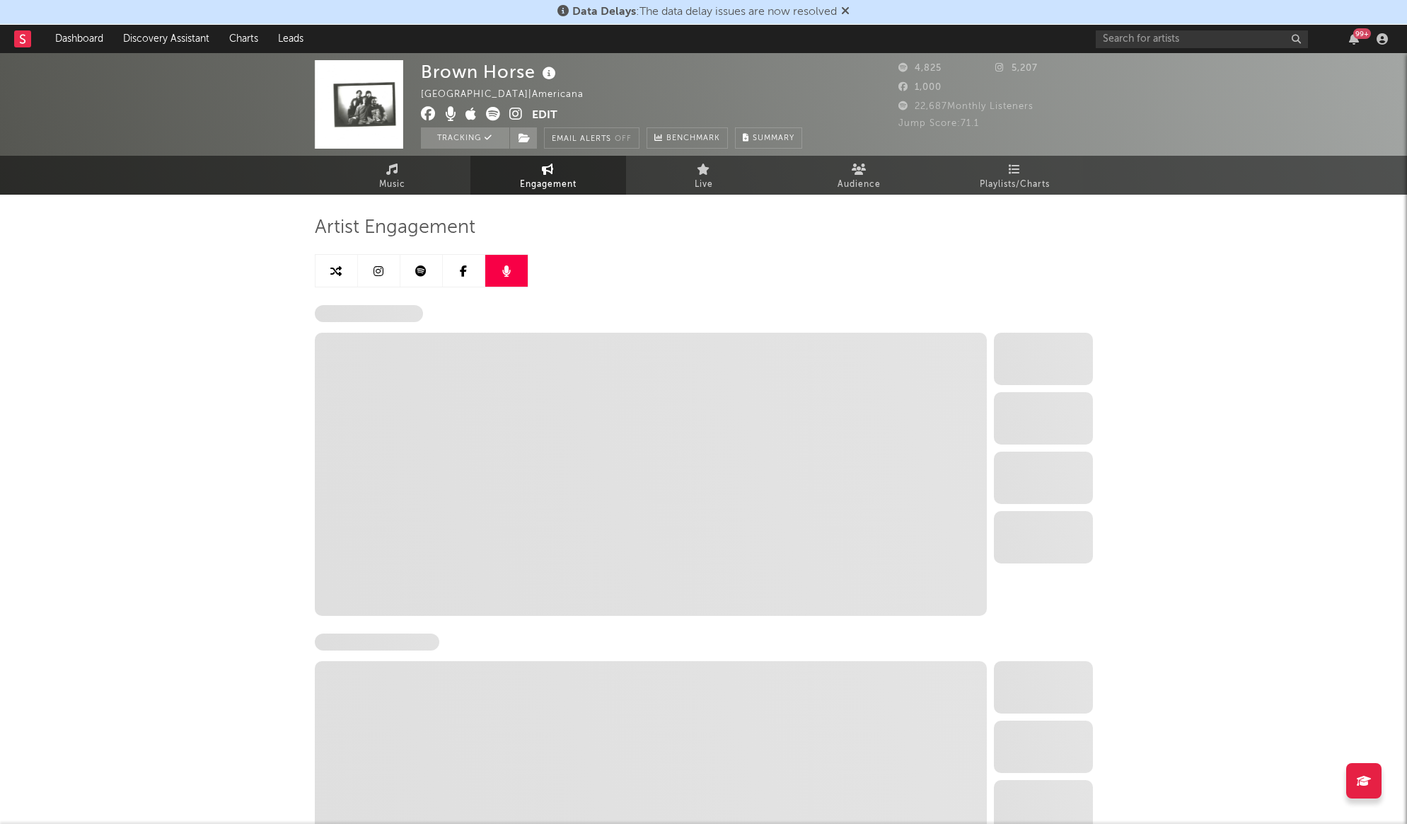
select select "6m"
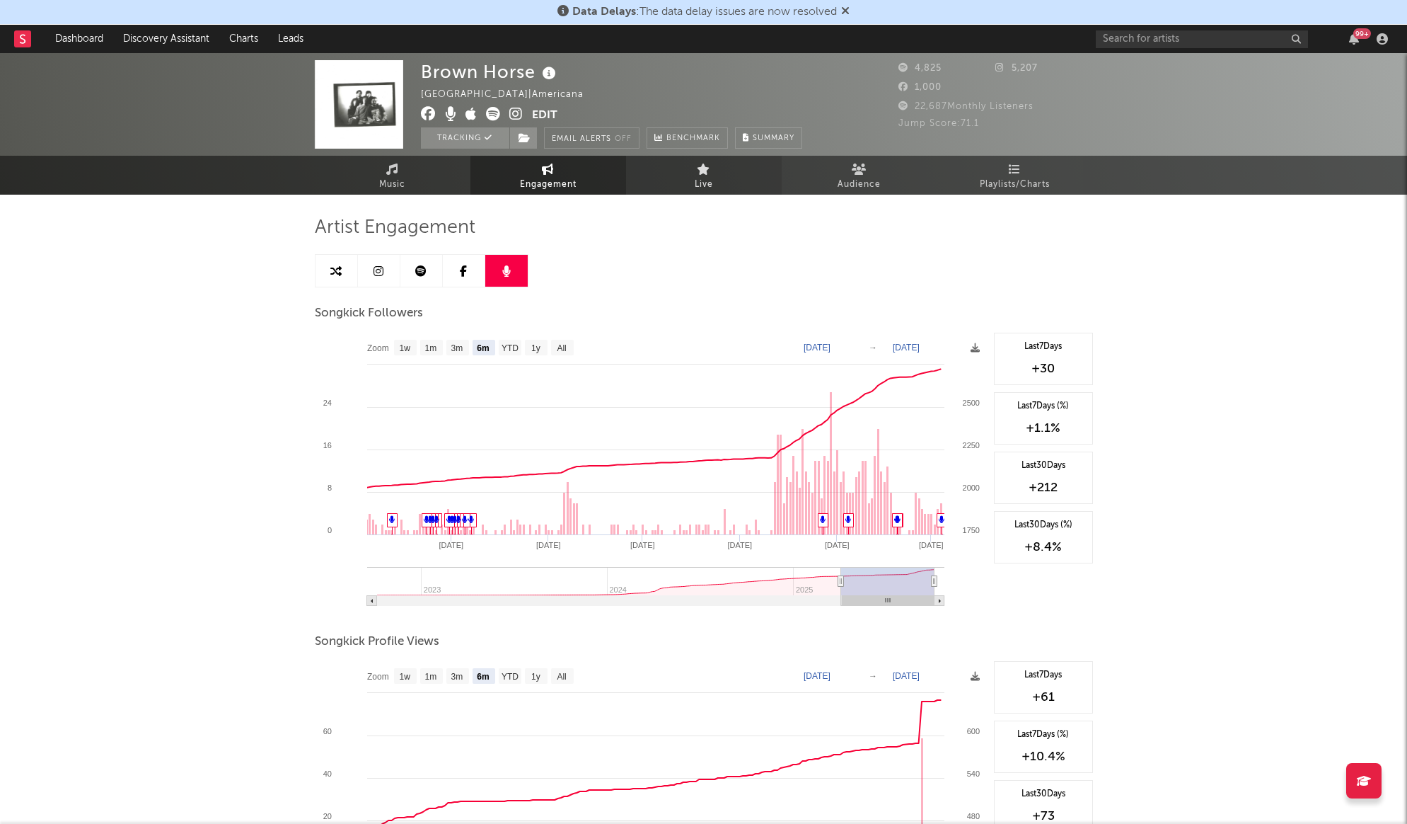
click at [707, 173] on icon at bounding box center [703, 168] width 13 height 11
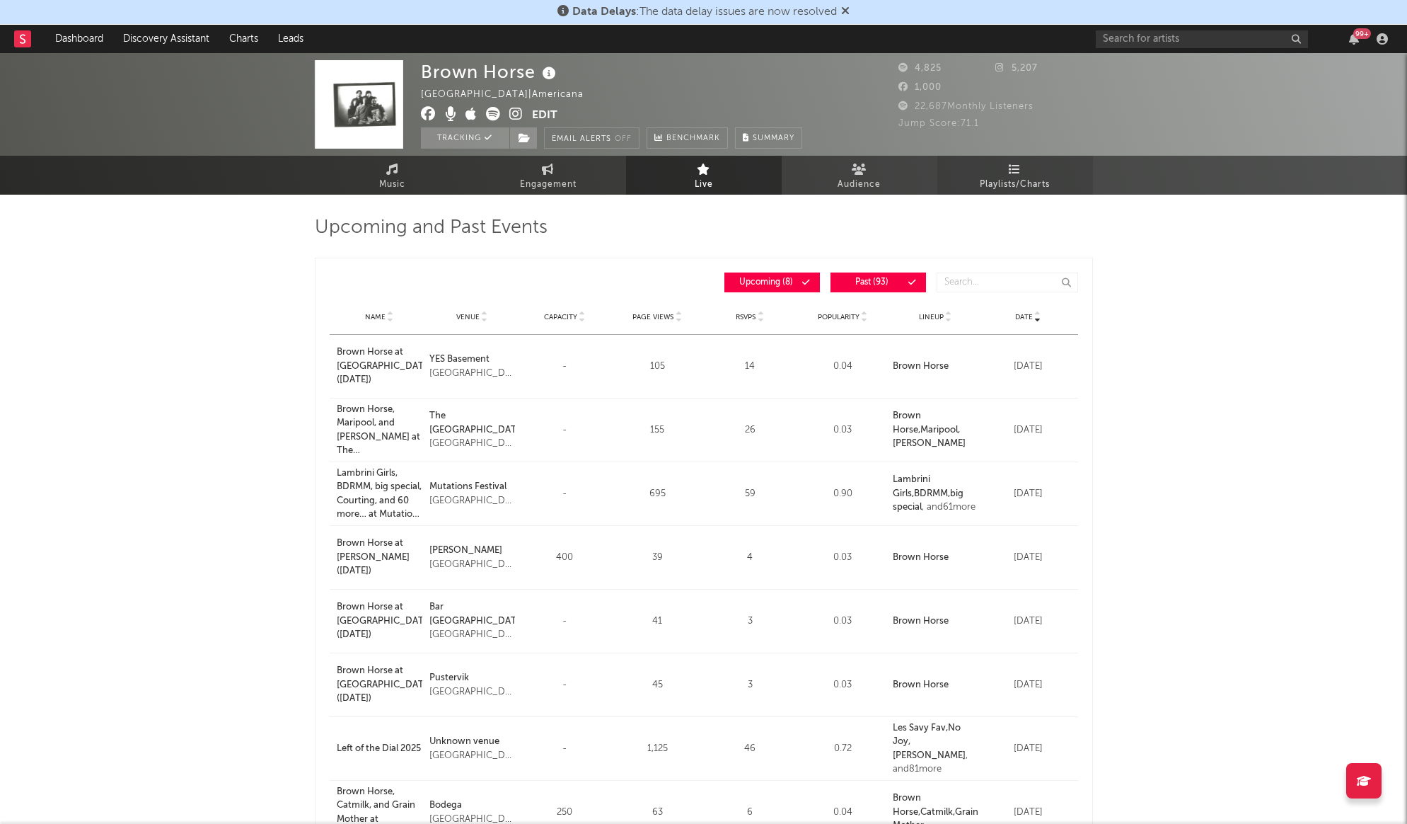
click at [989, 172] on link "Playlists/Charts" at bounding box center [1016, 175] width 156 height 39
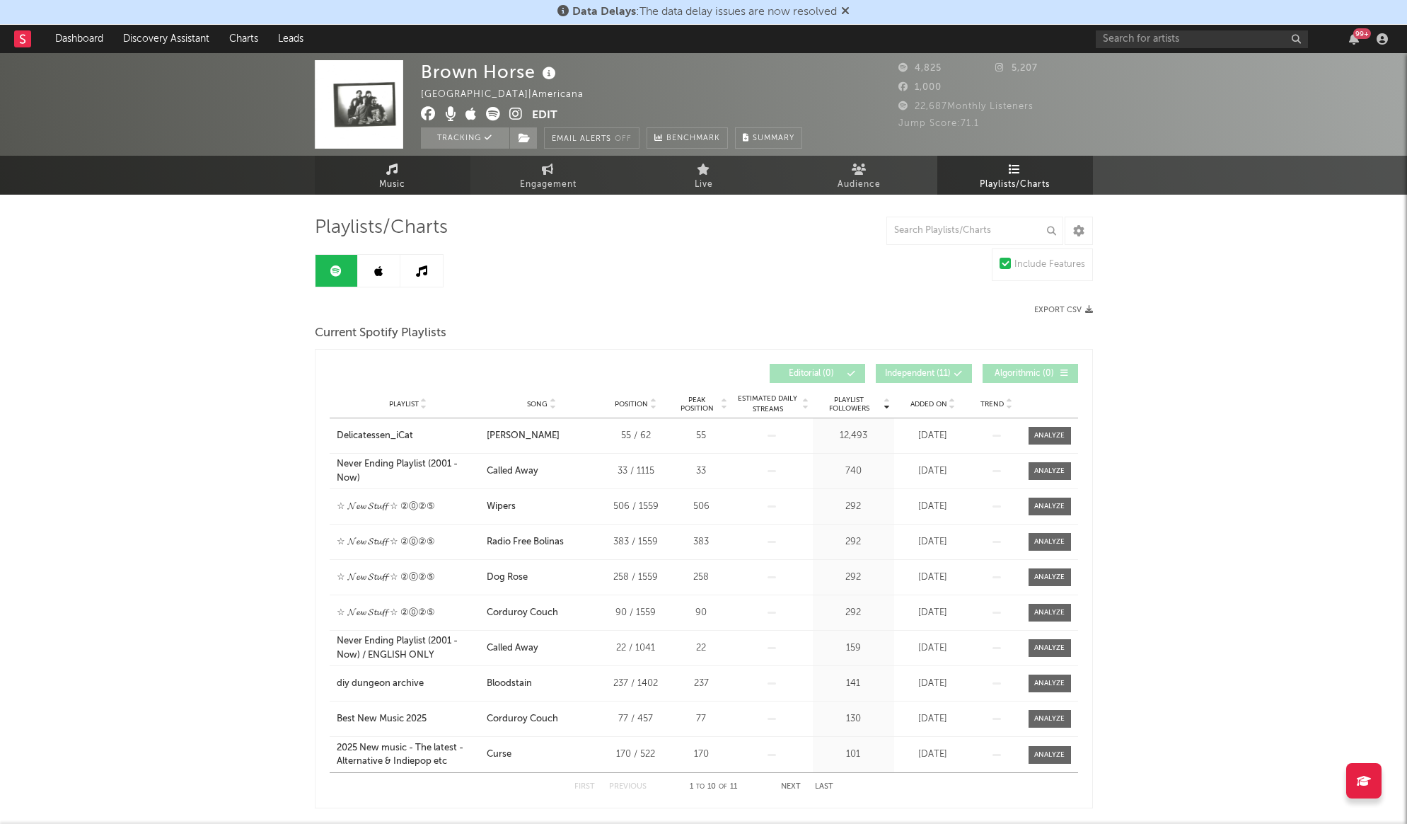
click at [391, 178] on span "Music" at bounding box center [392, 184] width 26 height 17
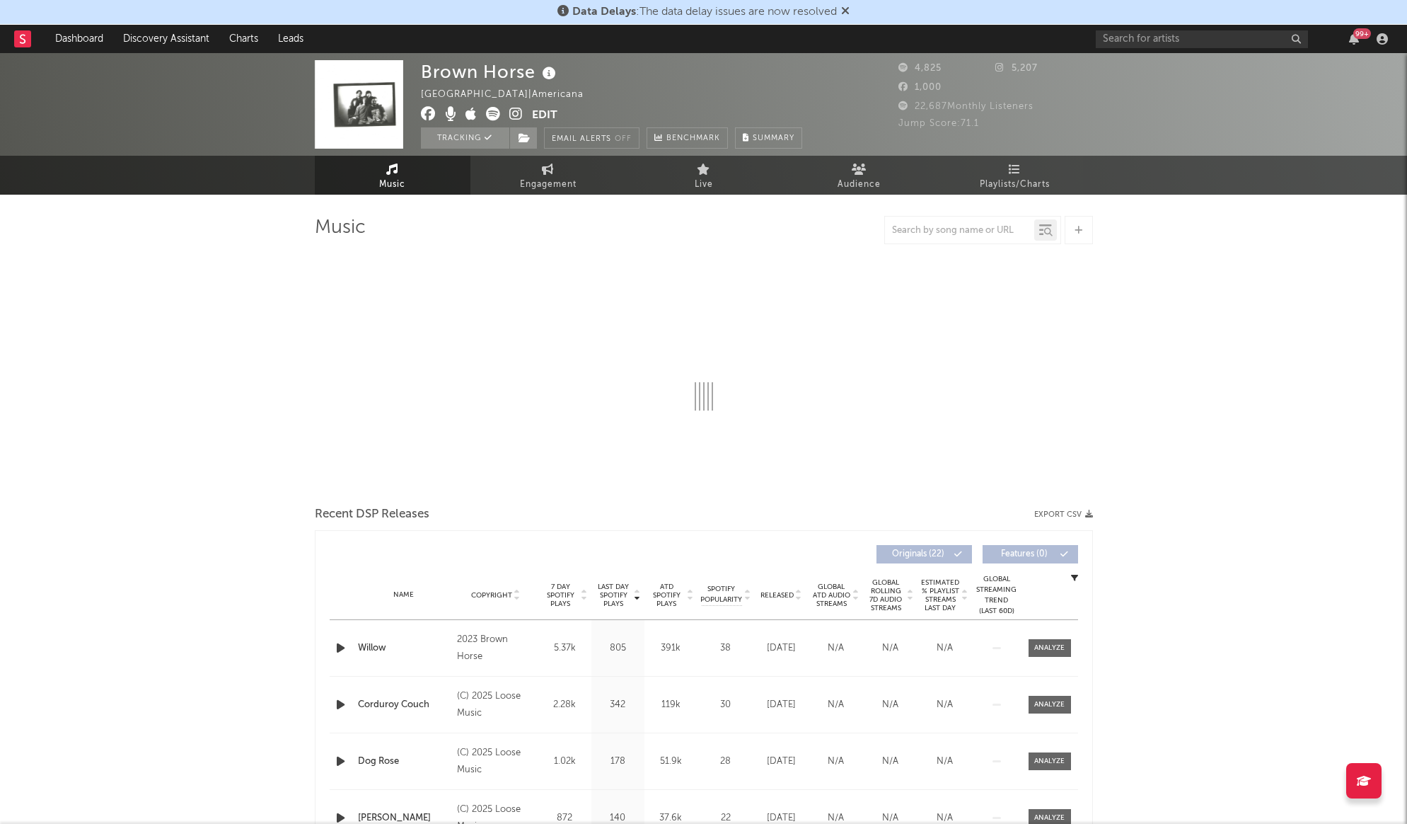
select select "6m"
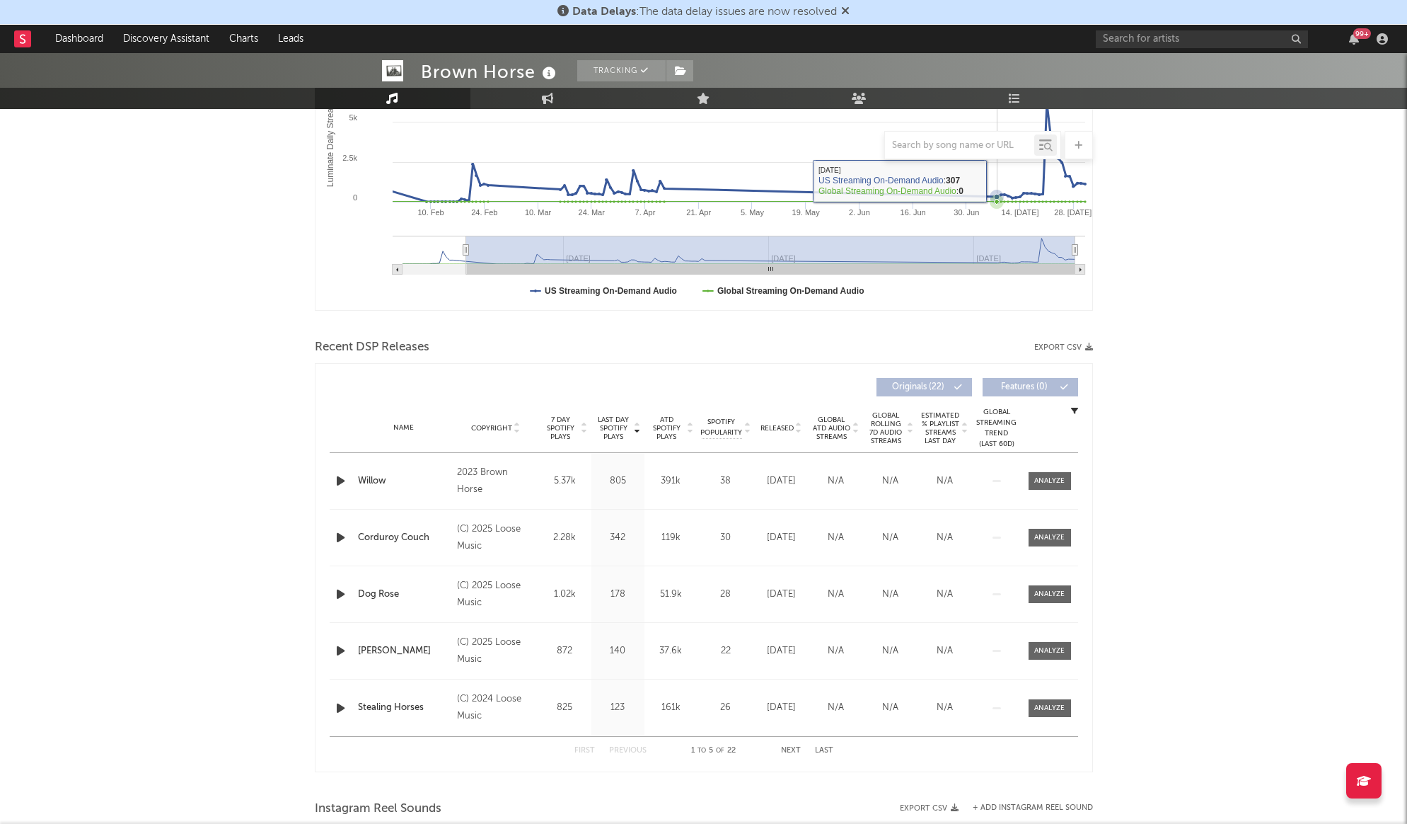
scroll to position [273, 0]
